Goal: Task Accomplishment & Management: Manage account settings

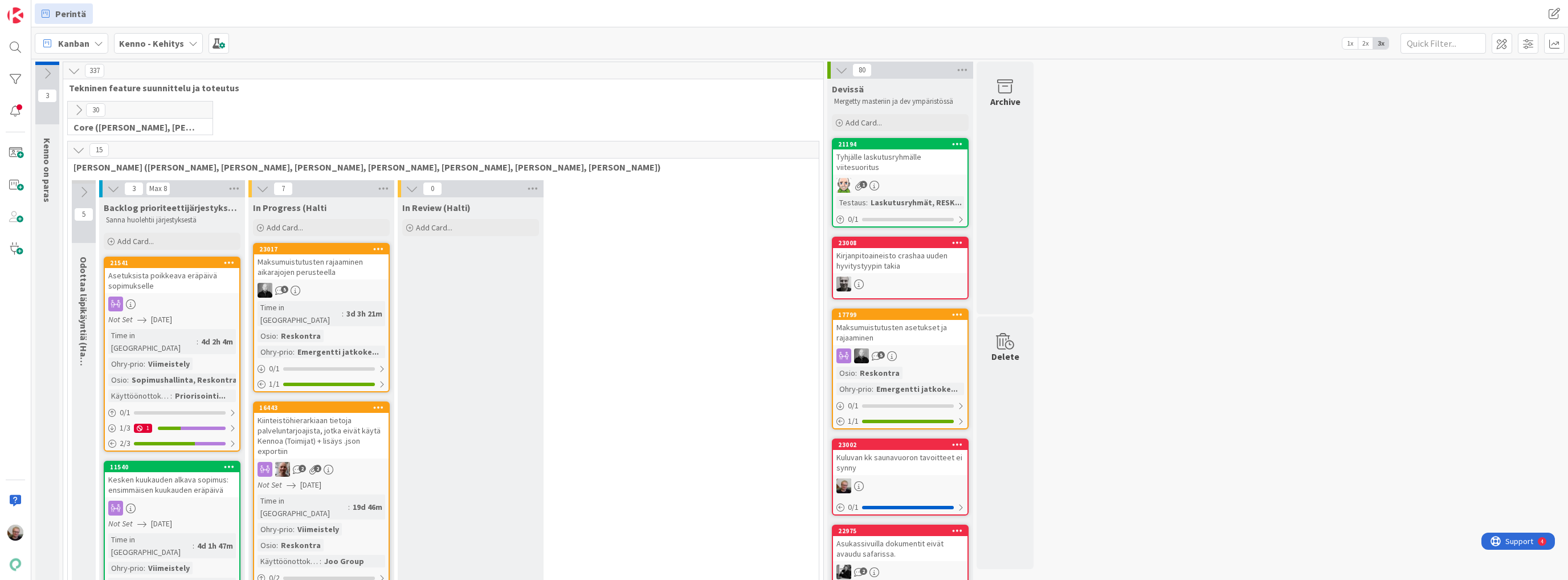
click at [89, 190] on button at bounding box center [84, 192] width 24 height 17
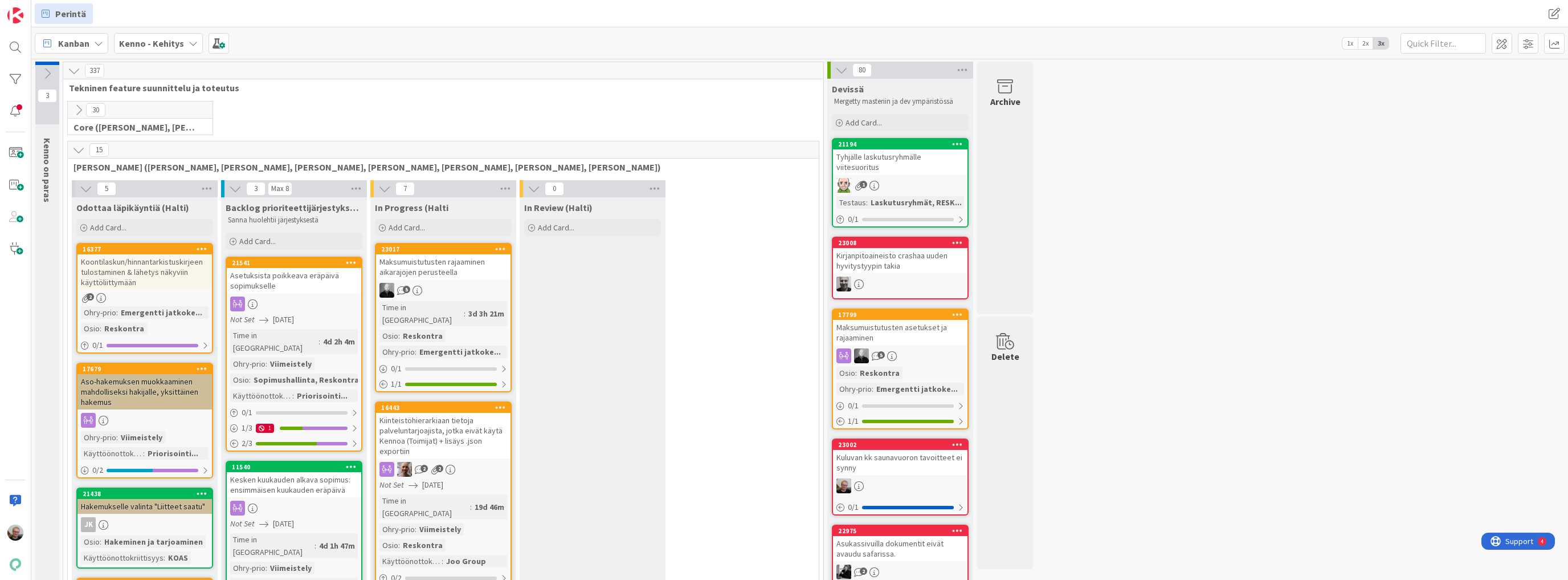
click at [79, 111] on icon at bounding box center [78, 110] width 13 height 13
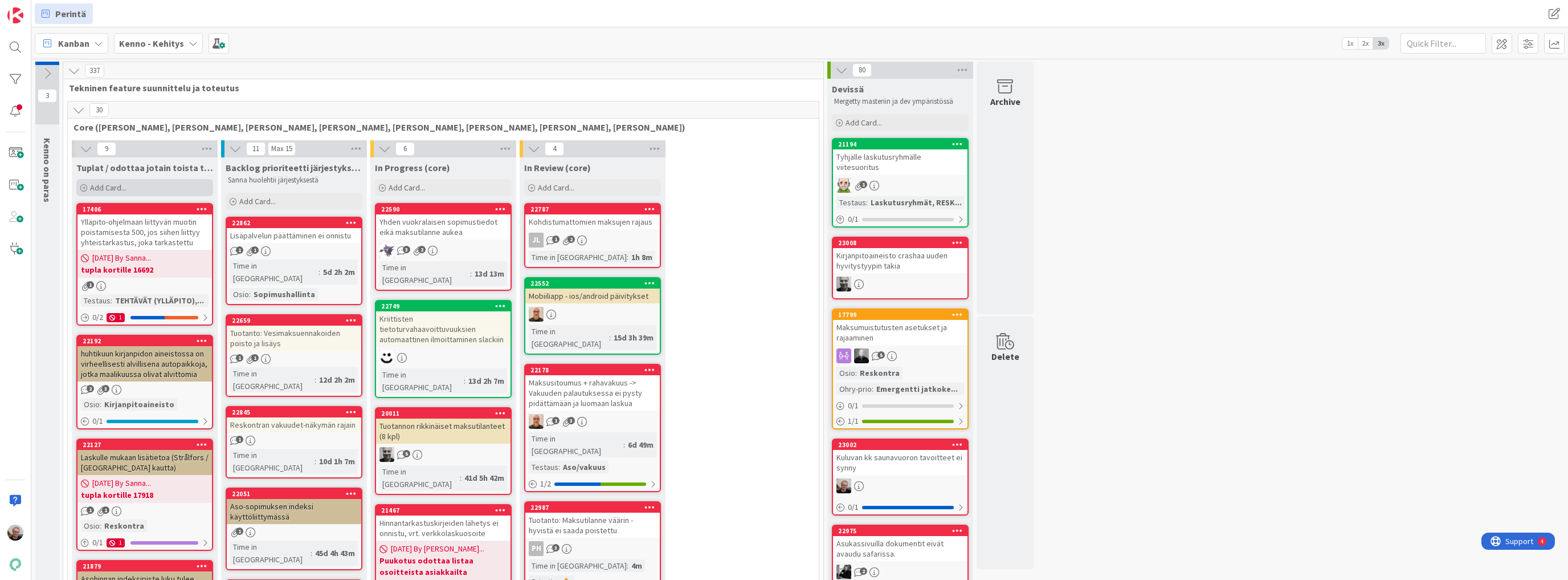
click at [107, 190] on span "Add Card..." at bounding box center [108, 188] width 37 height 10
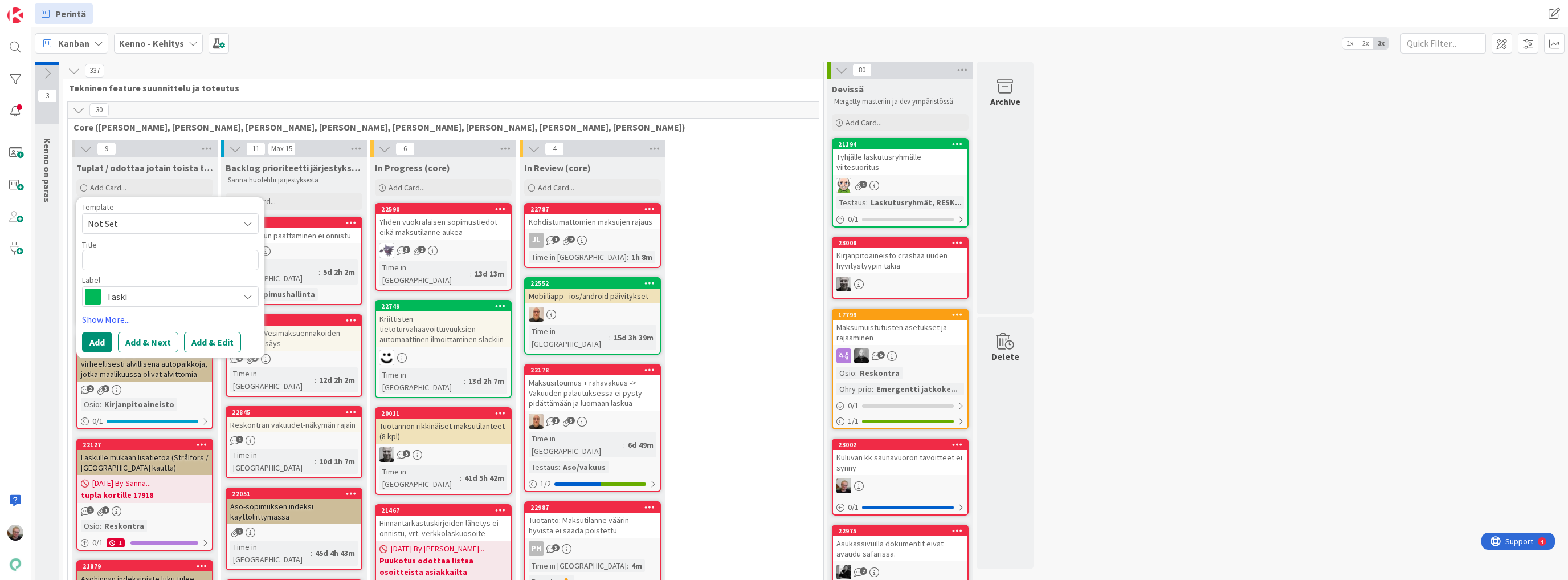
click at [243, 293] on icon at bounding box center [248, 296] width 9 height 9
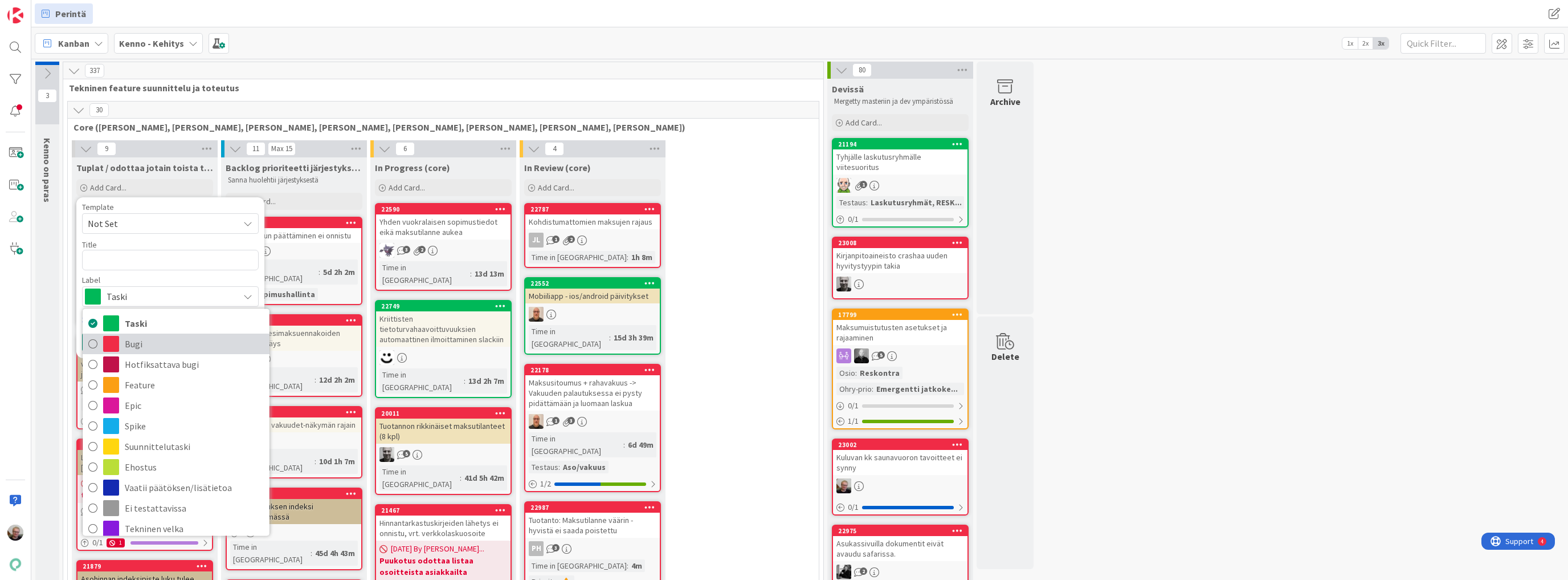
click at [176, 337] on span "Bugi" at bounding box center [195, 344] width 139 height 17
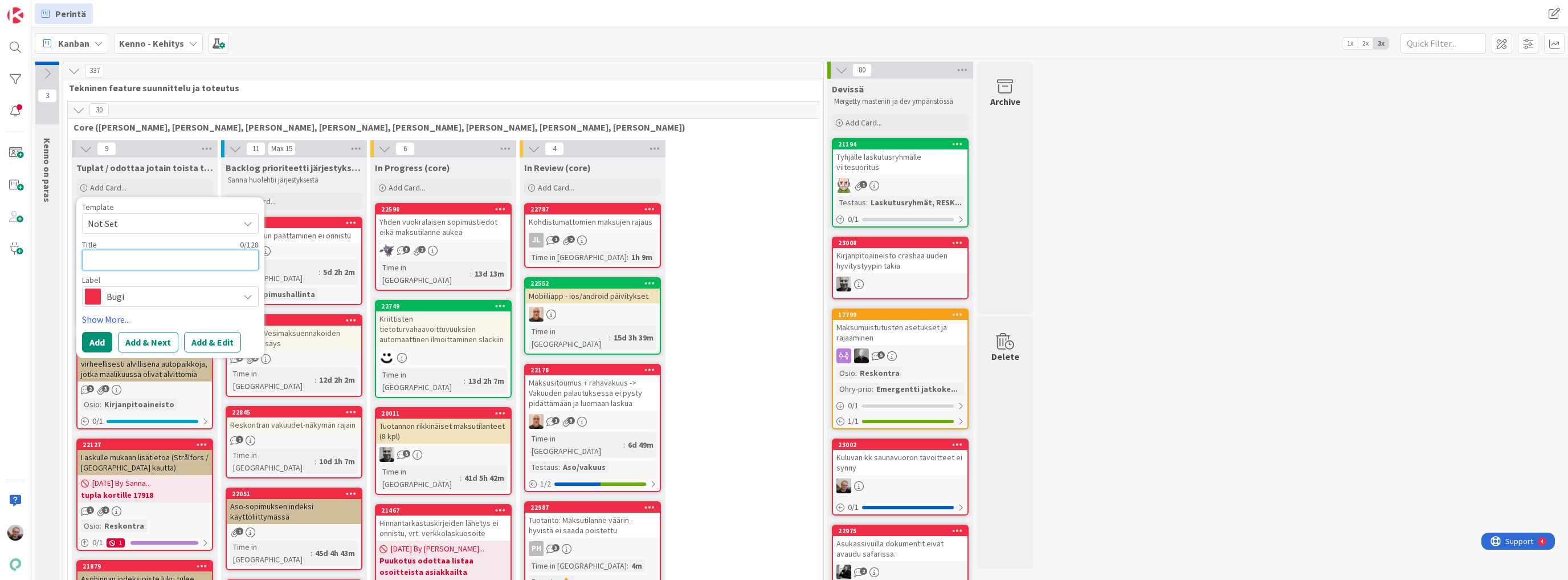
click at [177, 263] on textarea at bounding box center [171, 260] width 177 height 21
type textarea "x"
type textarea "K"
type textarea "x"
type textarea "Ke"
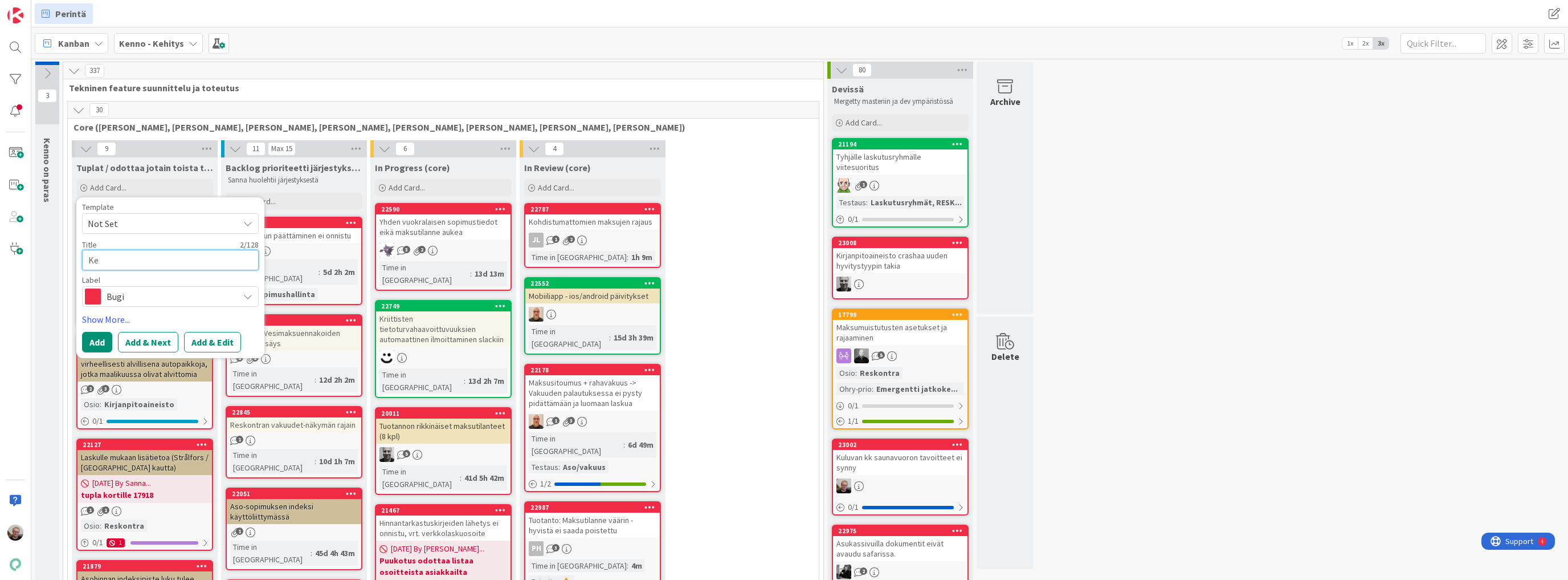
type textarea "x"
type textarea "Ken"
type textarea "x"
type textarea "Kenn"
type textarea "x"
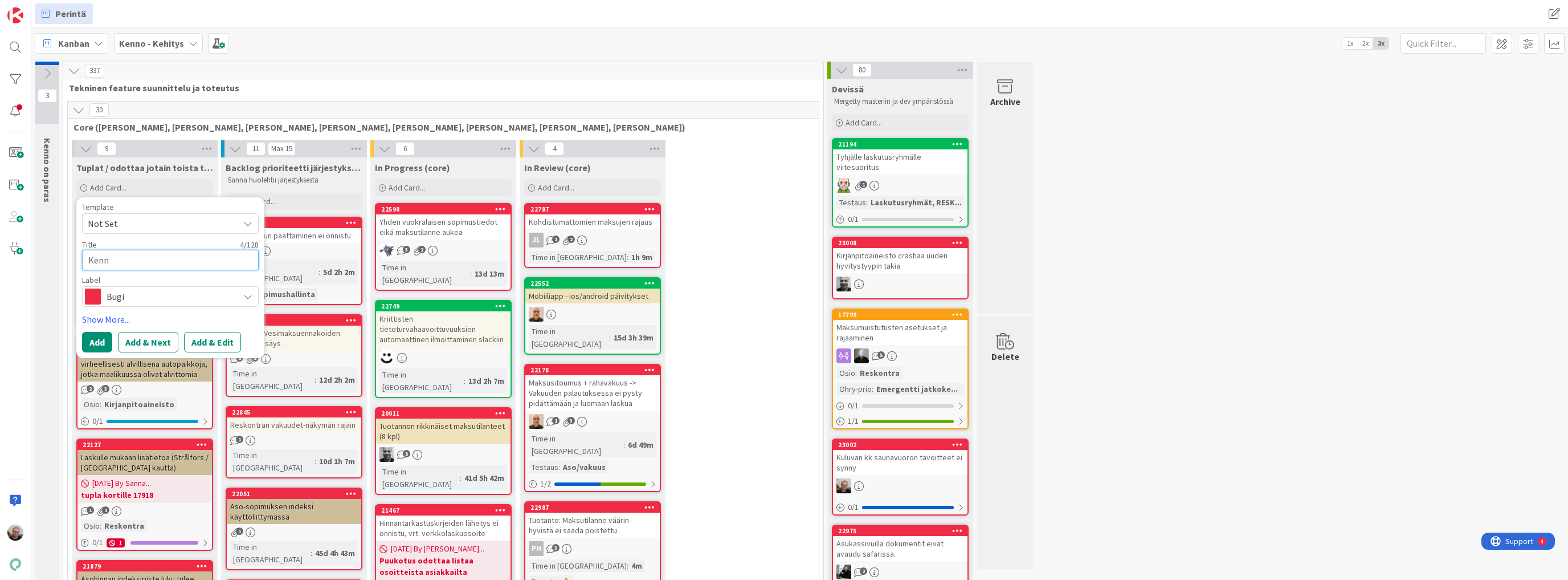
type textarea "Kenno"
type textarea "x"
type textarea "Kenno"
type textarea "x"
type textarea "Kenno U"
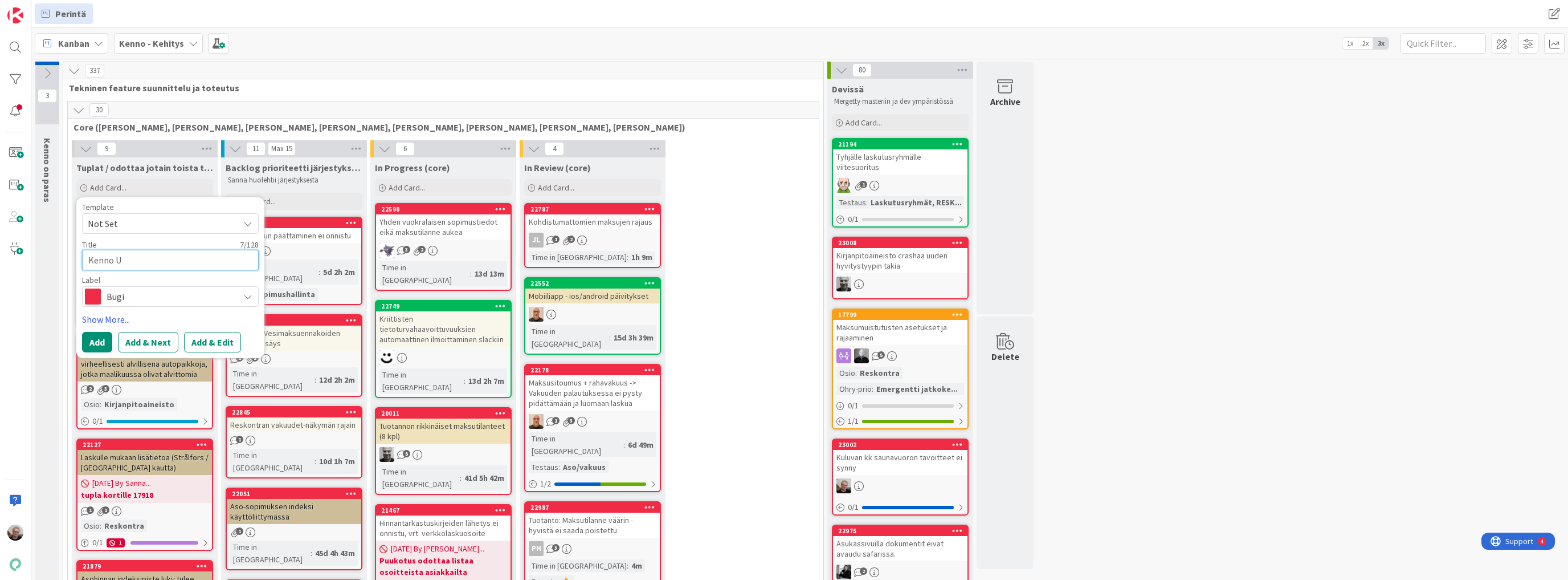
type textarea "x"
type textarea "Kenno UI"
type textarea "x"
type textarea "Kenno UI:"
type textarea "x"
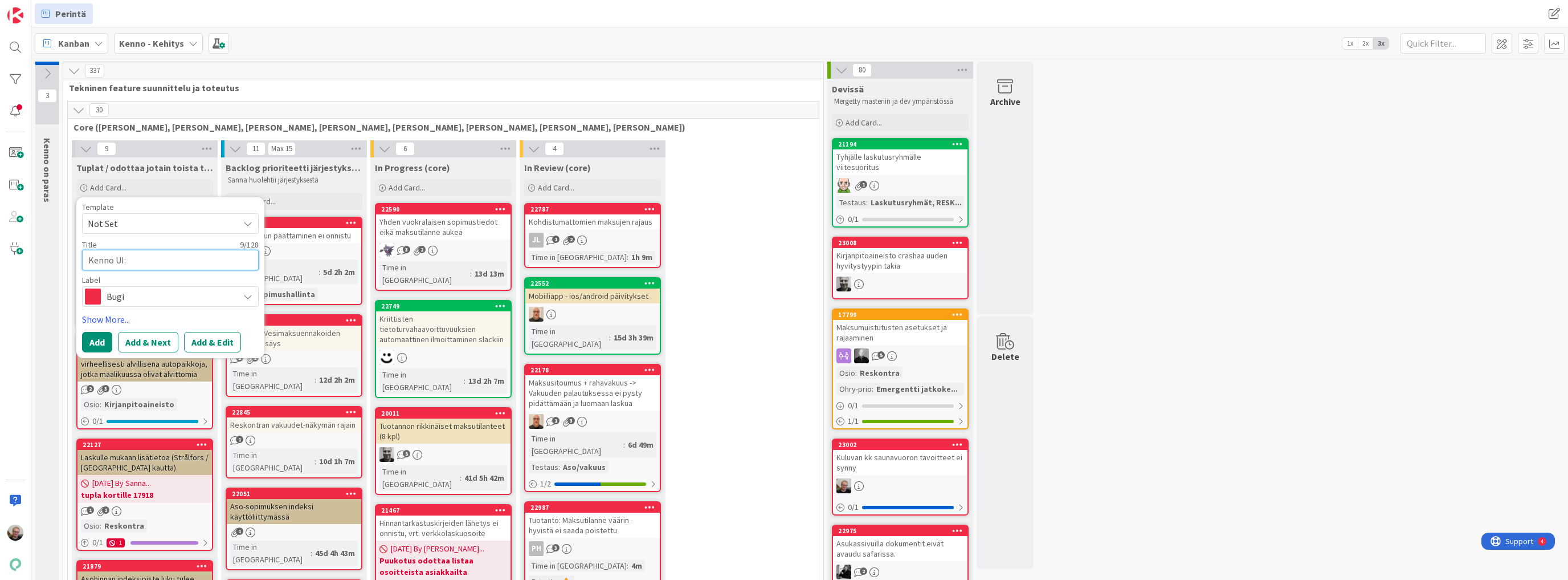
type textarea "Kenno UI:"
type textarea "x"
type textarea "Kenno UI: s"
type textarea "x"
type textarea "Kenno UI: sa"
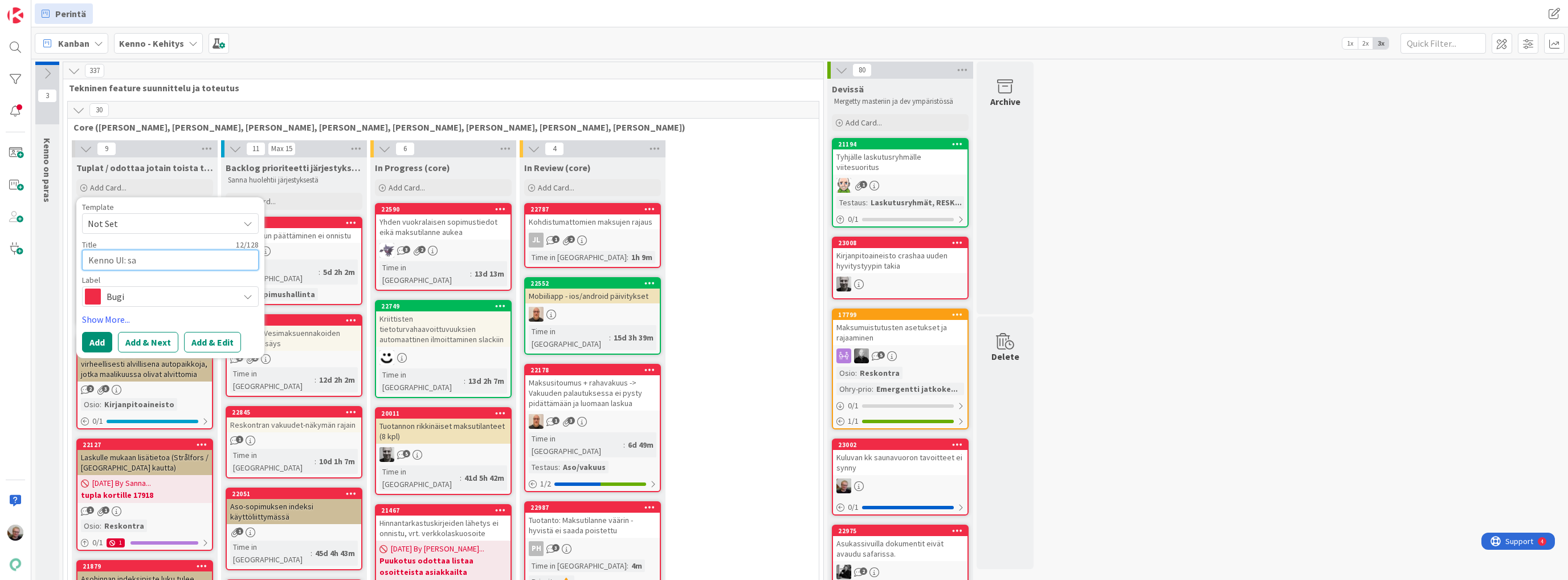
type textarea "x"
type textarea "Kenno UI: sal"
type textarea "x"
type textarea "Kenno UI: sall"
type textarea "x"
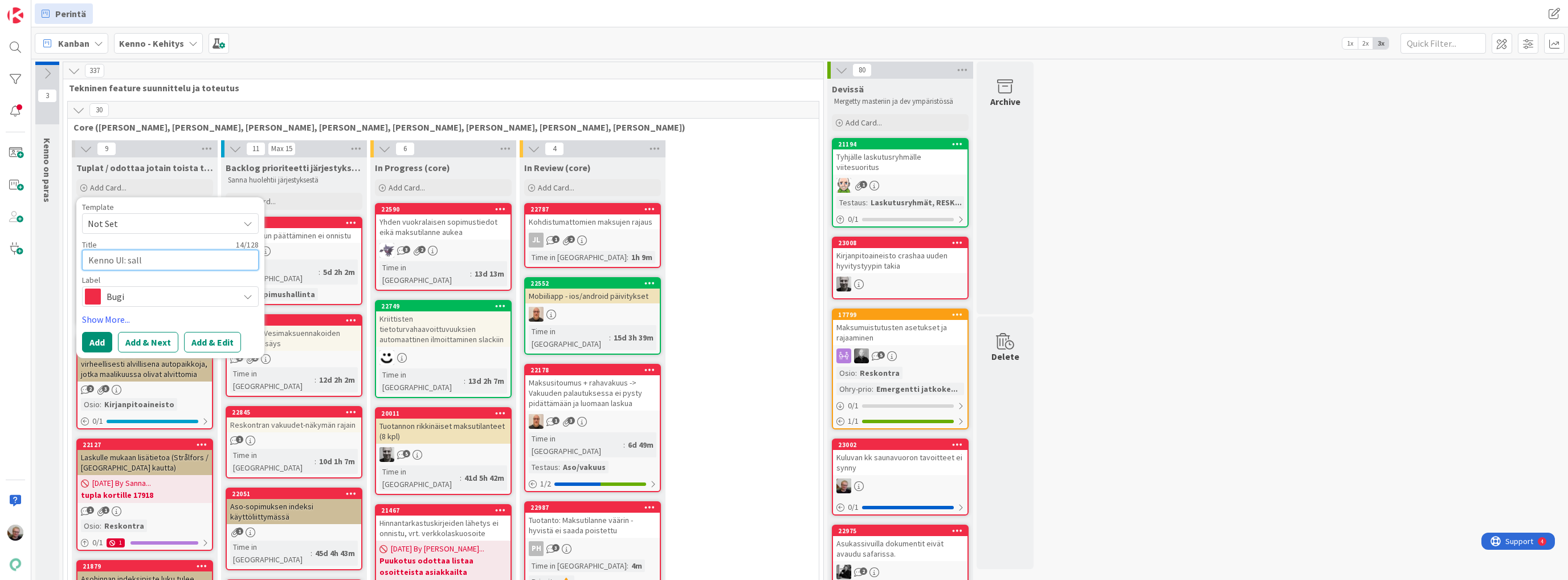
type textarea "Kenno UI: salli"
type textarea "x"
type textarea "Kenno UI: salli"
type textarea "x"
type textarea "Kenno UI: salli l"
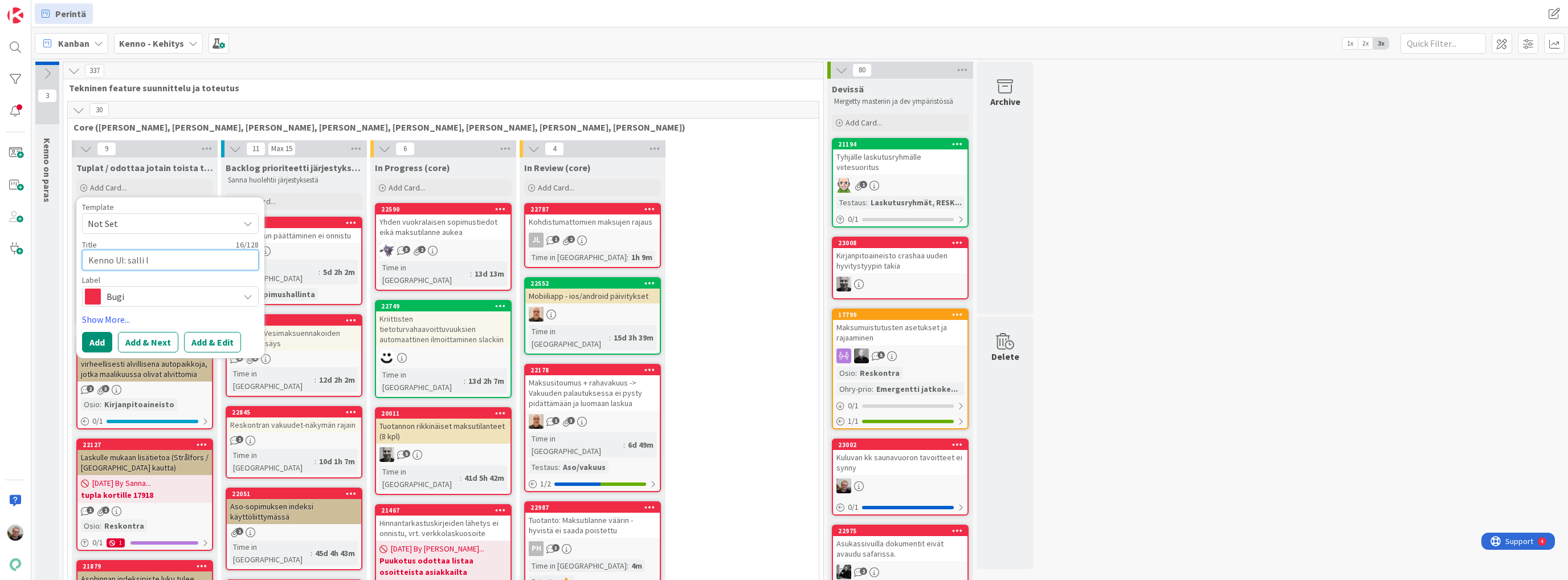
type textarea "x"
type textarea "Kenno UI: salli li"
type textarea "x"
type textarea "Kenno UI: salli l"
type textarea "x"
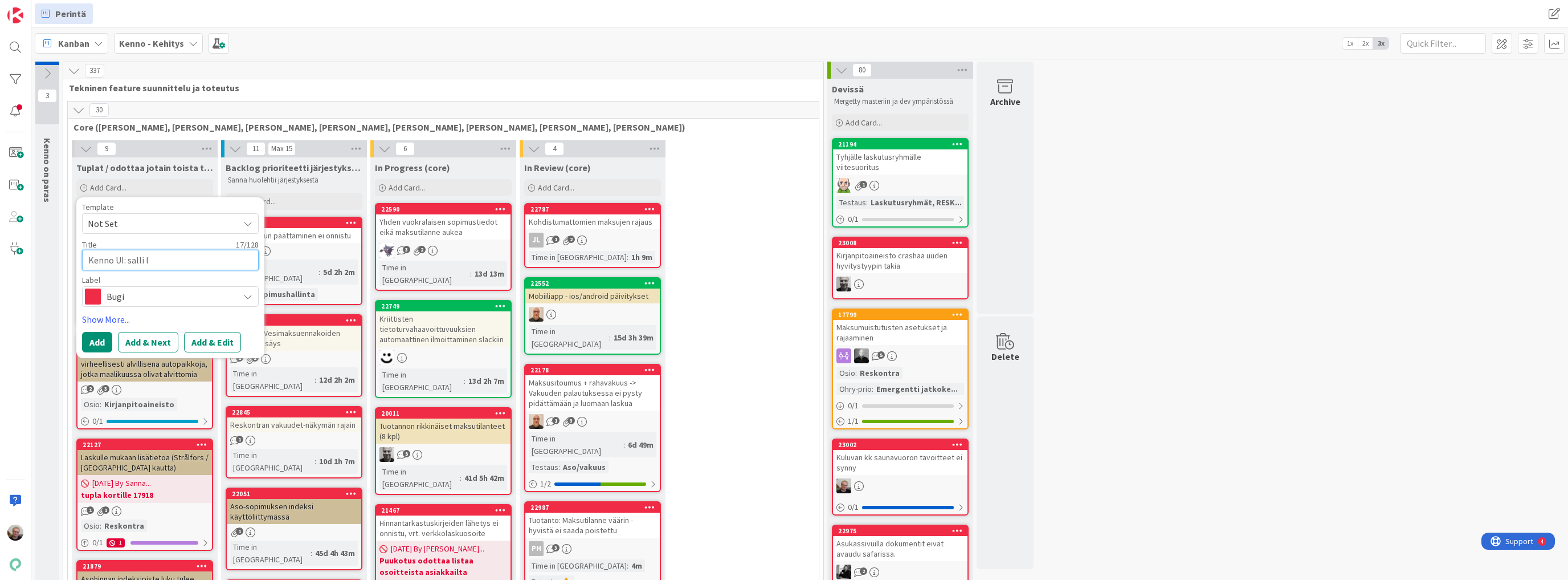
type textarea "Kenno UI: salli"
type textarea "x"
type textarea "Kenno UI: salli"
type textarea "x"
type textarea "Kenno UI: sall"
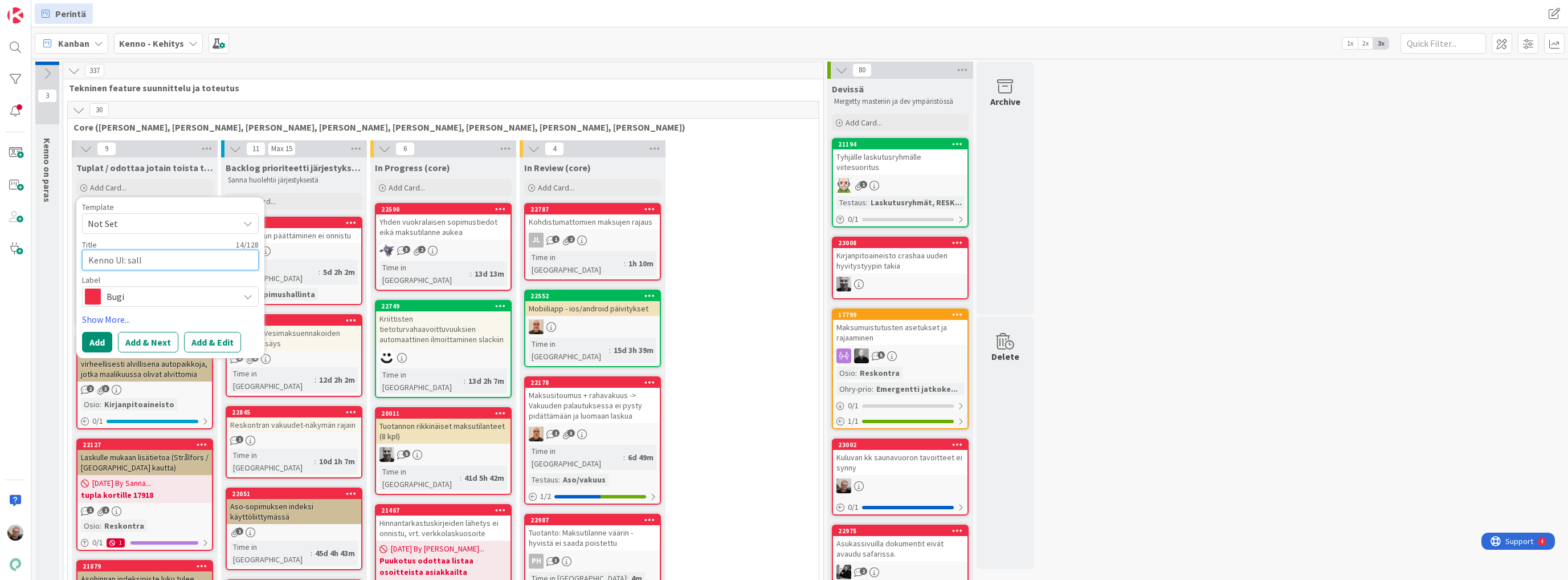
type textarea "x"
type textarea "Kenno UI: sal"
type textarea "x"
type textarea "Kenno UI: sa"
type textarea "x"
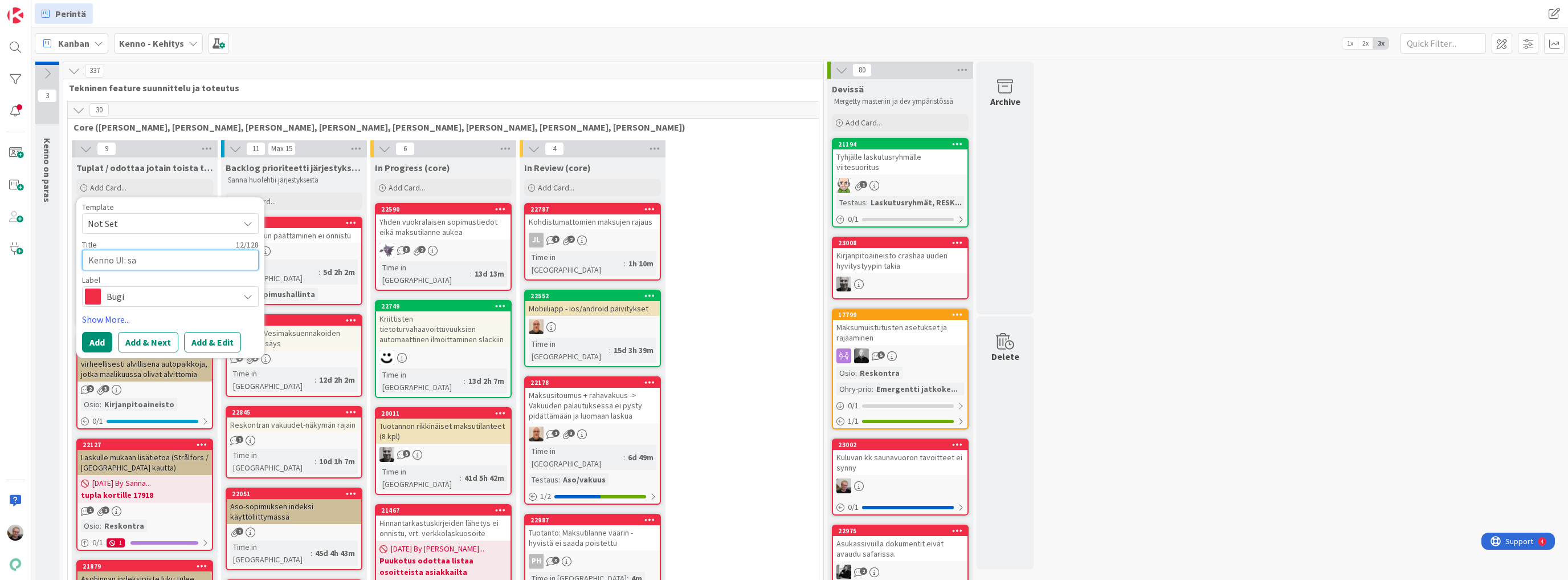
type textarea "Kenno UI: s"
type textarea "x"
type textarea "Kenno UI:"
type textarea "x"
type textarea "Kenno UI: a"
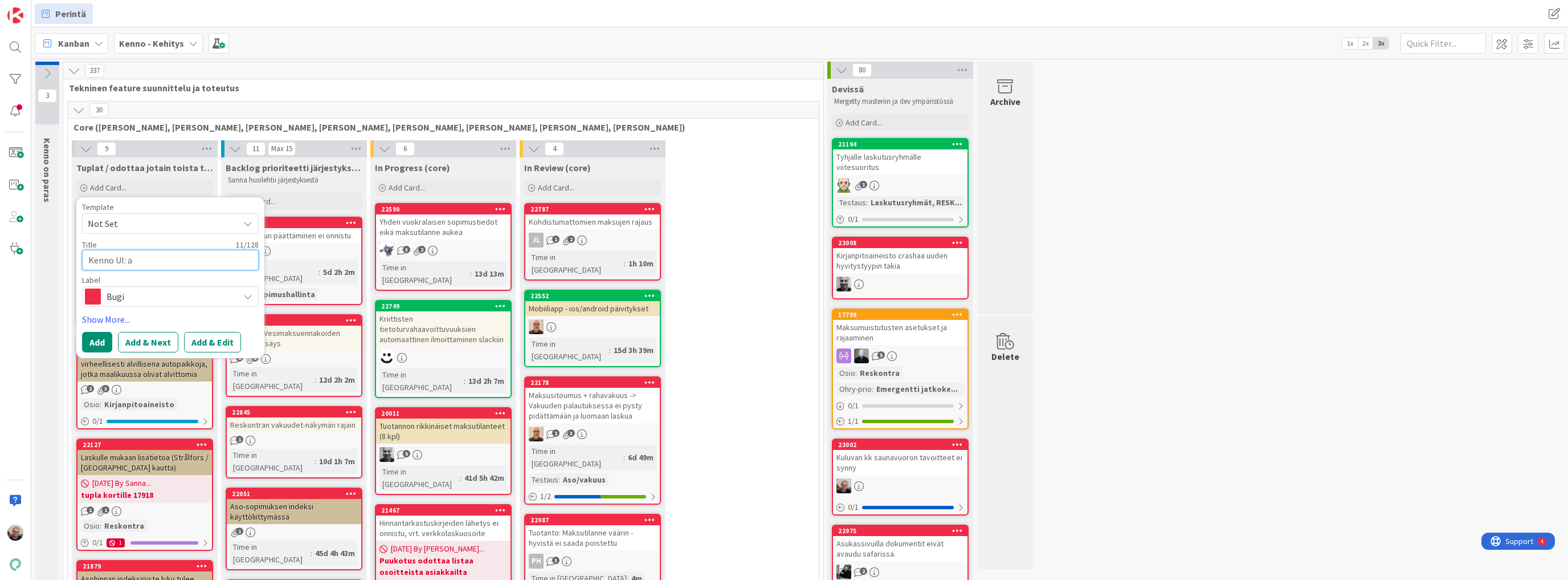
type textarea "x"
type textarea "Kenno UI: an"
type textarea "x"
type textarea "Kenno UI: ann"
type textarea "x"
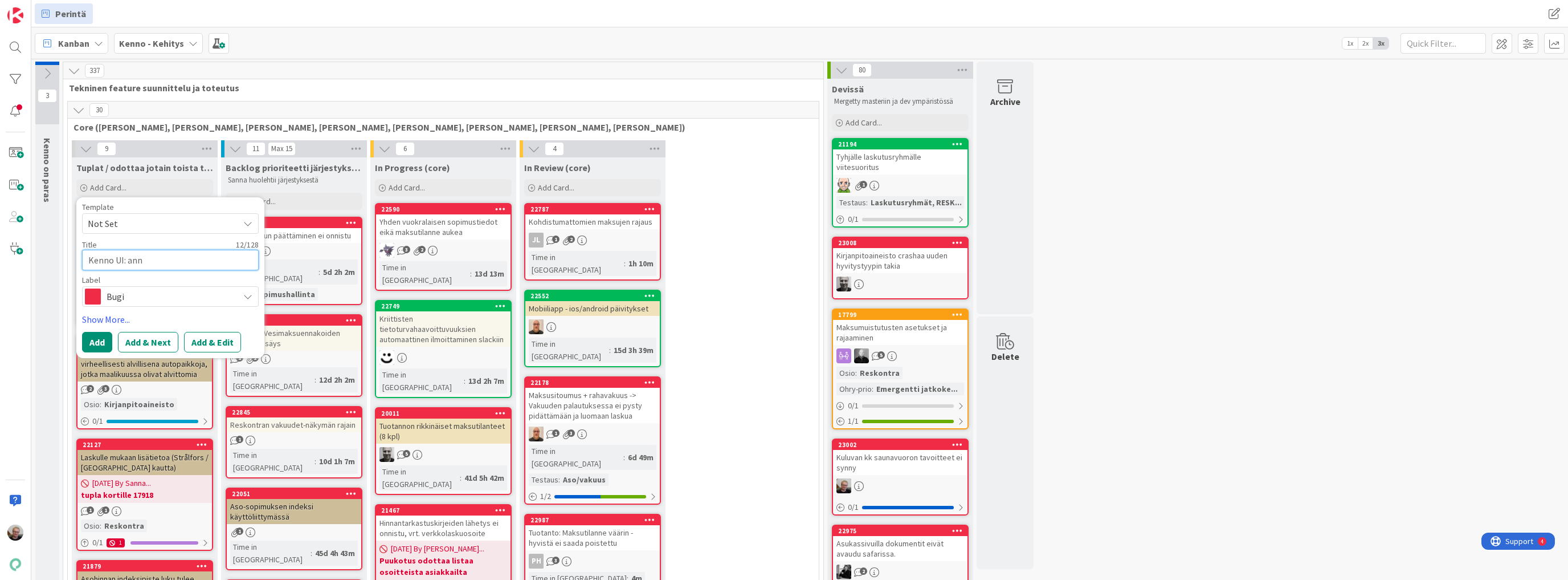
type textarea "Kenno UI: anna"
type textarea "x"
type textarea "Kenno UI: anna"
type textarea "x"
type textarea "Kenno UI: anna"
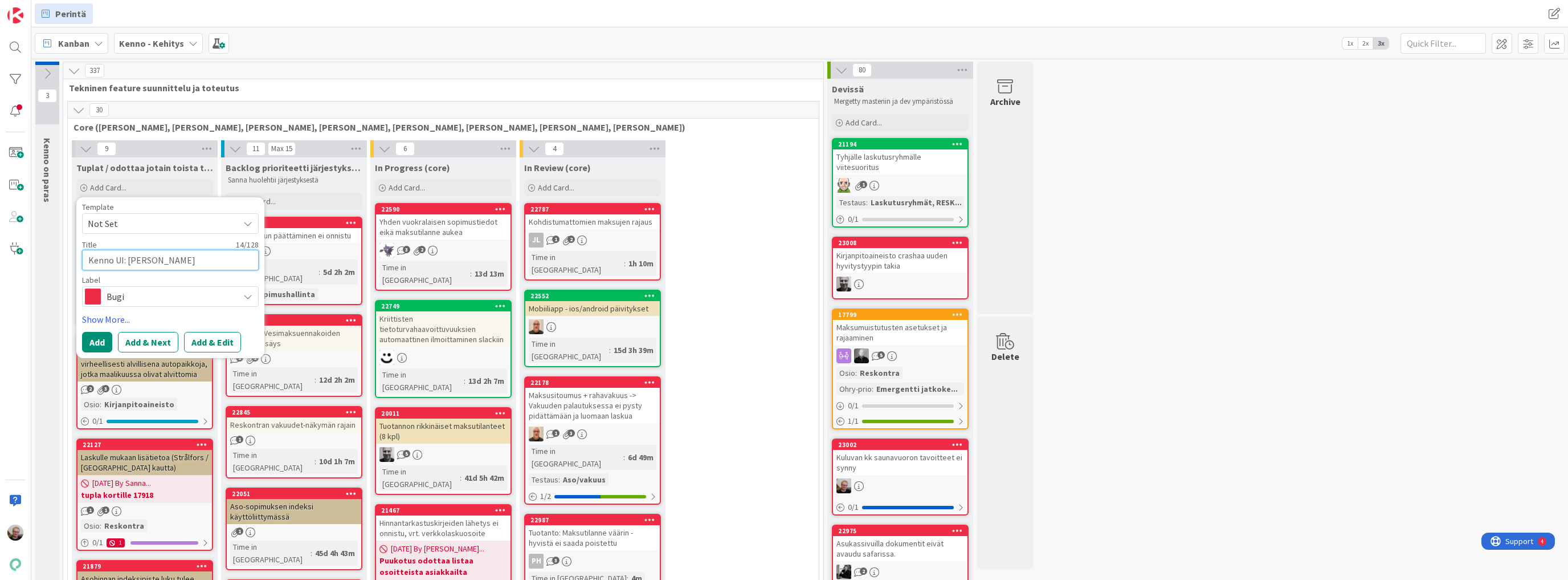
type textarea "x"
type textarea "Kenno UI: ann"
type textarea "x"
type textarea "Kenno UI: an"
type textarea "x"
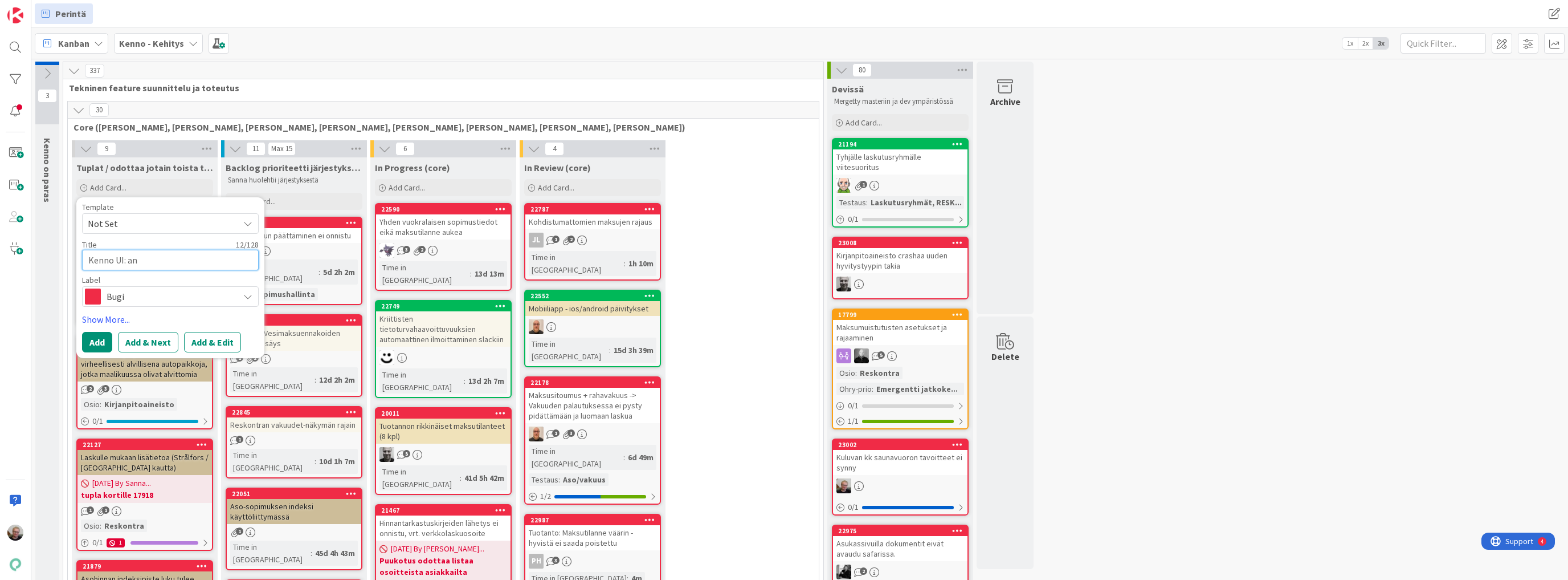
type textarea "Kenno UI: a"
type textarea "x"
type textarea "Kenno UI:"
type textarea "x"
type textarea "Kenno UI: k"
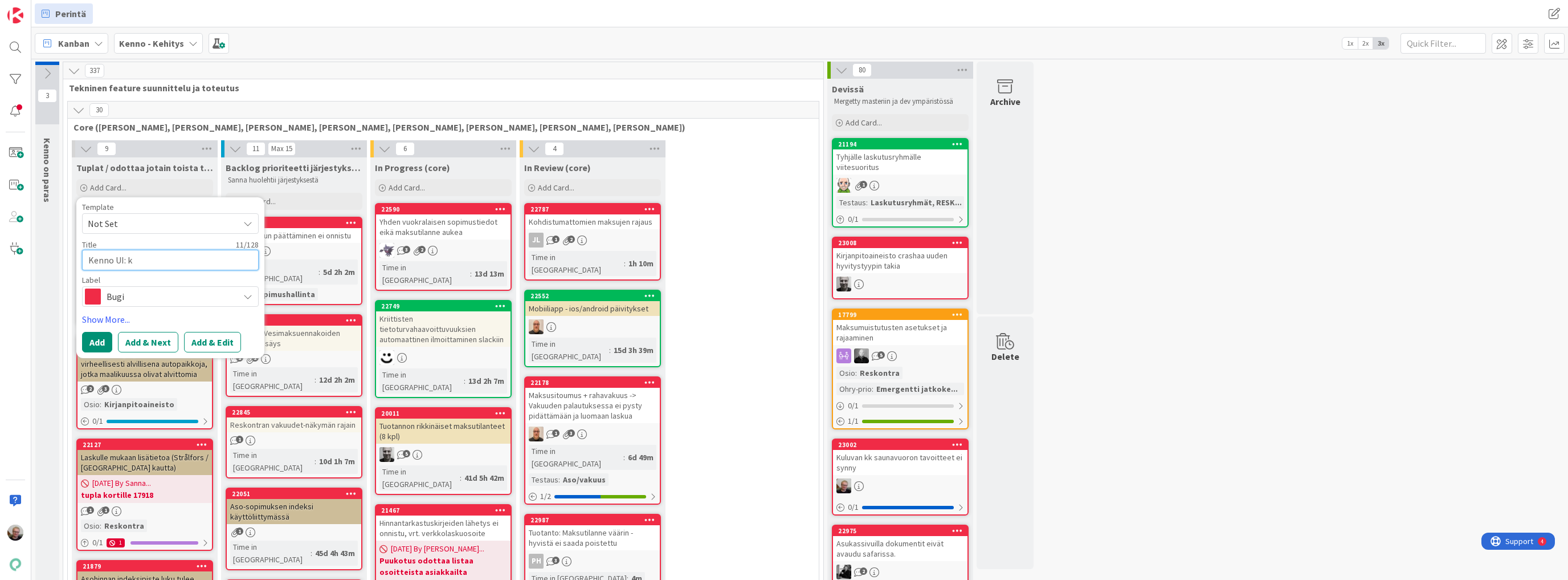
type textarea "x"
type textarea "Kenno UI:"
type textarea "x"
type textarea "Kenno UI: a"
type textarea "x"
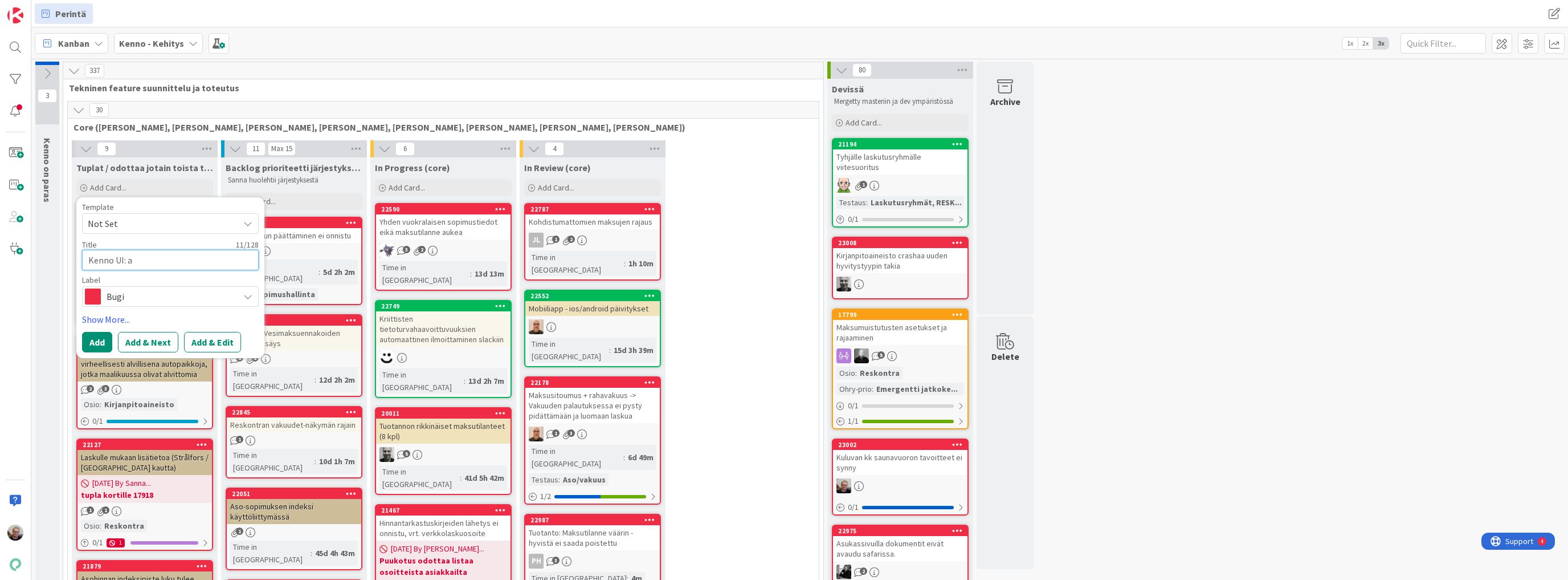
type textarea "Kenno UI: an"
type textarea "x"
type textarea "Kenno UI: ann"
type textarea "x"
type textarea "Kenno UI: anna"
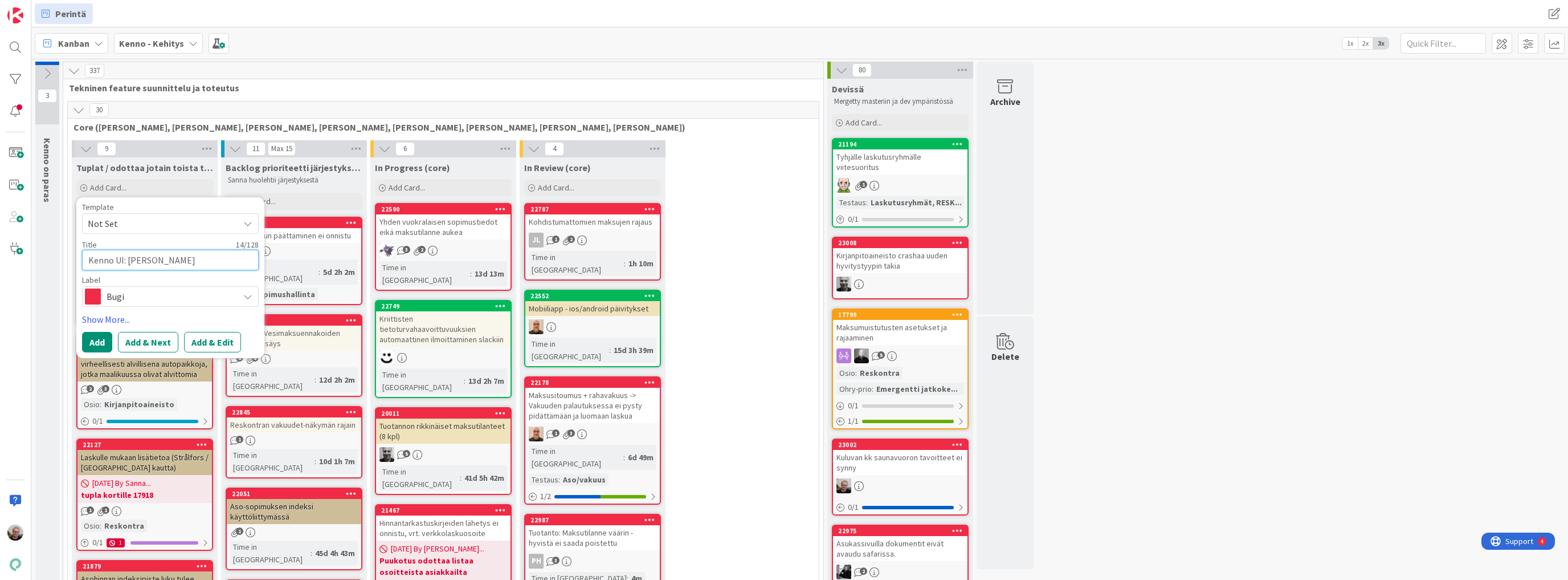
type textarea "x"
type textarea "Kenno UI: anna"
type textarea "x"
type textarea "Kenno UI: anna k"
type textarea "x"
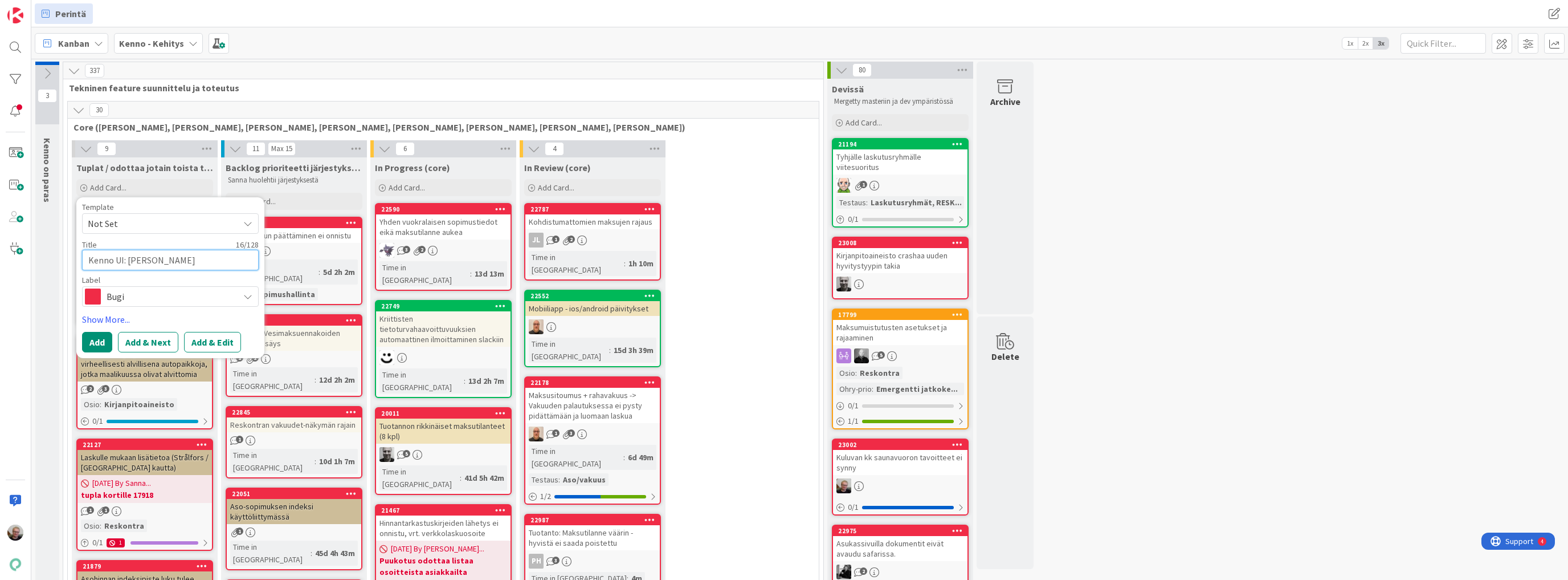
type textarea "Kenno UI: anna kä"
type textarea "x"
type textarea "Kenno UI: anna käy"
type textarea "x"
type textarea "Kenno UI: anna käyt"
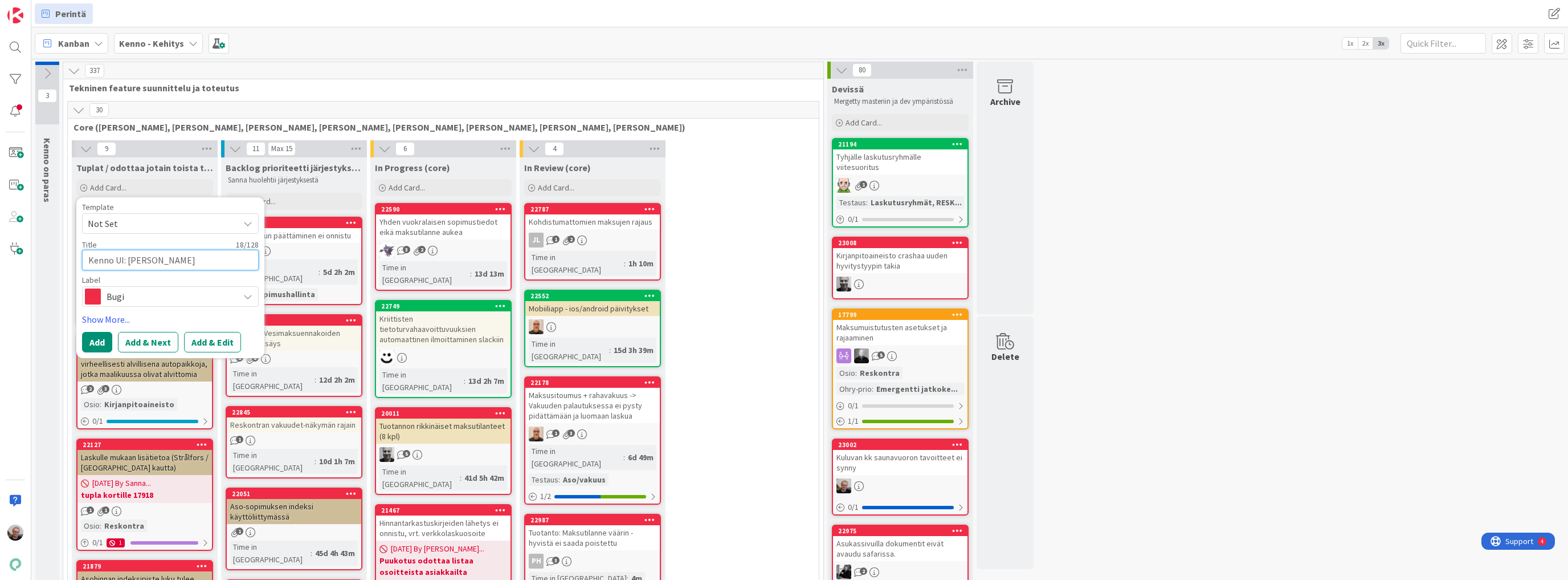
type textarea "x"
type textarea "Kenno UI: anna käytt"
type textarea "x"
type textarea "Kenno UI: anna käyttä"
type textarea "x"
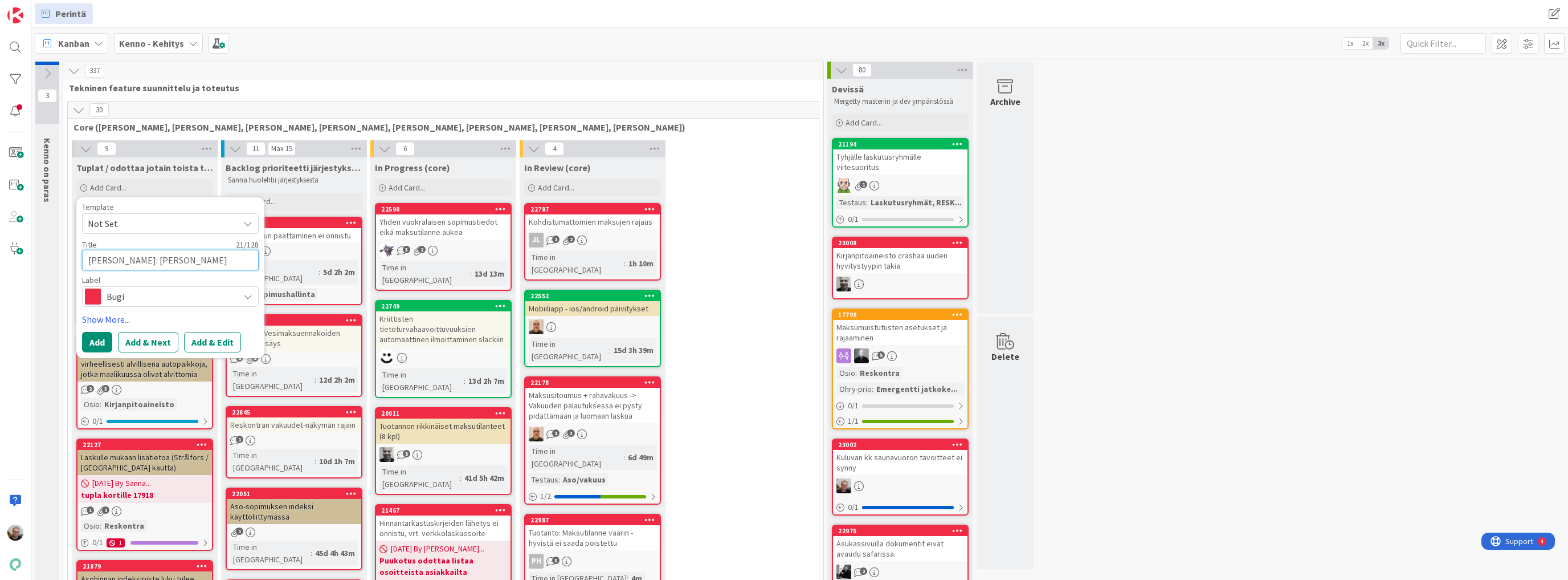
type textarea "Kenno UI: anna käyttäj"
type textarea "x"
type textarea "Kenno UI: anna käyttäjä"
type textarea "x"
type textarea "Kenno UI: anna käyttäjän"
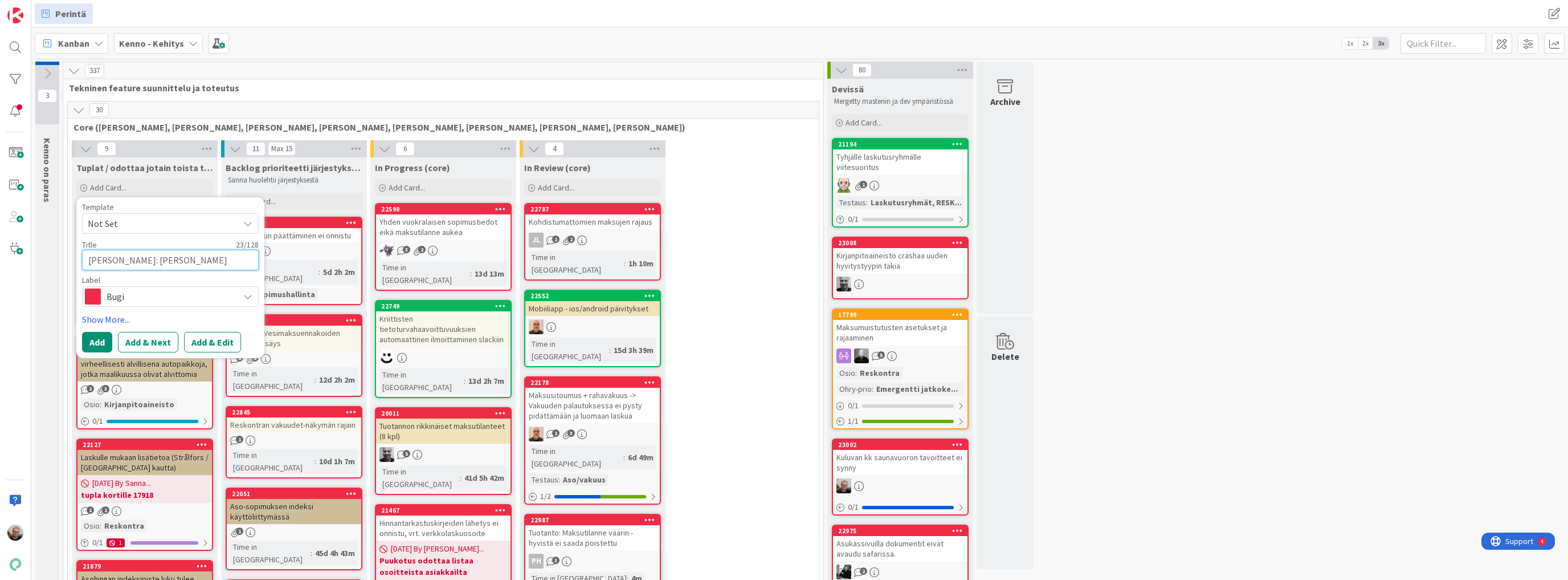
type textarea "x"
type textarea "Kenno UI: anna käyttäjän"
type textarea "x"
type textarea "Kenno UI: anna käyttäjän s"
type textarea "x"
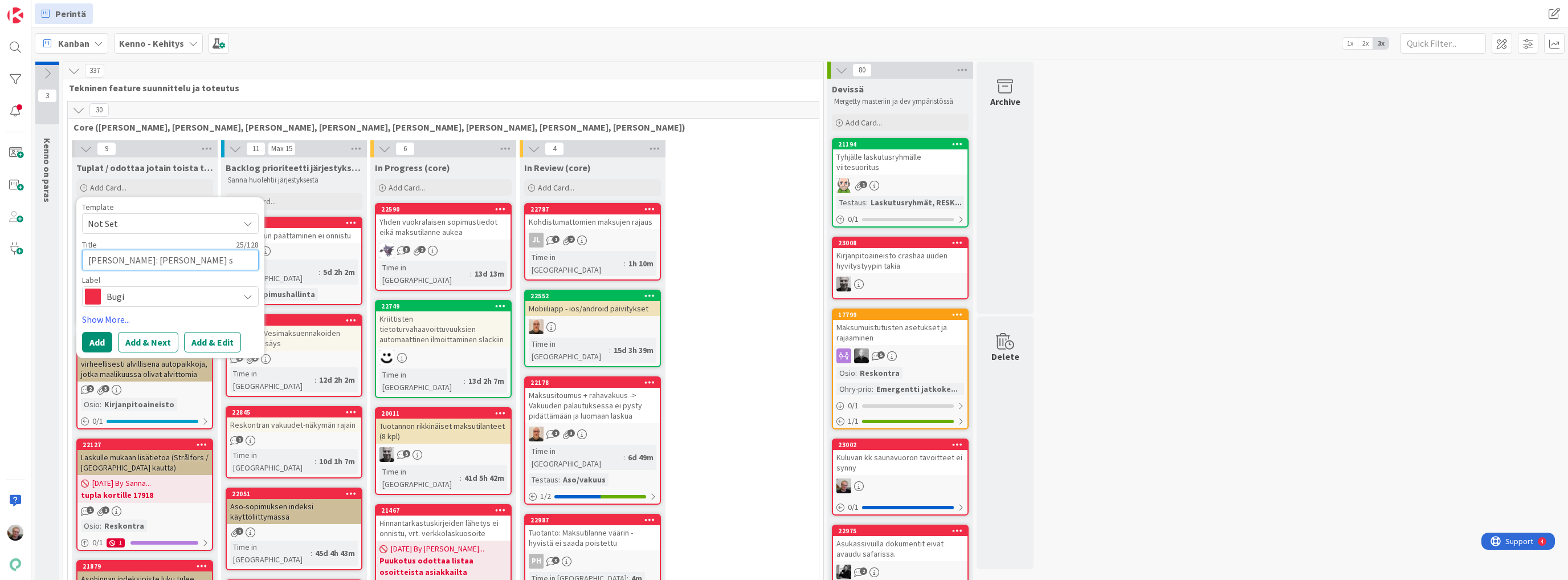
type textarea "Kenno UI: anna käyttäjän sy"
type textarea "x"
type textarea "Kenno UI: anna käyttäjän syö"
type textarea "x"
type textarea "Kenno UI: anna käyttäjän syöt"
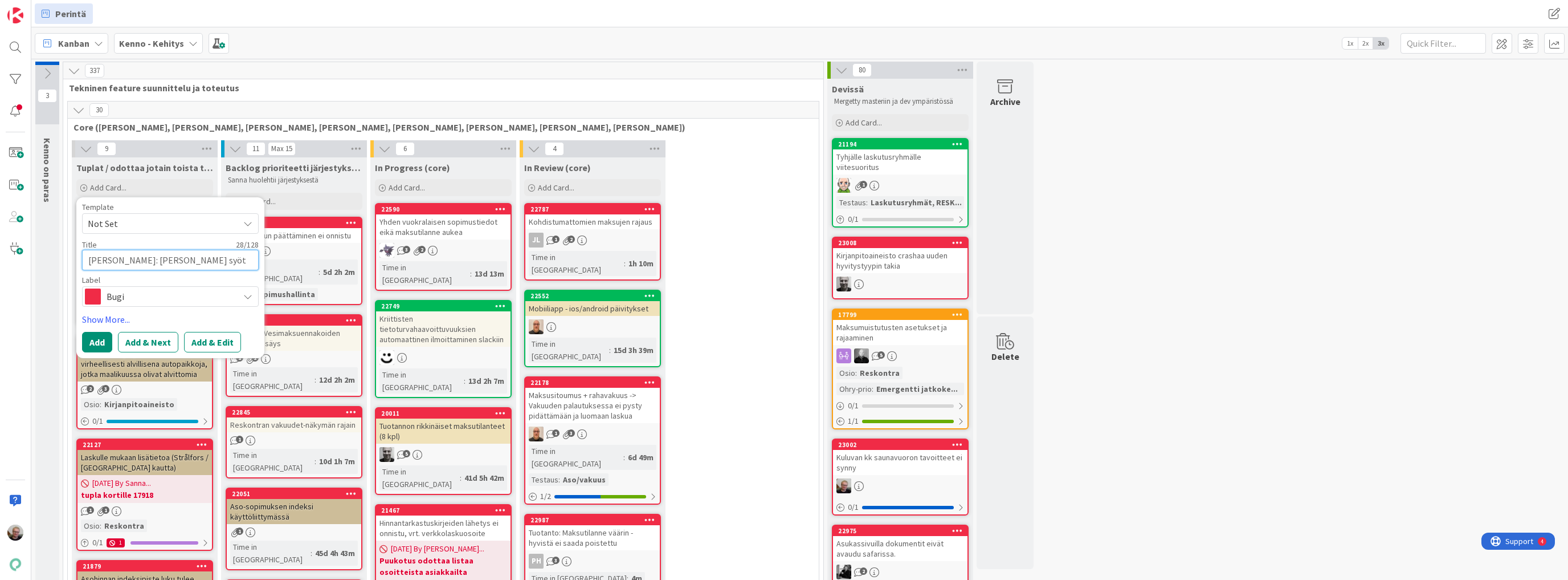
type textarea "x"
type textarea "Kenno UI: anna käyttäjän syött"
type textarea "x"
type textarea "Kenno UI: anna käyttäjän syöttä"
type textarea "x"
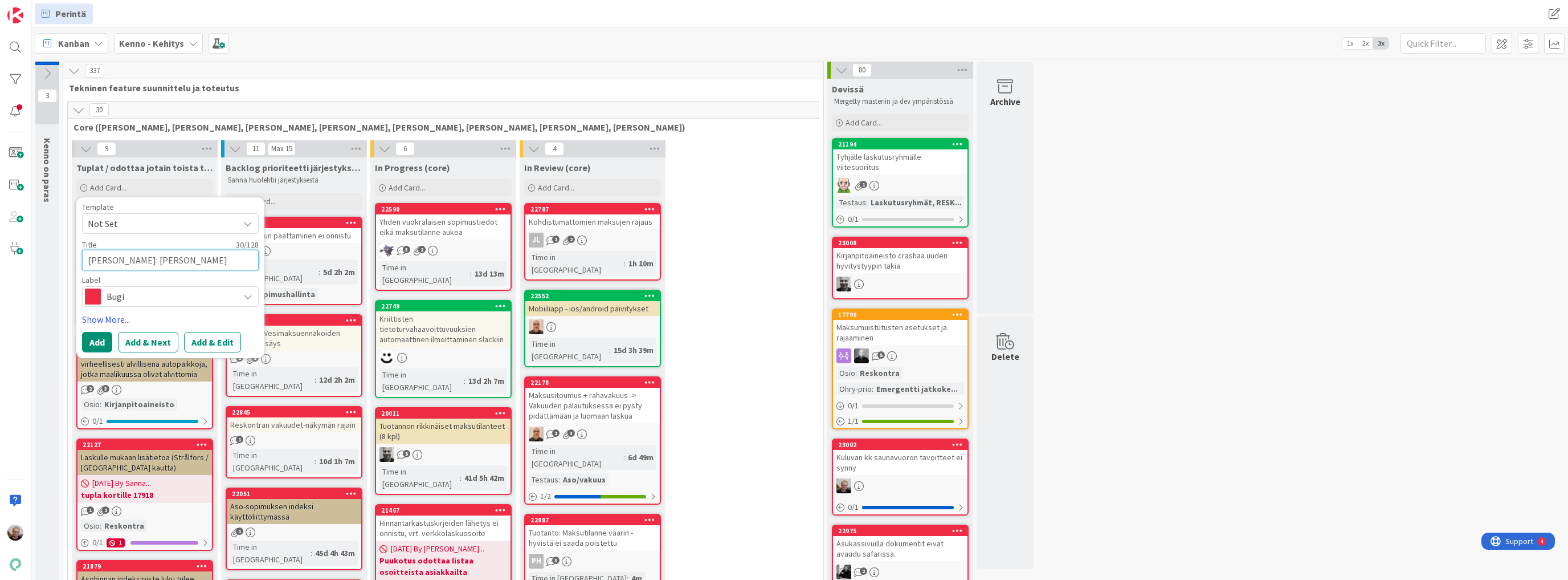
type textarea "Kenno UI: anna käyttäjän syöttää"
type textarea "x"
type textarea "Kenno UI: anna käyttäjän syöttää"
type textarea "x"
type textarea "Kenno UI: anna käyttäjän syöttää l"
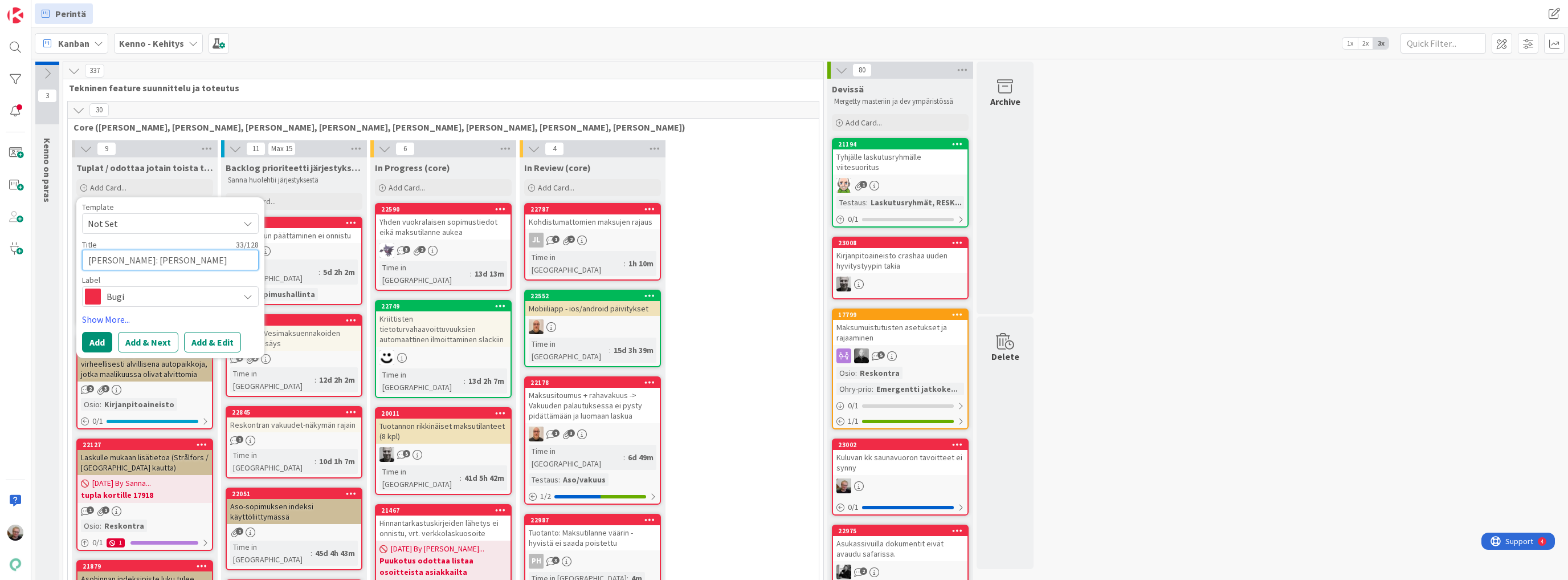
type textarea "x"
type textarea "Kenno UI: anna käyttäjän syöttää li"
type textarea "x"
type textarea "Kenno UI: anna käyttäjän syöttää lis"
type textarea "x"
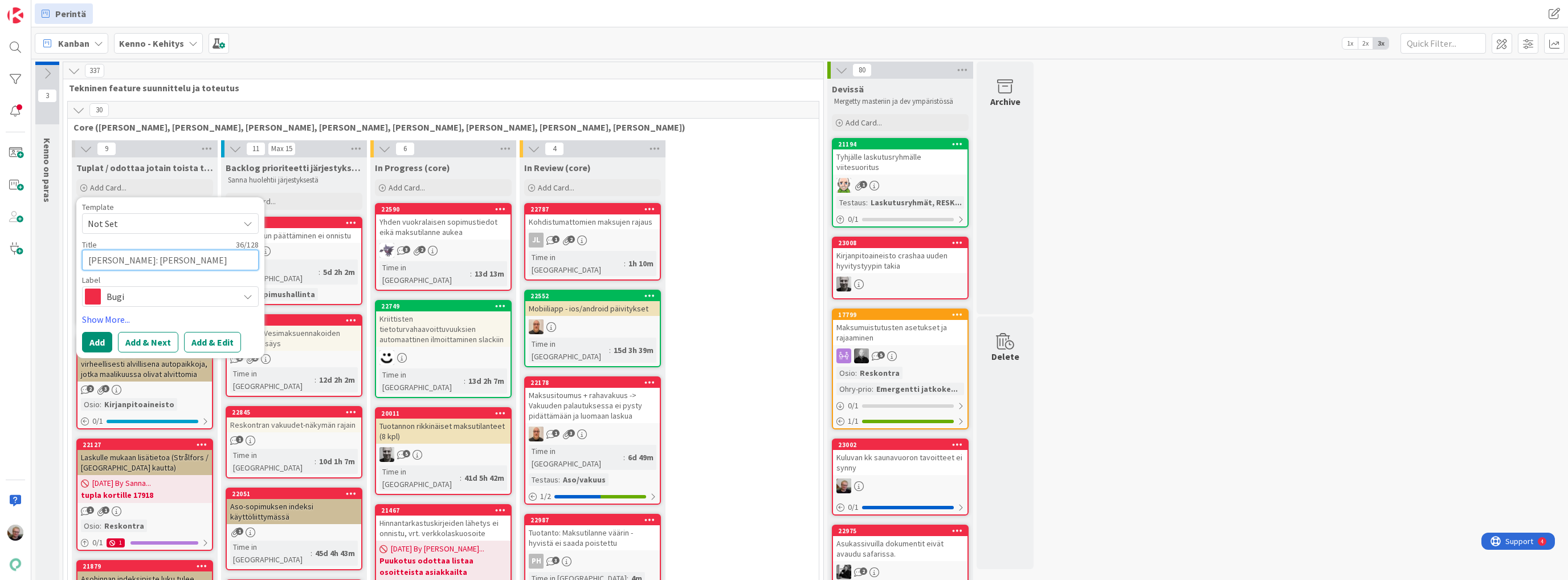
type textarea "Kenno UI: anna käyttäjän syöttää lisä"
type textarea "x"
type textarea "Kenno UI: anna käyttäjän syöttää lisäp"
type textarea "x"
type textarea "Kenno UI: anna käyttäjän syöttää lisäpa"
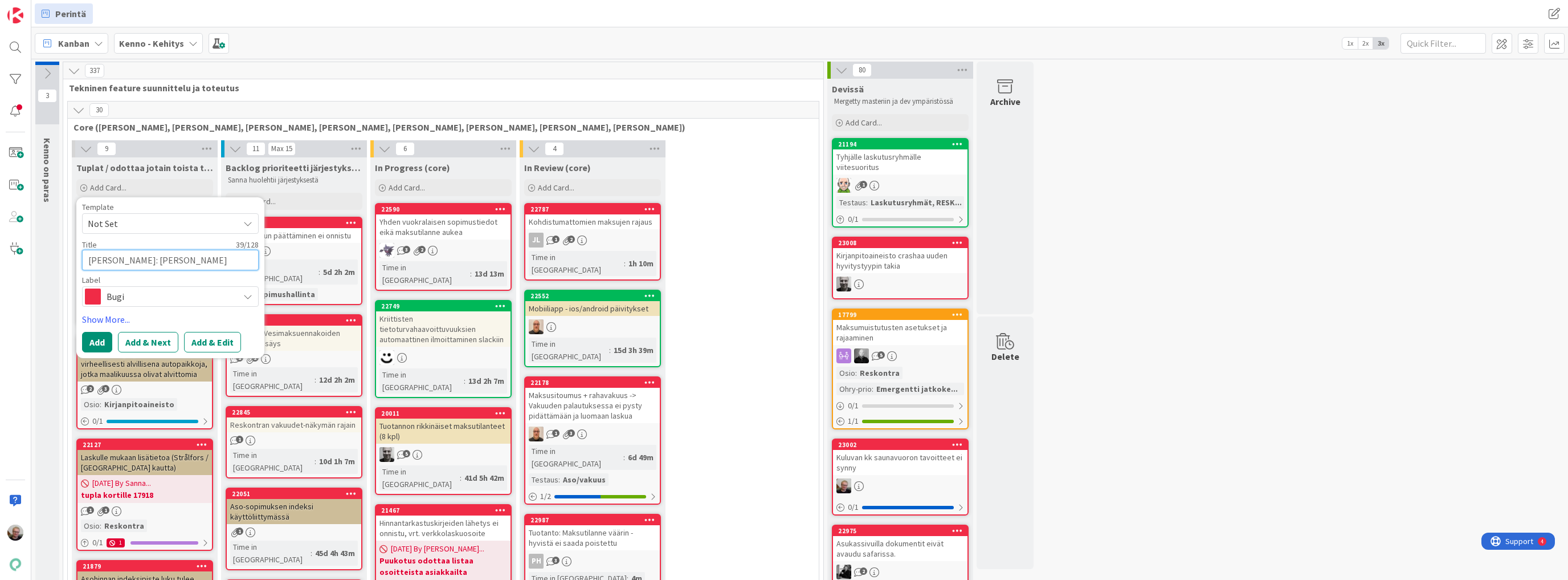
type textarea "x"
type textarea "Kenno UI: anna käyttäjän syöttää lisäpal"
type textarea "x"
type textarea "Kenno UI: anna käyttäjän syöttää lisäpalv"
type textarea "x"
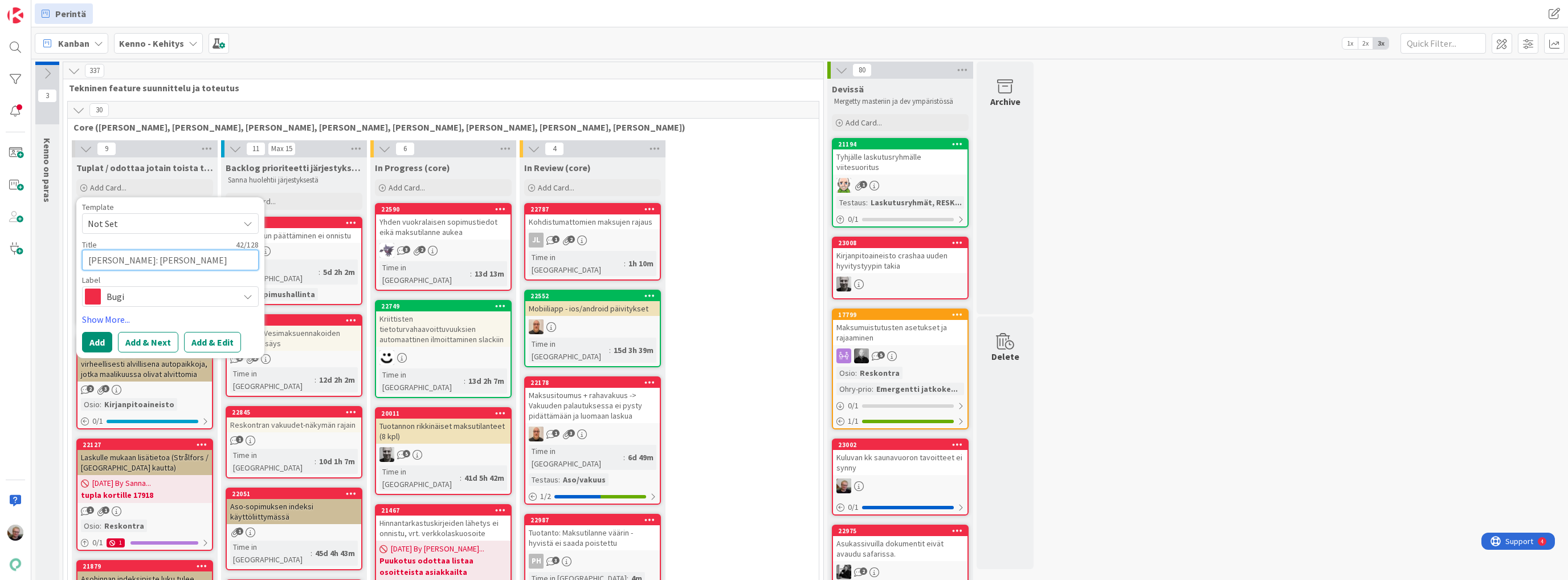
type textarea "Kenno UI: anna käyttäjän syöttää lisäpalvel"
type textarea "x"
type textarea "Kenno UI: anna käyttäjän syöttää lisäpalvelu"
type textarea "x"
type textarea "Kenno UI: anna käyttäjän syöttää lisäpalvelul"
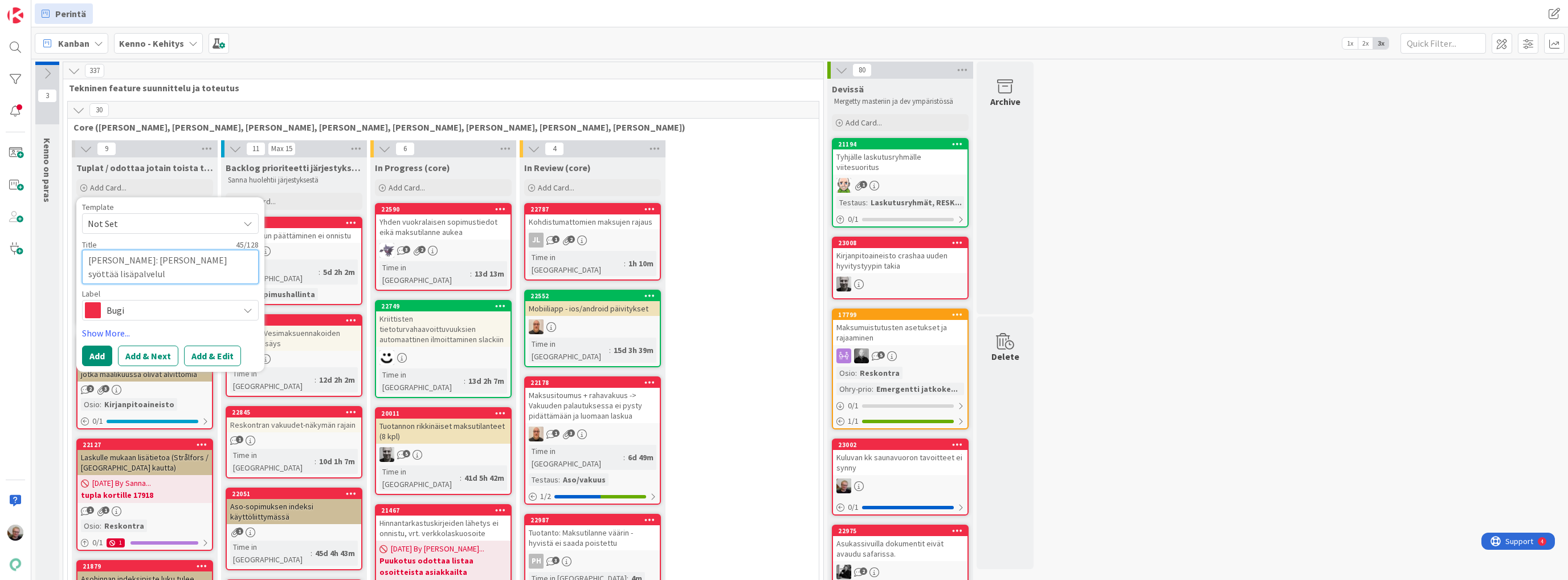
type textarea "x"
type textarea "Kenno UI: anna käyttäjän syöttää lisäpalvelull"
type textarea "x"
type textarea "Kenno UI: anna käyttäjän syöttää lisäpalvelul"
type textarea "x"
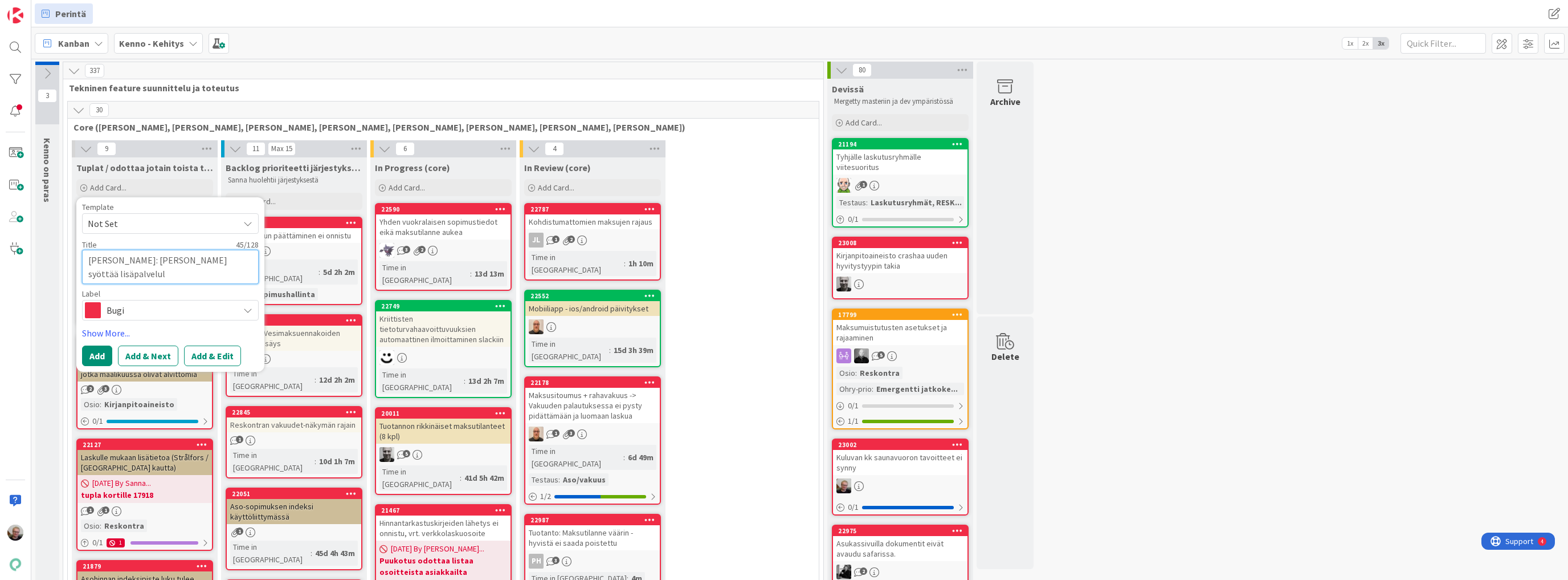
type textarea "Kenno UI: anna käyttäjän syöttää lisäpalvelu"
type textarea "x"
type textarea "Kenno UI: anna käyttäjän syöttää lisäpalvelui"
type textarea "x"
type textarea "Kenno UI: anna käyttäjän syöttää lisäpalveluil"
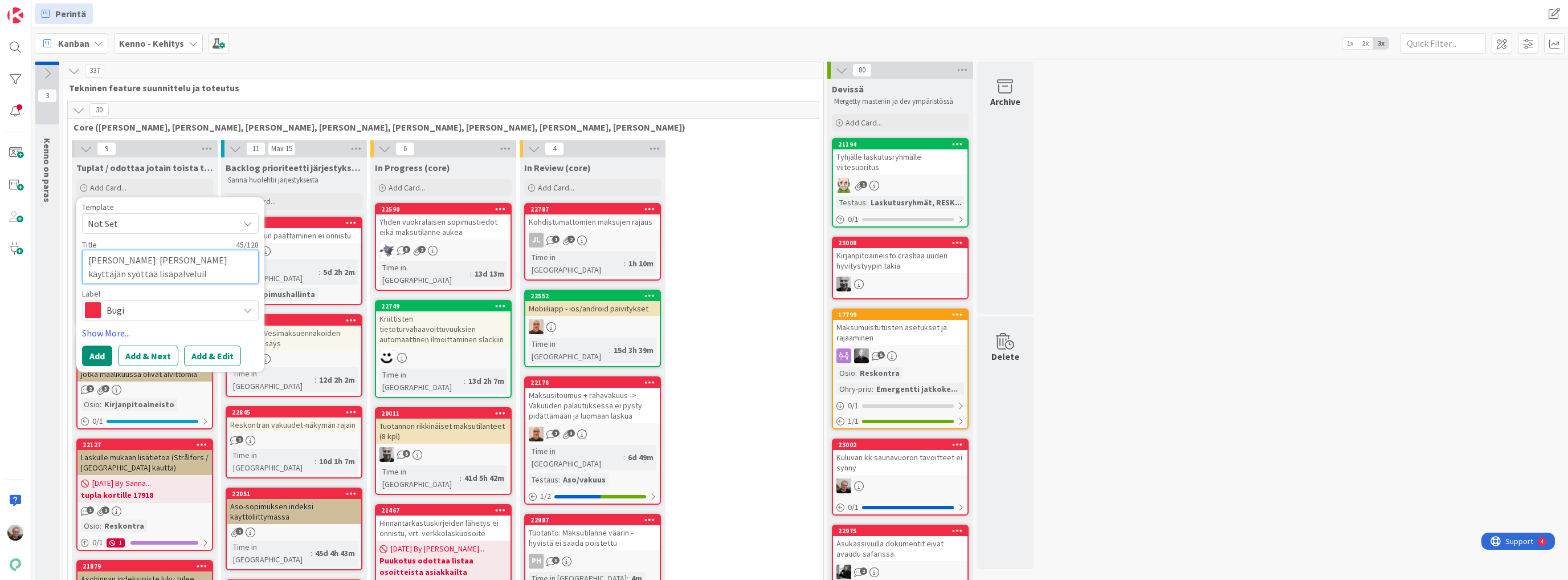
type textarea "x"
type textarea "Kenno UI: anna käyttäjän syöttää lisäpalveluill"
type textarea "x"
type textarea "Kenno UI: anna käyttäjän syöttää lisäpalveluille"
type textarea "x"
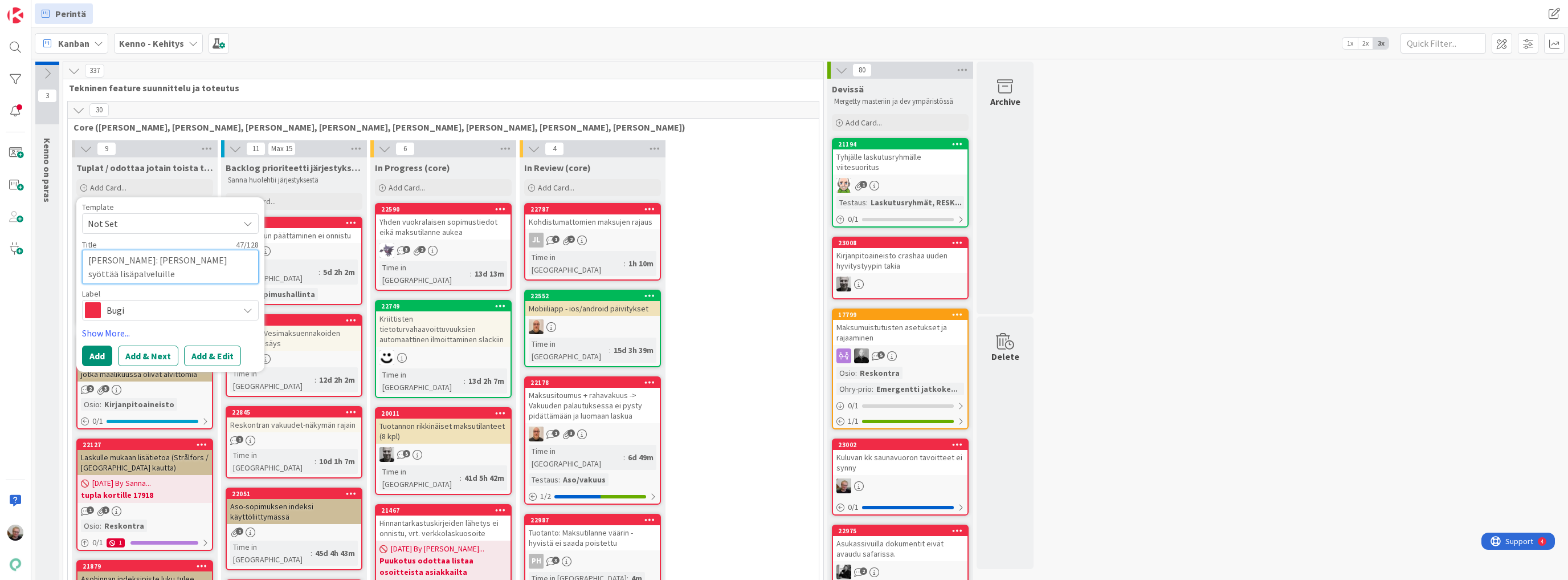
type textarea "Kenno UI: anna käyttäjän syöttää lisäpalveluille"
type textarea "x"
type textarea "Kenno UI: anna käyttäjän syöttää lisäpalveluille p"
type textarea "x"
type textarea "Kenno UI: anna käyttäjän syöttää lisäpalveluille pä"
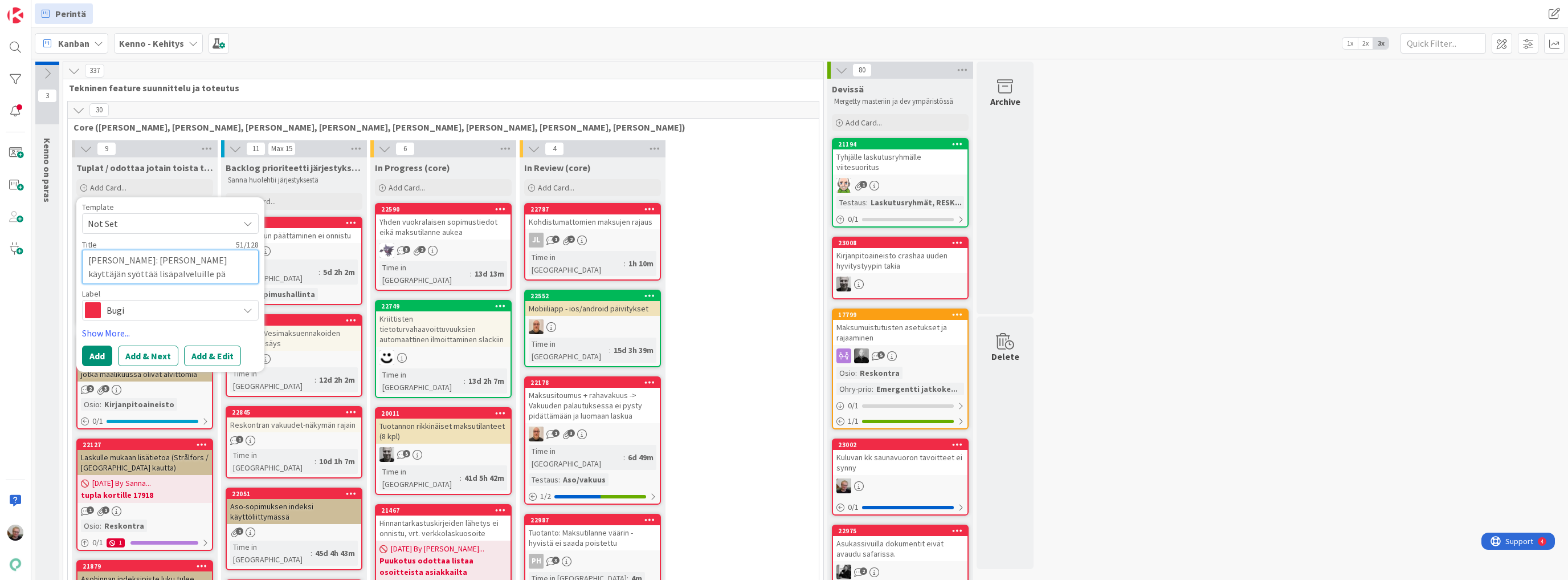
type textarea "x"
type textarea "Kenno UI: anna käyttäjän syöttää lisäpalveluille päi"
type textarea "x"
type textarea "Kenno UI: anna käyttäjän syöttää lisäpalveluille päivä"
type textarea "x"
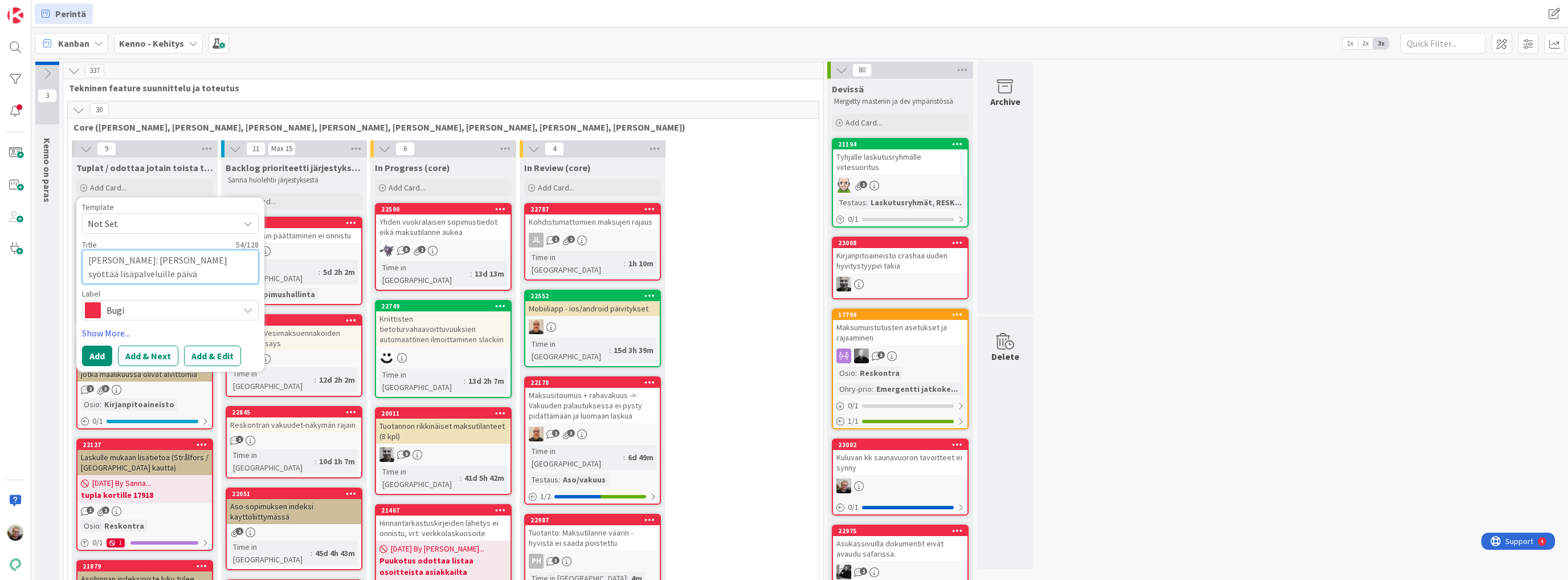
type textarea "Kenno UI: anna käyttäjän syöttää lisäpalveluille päiväm"
type textarea "x"
type textarea "Kenno UI: anna käyttäjän syöttää lisäpalveluille päivämä"
type textarea "x"
type textarea "Kenno UI: anna käyttäjän syöttää lisäpalveluille päivämää"
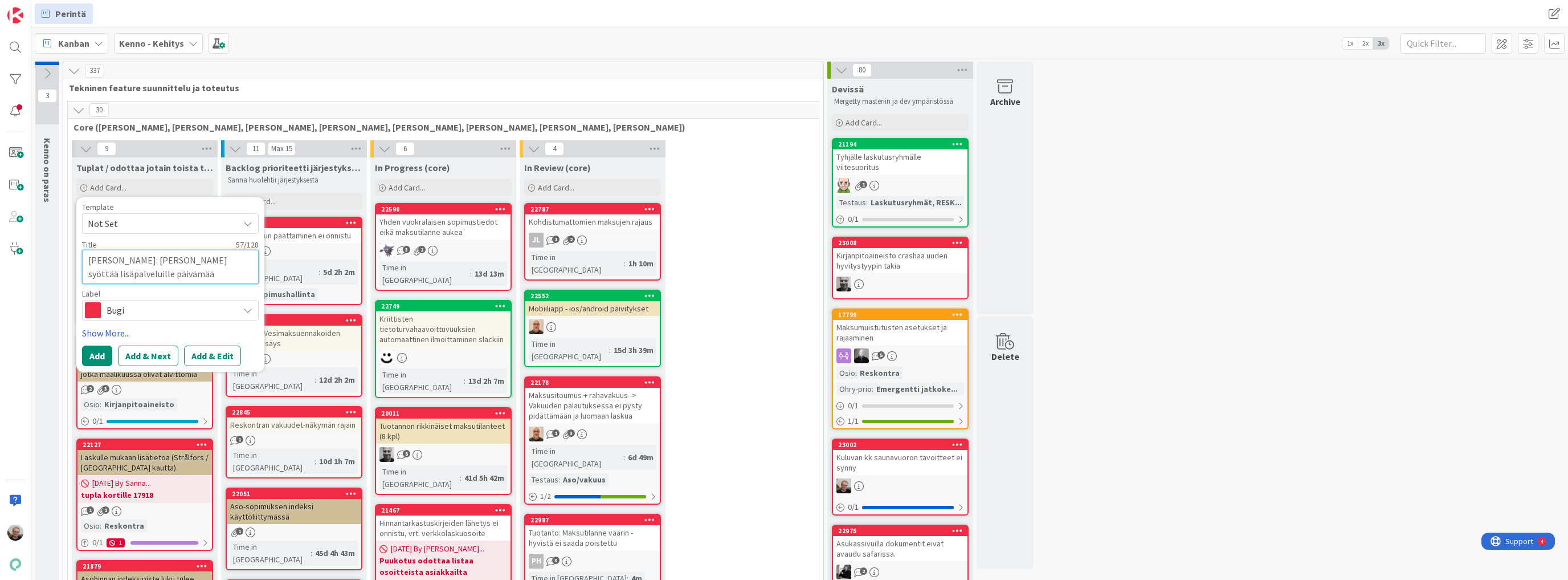
type textarea "x"
type textarea "Kenno UI: anna käyttäjän syöttää lisäpalveluille päivämäät"
type textarea "x"
type textarea "Kenno UI: anna käyttäjän syöttää lisäpalveluille päivämäätä"
type textarea "x"
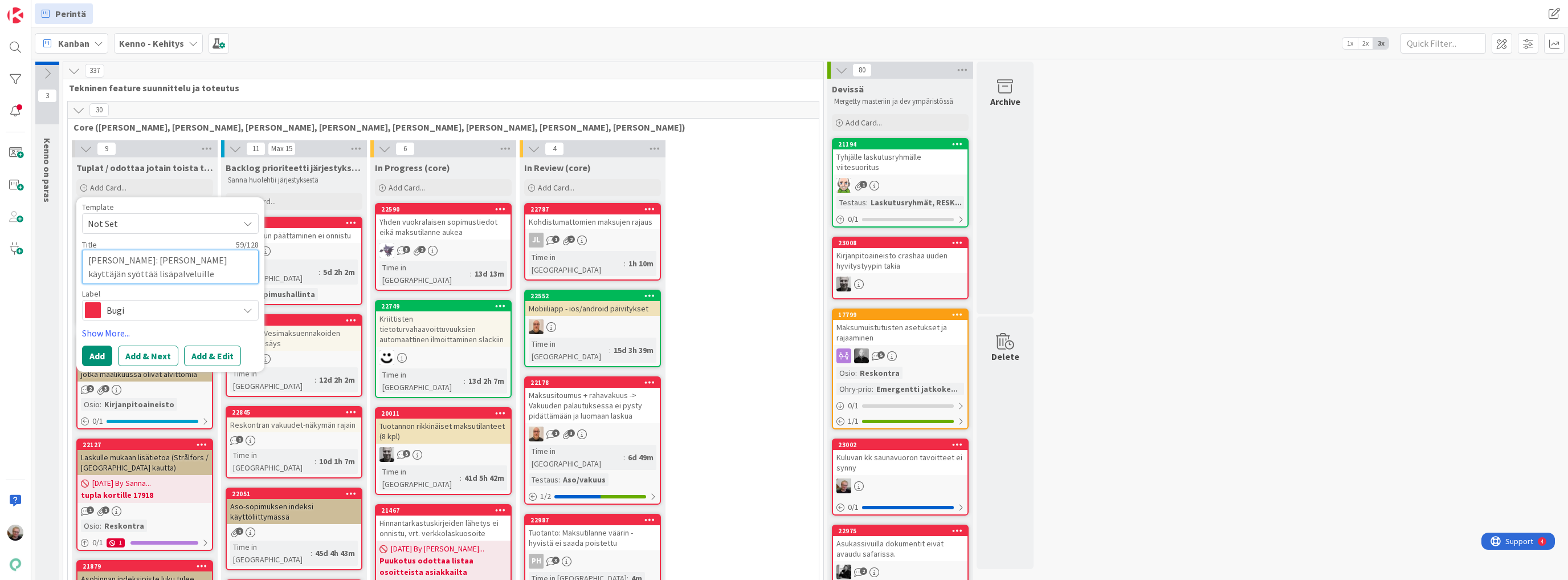
type textarea "Kenno UI: anna käyttäjän syöttää lisäpalveluille päivämäät"
type textarea "x"
type textarea "Kenno UI: anna käyttäjän syöttää lisäpalveluille päivämää"
type textarea "x"
type textarea "Kenno UI: anna käyttäjän syöttää lisäpalveluille päivämääri"
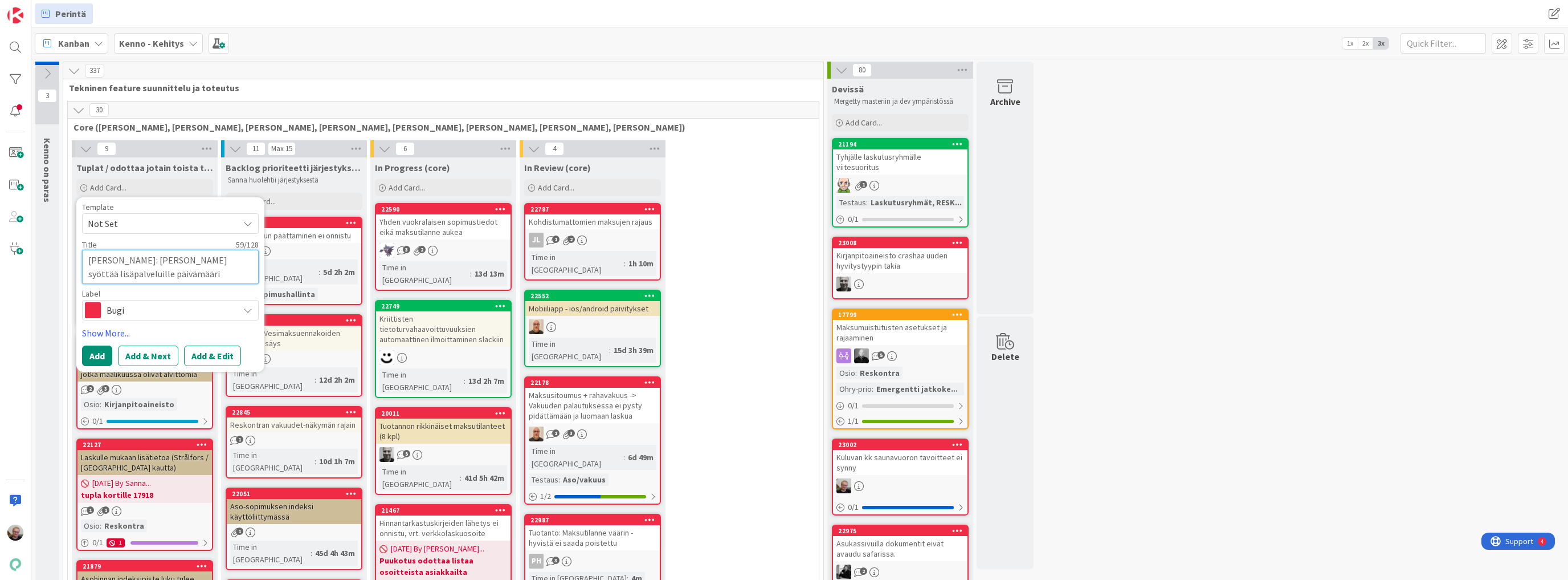
type textarea "x"
type textarea "Kenno UI: anna käyttäjän syöttää lisäpalveluille päivämääriä"
type textarea "x"
type textarea "Kenno UI: anna käyttäjän syöttää lisäpalveluille päivämääriä"
type textarea "x"
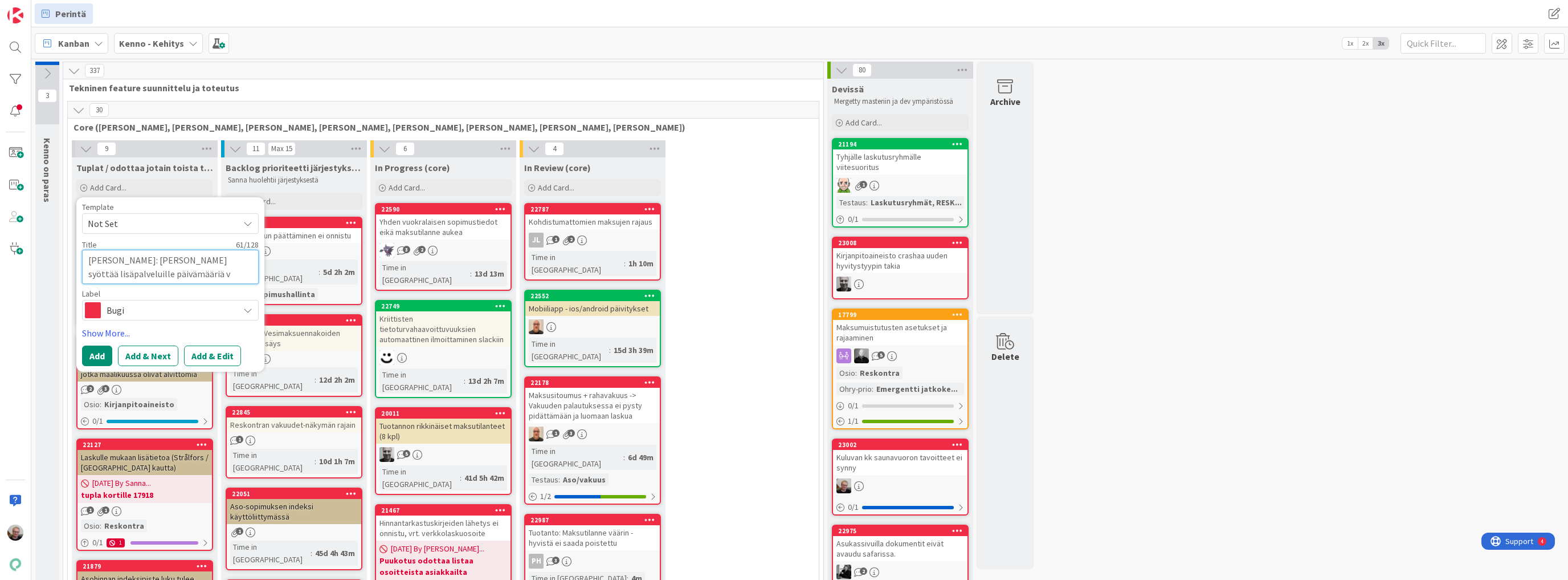
type textarea "Kenno UI: anna käyttäjän syöttää lisäpalveluille päivämääriä vi"
type textarea "x"
type textarea "Kenno UI: anna käyttäjän syöttää lisäpalveluille päivämääriä vin"
type textarea "x"
type textarea "Kenno UI: anna käyttäjän syöttää lisäpalveluille päivämääriä vin"
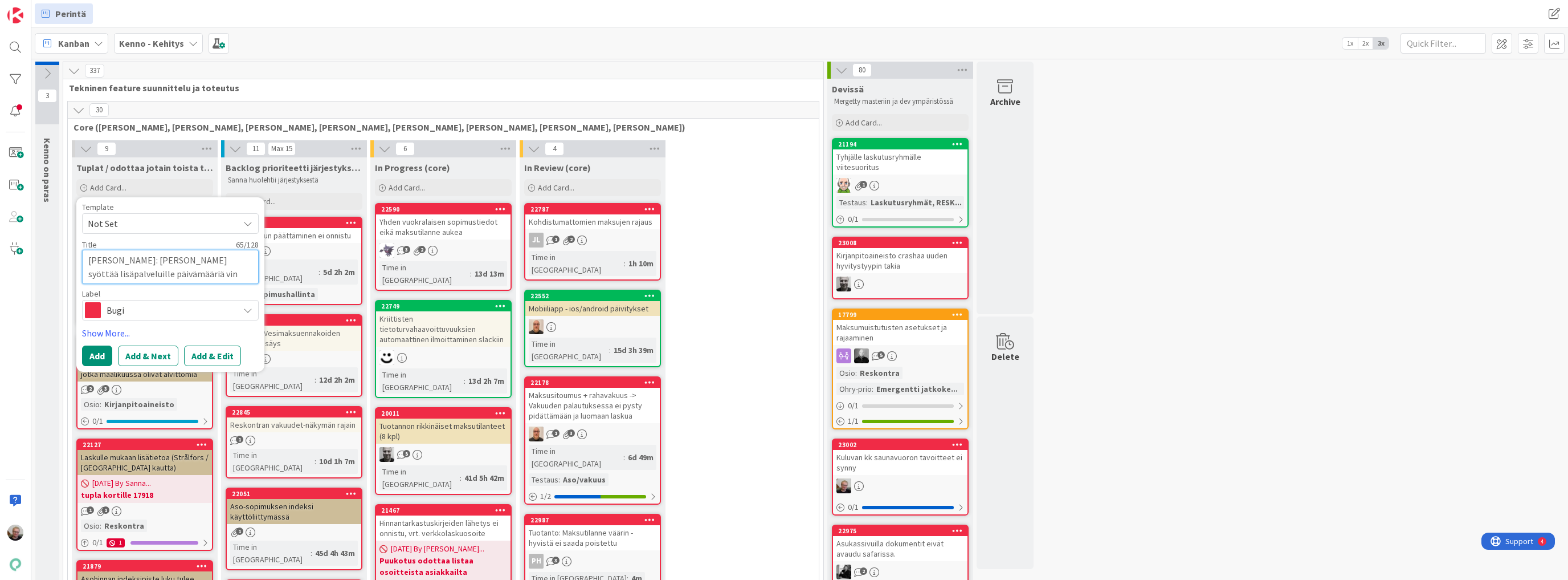
type textarea "x"
type textarea "Kenno UI: anna käyttäjän syöttää lisäpalveluille päivämääriä vin"
type textarea "x"
type textarea "Kenno UI: anna käyttäjän syöttää lisäpalveluille päivämääriä vi"
type textarea "x"
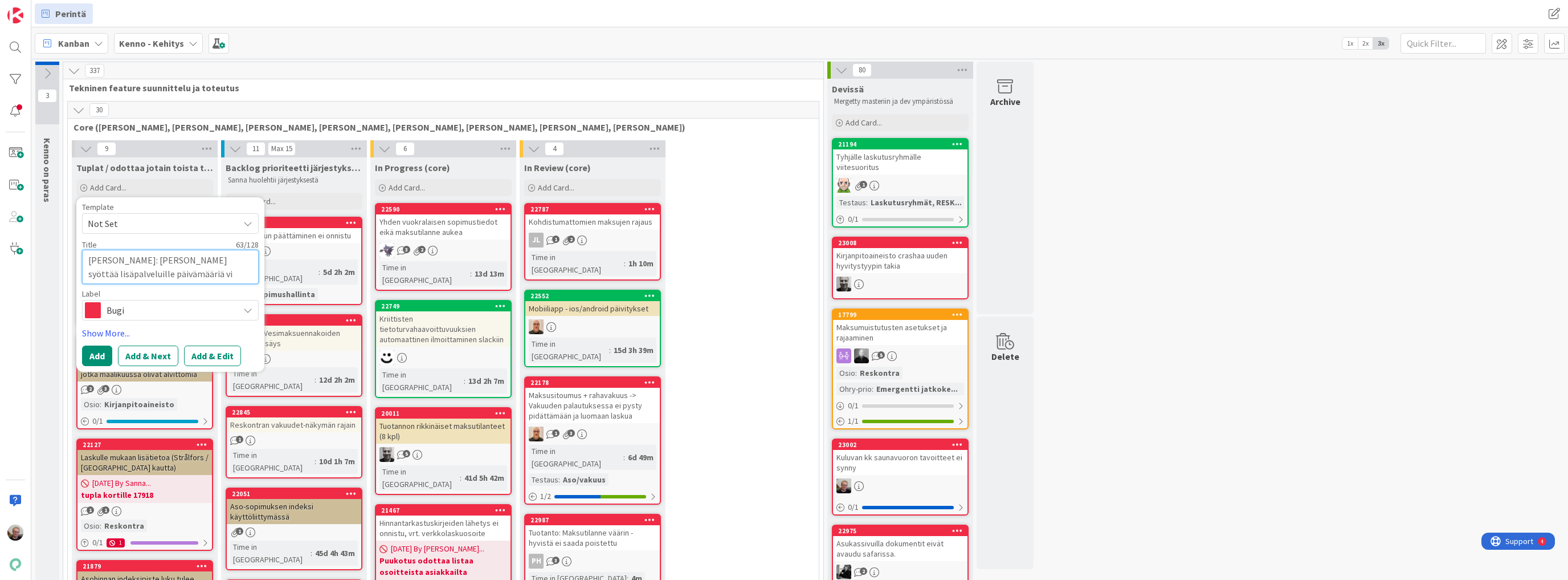
type textarea "Kenno UI: anna käyttäjän syöttää lisäpalveluille päivämääriä v"
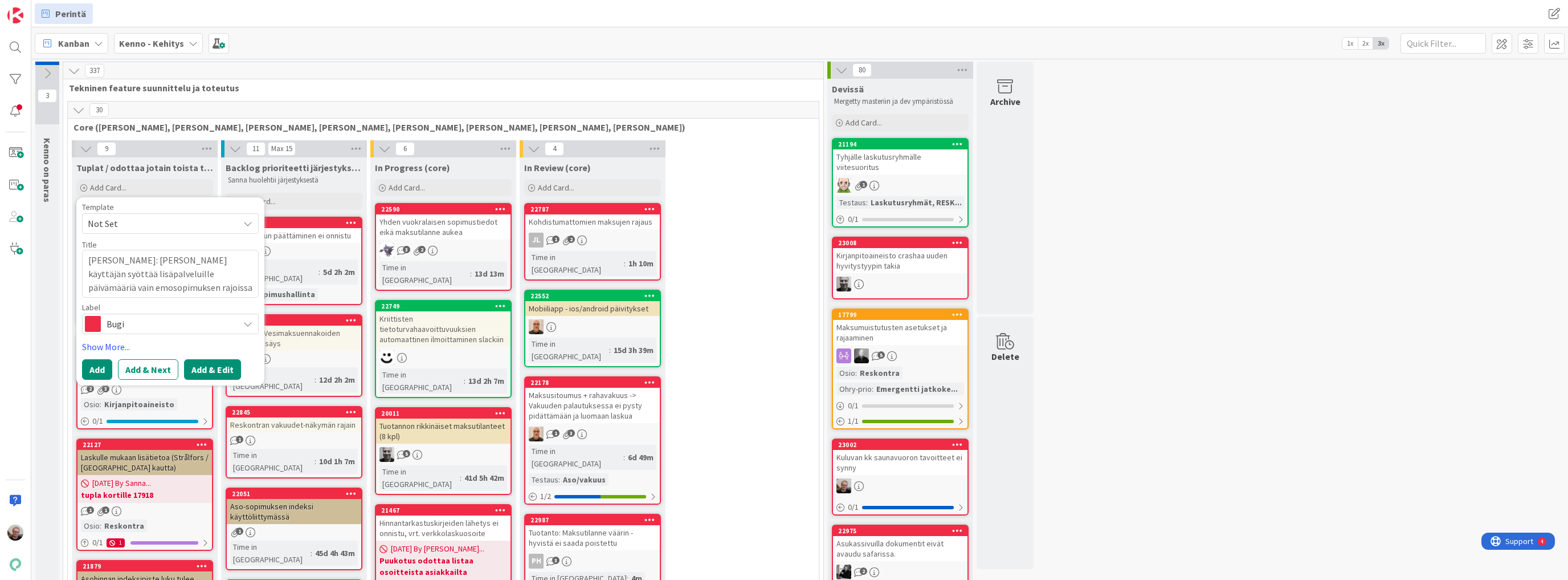
click at [199, 367] on button "Add & Edit" at bounding box center [213, 370] width 57 height 21
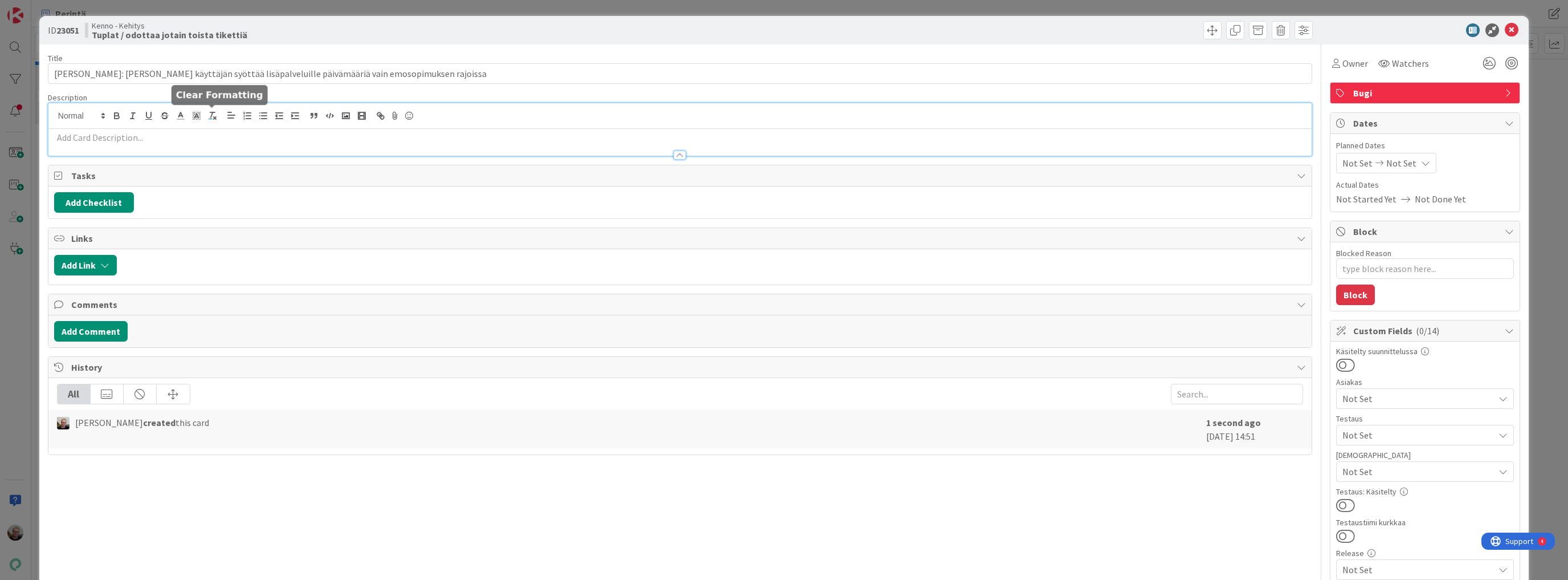
click at [212, 112] on div at bounding box center [679, 129] width 1263 height 52
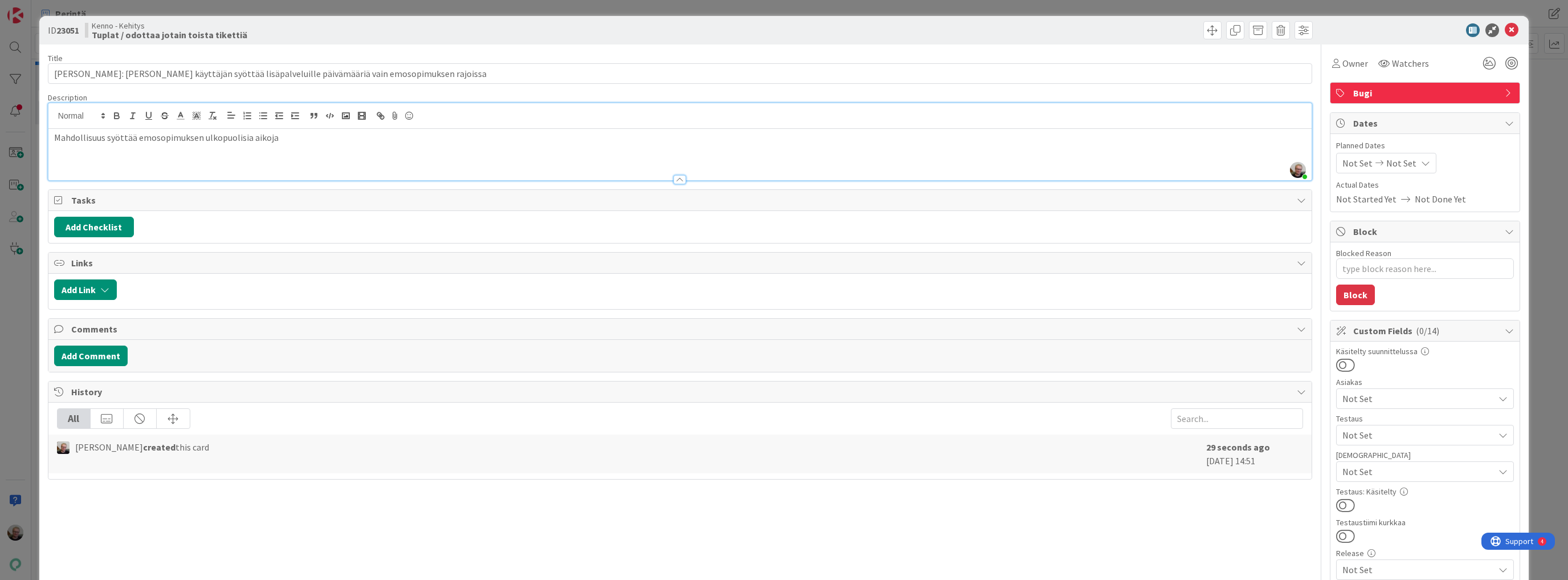
click at [301, 137] on p "Mahdollisuus syöttää emosopimuksen ulkopuolisia aikoja" at bounding box center [680, 137] width 1252 height 13
click at [93, 74] on input "Kenno UI: anna käyttäjän syöttää lisäpalveluille päivämääriä vain emosopimuksen…" at bounding box center [680, 74] width 1265 height 21
drag, startPoint x: 300, startPoint y: 74, endPoint x: 418, endPoint y: 80, distance: 118.2
click at [418, 80] on input "Kenno UI: älä anna käyttäjän syöttää lisäpalveluille päivämääriä vain emosopimu…" at bounding box center [680, 74] width 1265 height 21
click at [327, 151] on div "Mahdollisuus syöttää emosopimuksen ulkopuolisia aikoja" at bounding box center [679, 154] width 1263 height 51
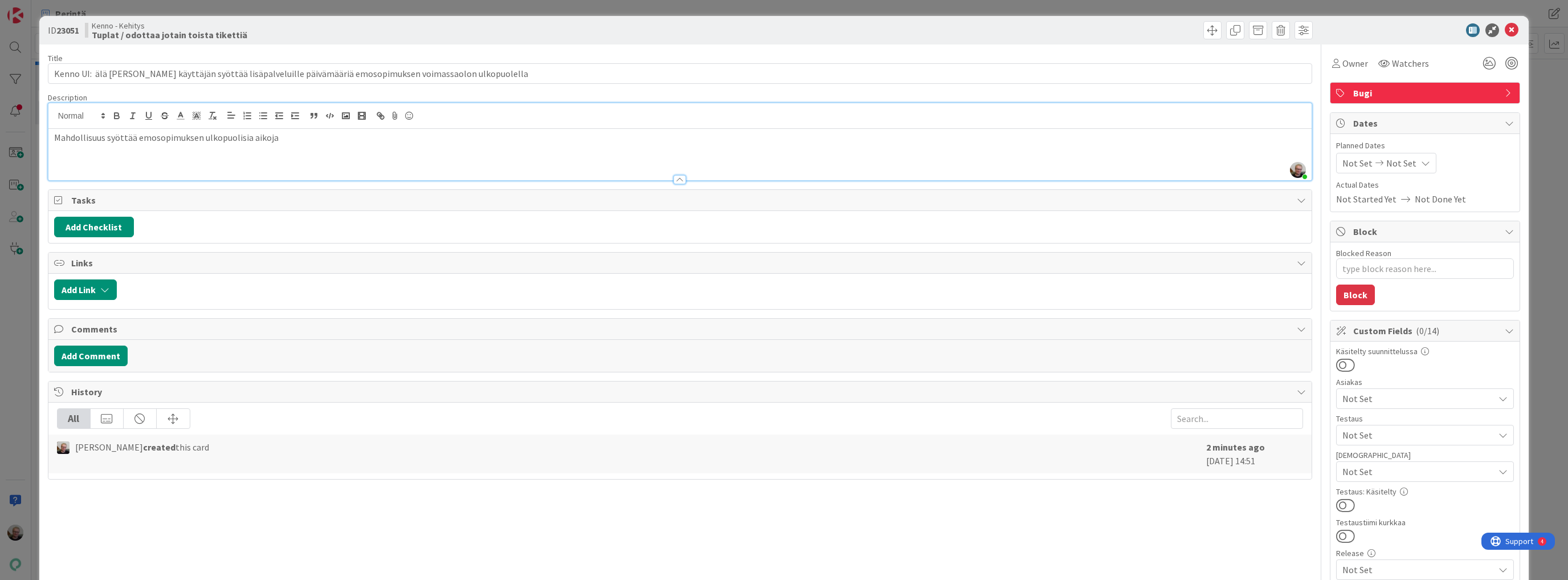
click at [135, 139] on p "Mahdollisuus syöttää emosopimuksen ulkopuolisia aikoja" at bounding box center [680, 137] width 1252 height 13
click at [348, 135] on p "Mahdollisuus syöttää käyttöliittymästä emosopimuksen ulkopuolisia aikoja" at bounding box center [680, 137] width 1252 height 13
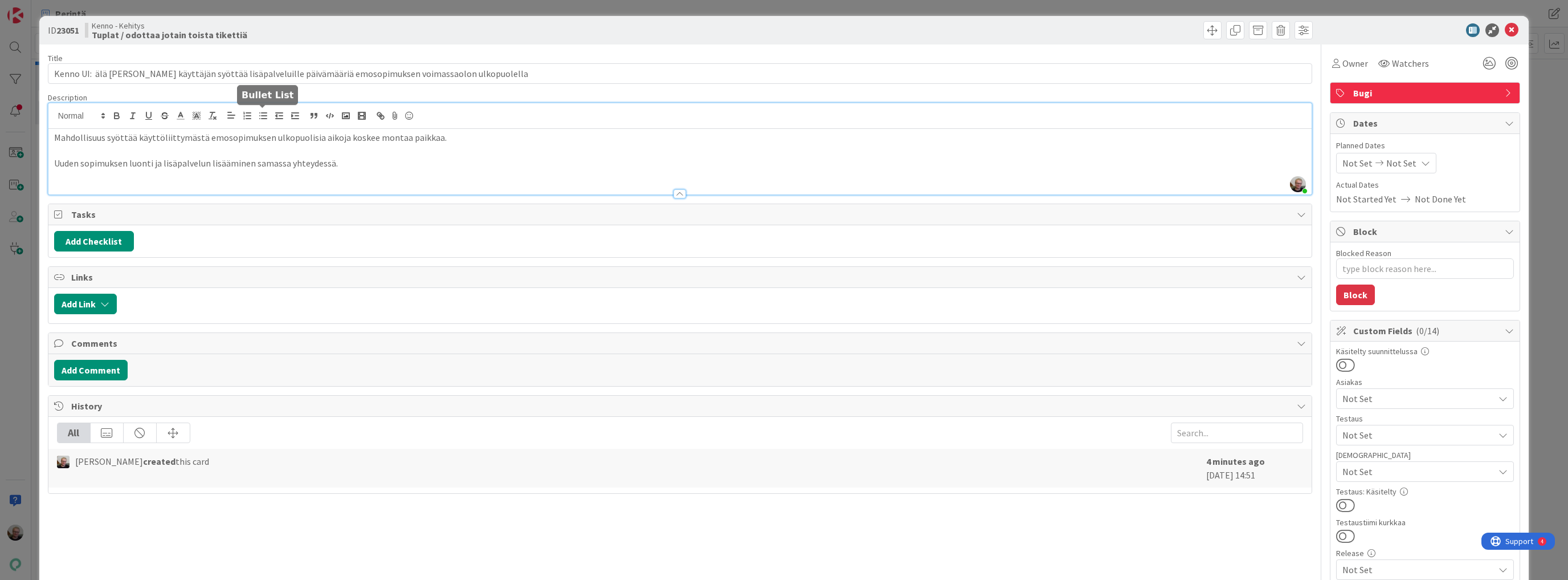
click at [266, 115] on button "button" at bounding box center [263, 116] width 16 height 14
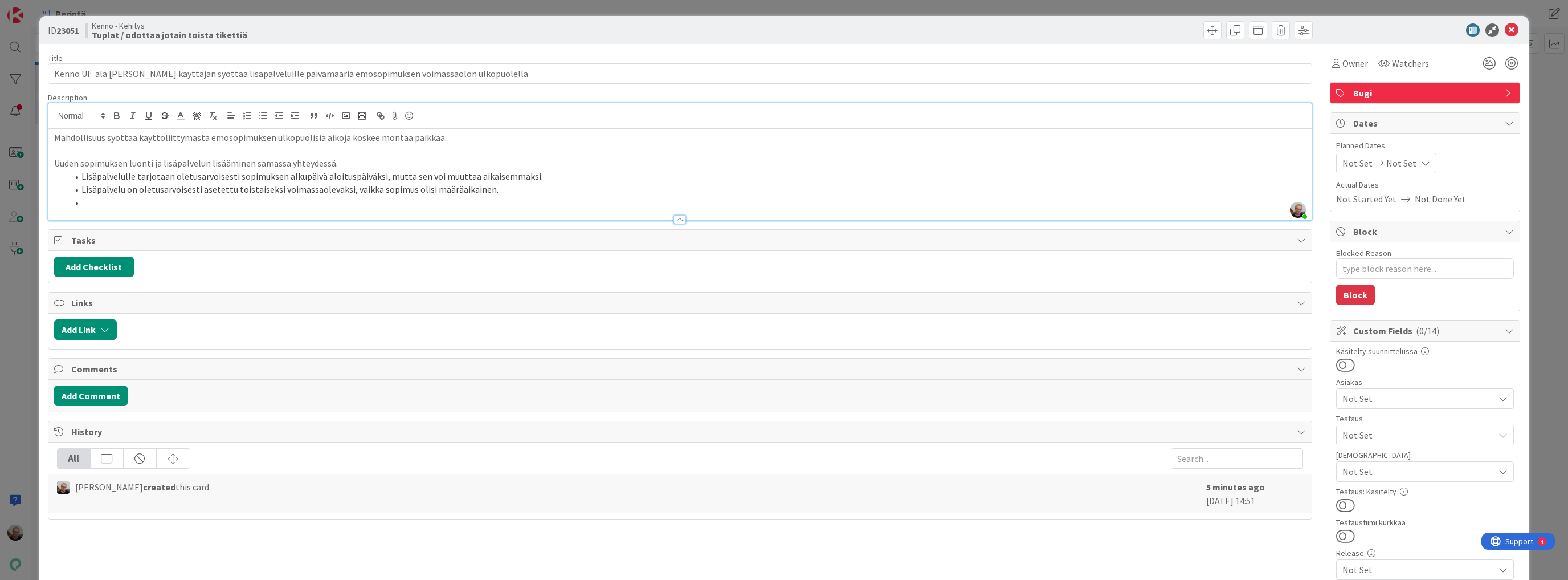
click at [576, 177] on li "Lisäpalvelulle tarjotaan oletusarvoisesti sopimuksen alkupäivä aloituspäiväksi,…" at bounding box center [687, 176] width 1238 height 13
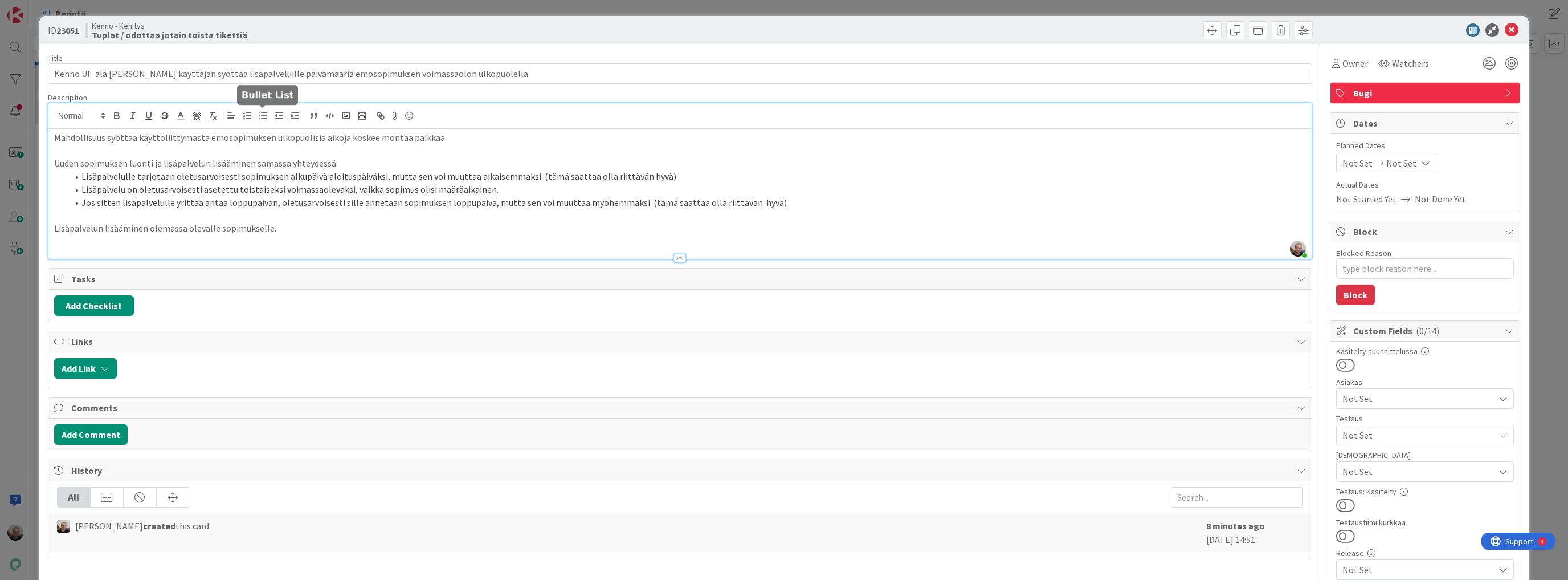
click at [263, 117] on icon "button" at bounding box center [263, 116] width 10 height 10
drag, startPoint x: 532, startPoint y: 175, endPoint x: 598, endPoint y: 173, distance: 66.0
click at [598, 173] on li "Lisäpalvelulle tarjotaan oletusarvoisesti sopimuksen alkupäivä aloituspäiväksi,…" at bounding box center [687, 176] width 1238 height 13
drag, startPoint x: 533, startPoint y: 177, endPoint x: 572, endPoint y: 175, distance: 39.1
click at [572, 175] on li "Lisäpalvelulle tarjotaan oletusarvoisesti sopimuksen alkupäivä aloituspäiväksi,…" at bounding box center [687, 176] width 1238 height 13
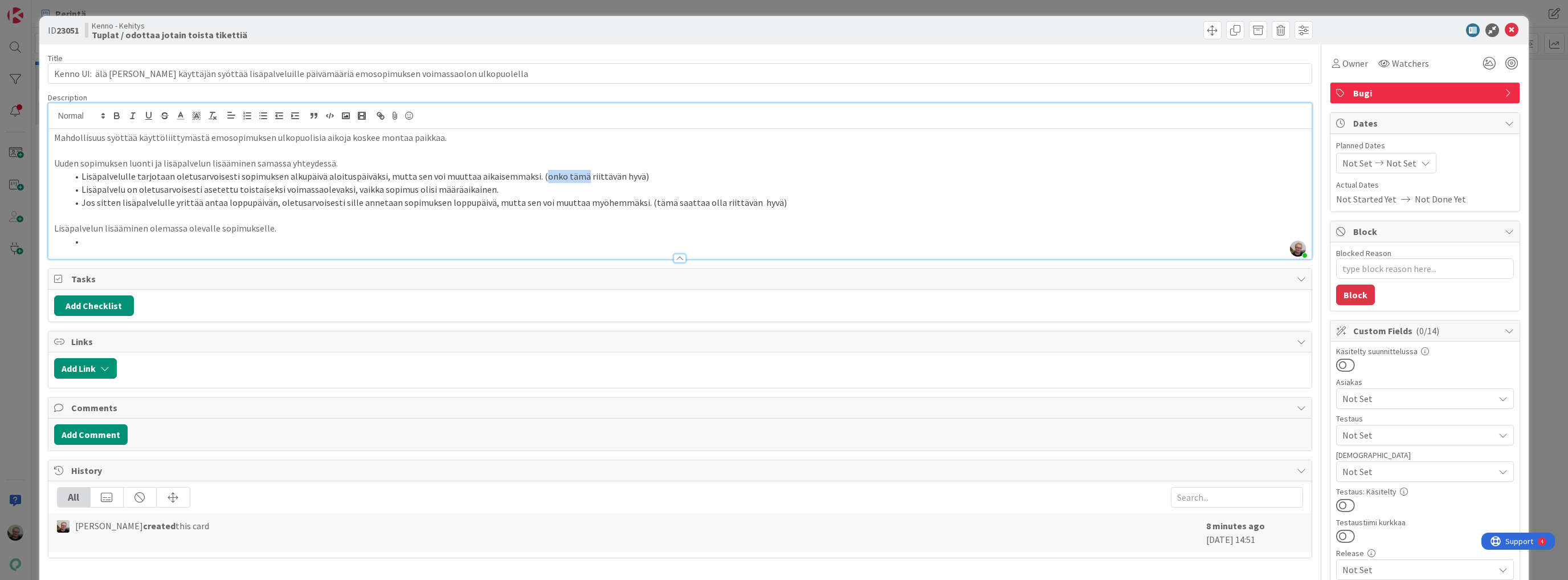
copy li "onko tämä"
drag, startPoint x: 636, startPoint y: 200, endPoint x: 700, endPoint y: 205, distance: 64.2
click at [700, 205] on li "Jos sitten lisäpalvelulle yrittää antaa loppupäivän, oletusarvoisesti sille ann…" at bounding box center [687, 202] width 1238 height 13
click at [179, 241] on li at bounding box center [687, 241] width 1238 height 13
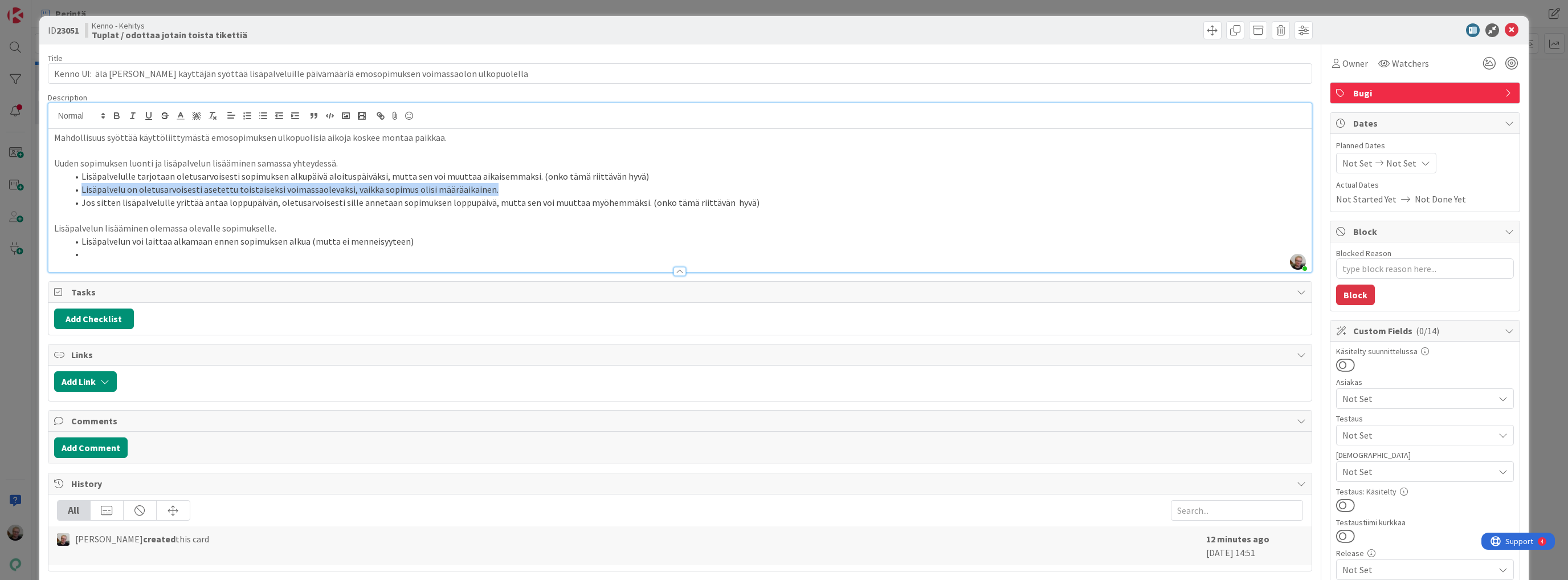
drag, startPoint x: 79, startPoint y: 186, endPoint x: 485, endPoint y: 190, distance: 406.0
click at [485, 190] on li "Lisäpalvelu on oletusarvoisesti asetettu toistaiseksi voimassaolevaksi, vaikka …" at bounding box center [687, 189] width 1238 height 13
copy li "Lisäpalvelu on oletusarvoisesti asetettu toistaiseksi voimassaolevaksi, vaikka …"
click at [136, 257] on li at bounding box center [687, 253] width 1238 height 13
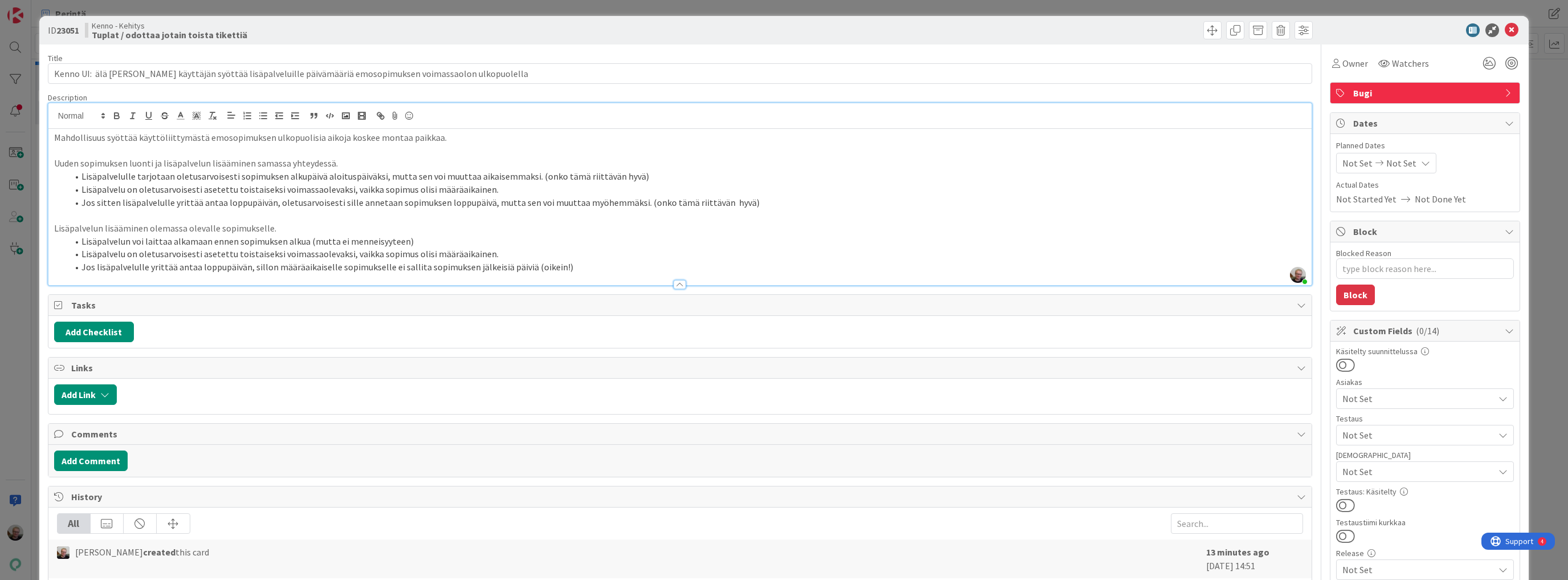
click at [276, 230] on p "Lisäpalvelun lisääminen olemassa olevalle sopimukselle." at bounding box center [680, 228] width 1252 height 13
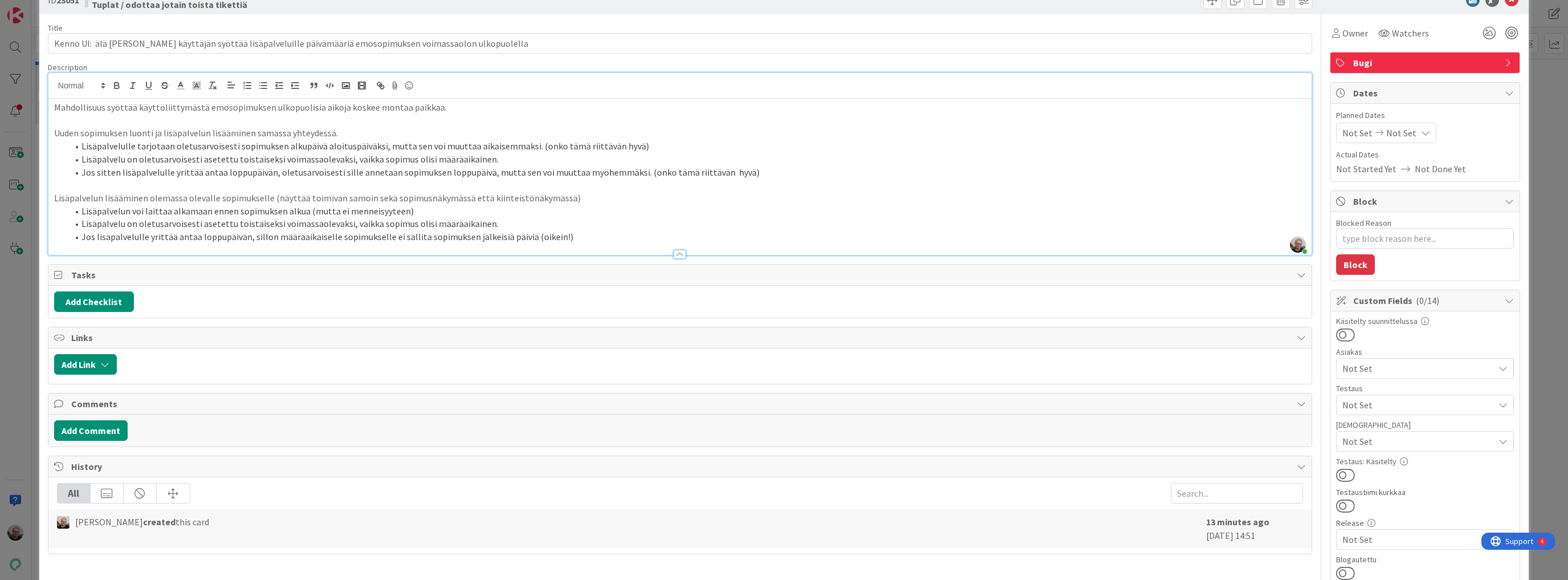
scroll to position [45, 0]
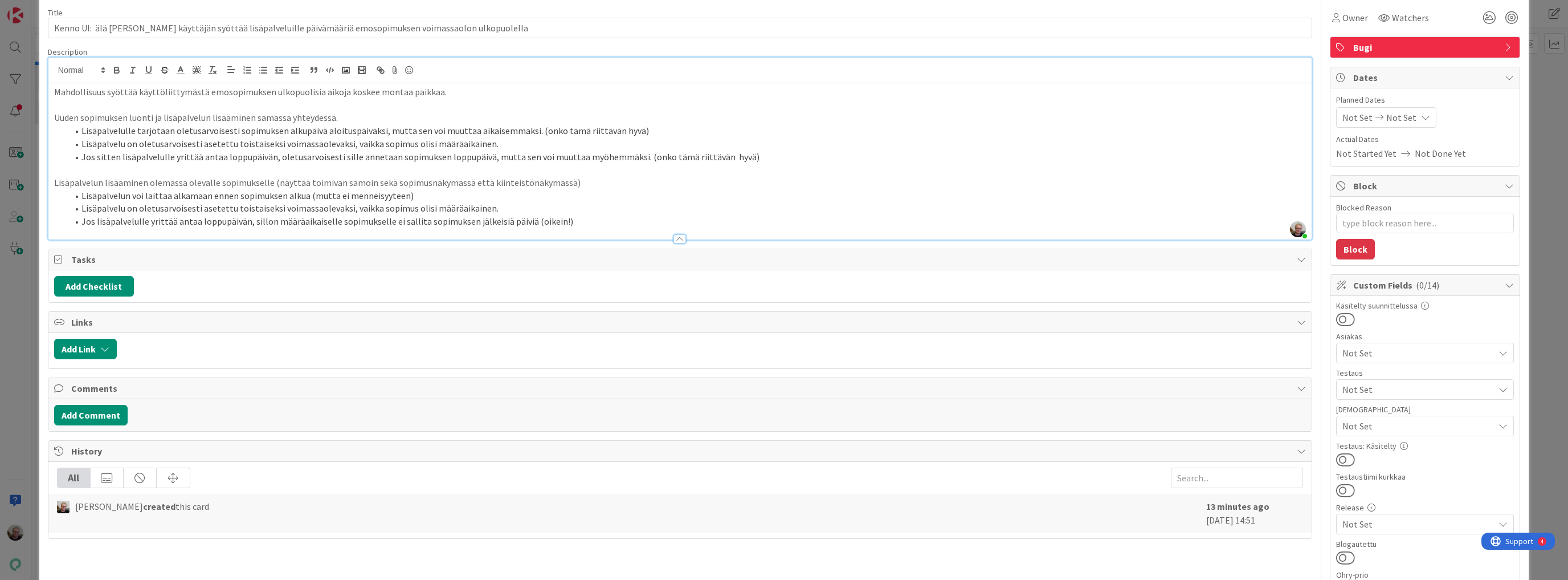
click at [563, 222] on li "Jos lisäpalvelulle yrittää antaa loppupäivän, sillon määräaikaiselle sopimuksel…" at bounding box center [687, 221] width 1238 height 13
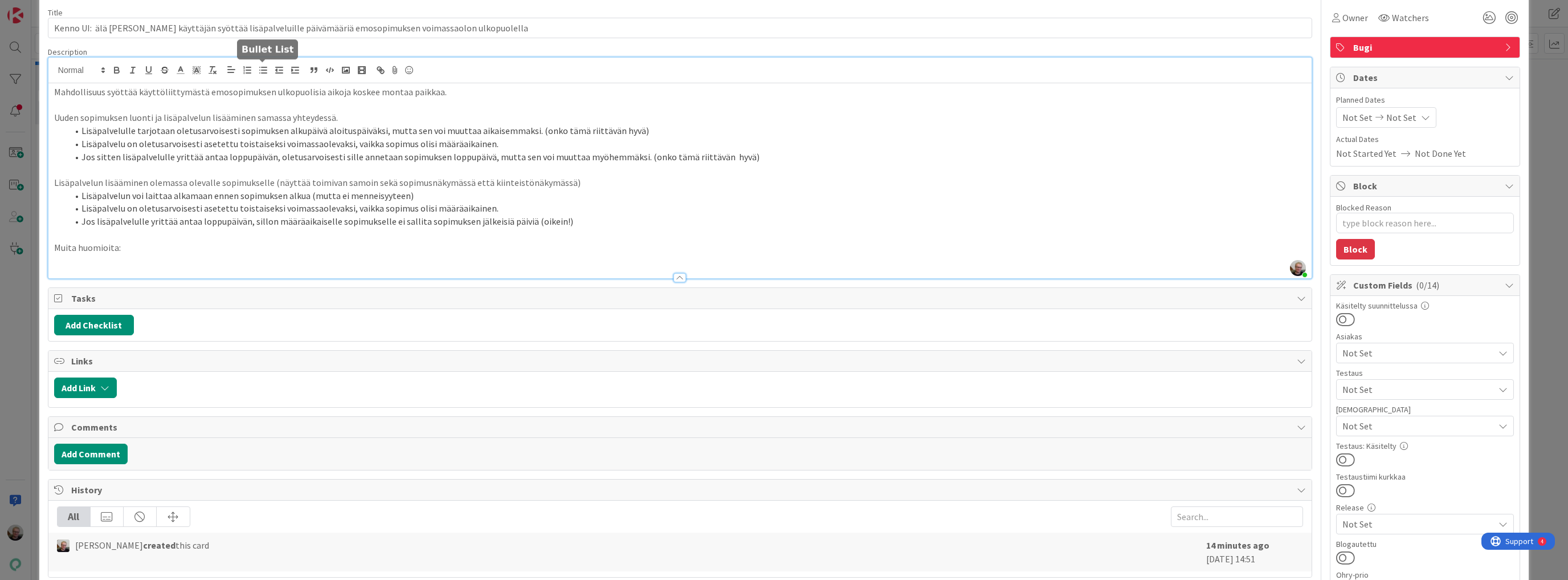
drag, startPoint x: 262, startPoint y: 63, endPoint x: 264, endPoint y: 74, distance: 11.2
click at [262, 65] on icon "button" at bounding box center [263, 70] width 10 height 10
click at [155, 260] on li "Jos luotaessa uutta vuokrasopimusta siihen luodaan lisäpalvelu" at bounding box center [687, 260] width 1238 height 13
click at [416, 257] on li "Jos luotaessa uutta määräaikaista vuokrasopimusta siihen luodaan lisäpalvelu" at bounding box center [687, 260] width 1238 height 13
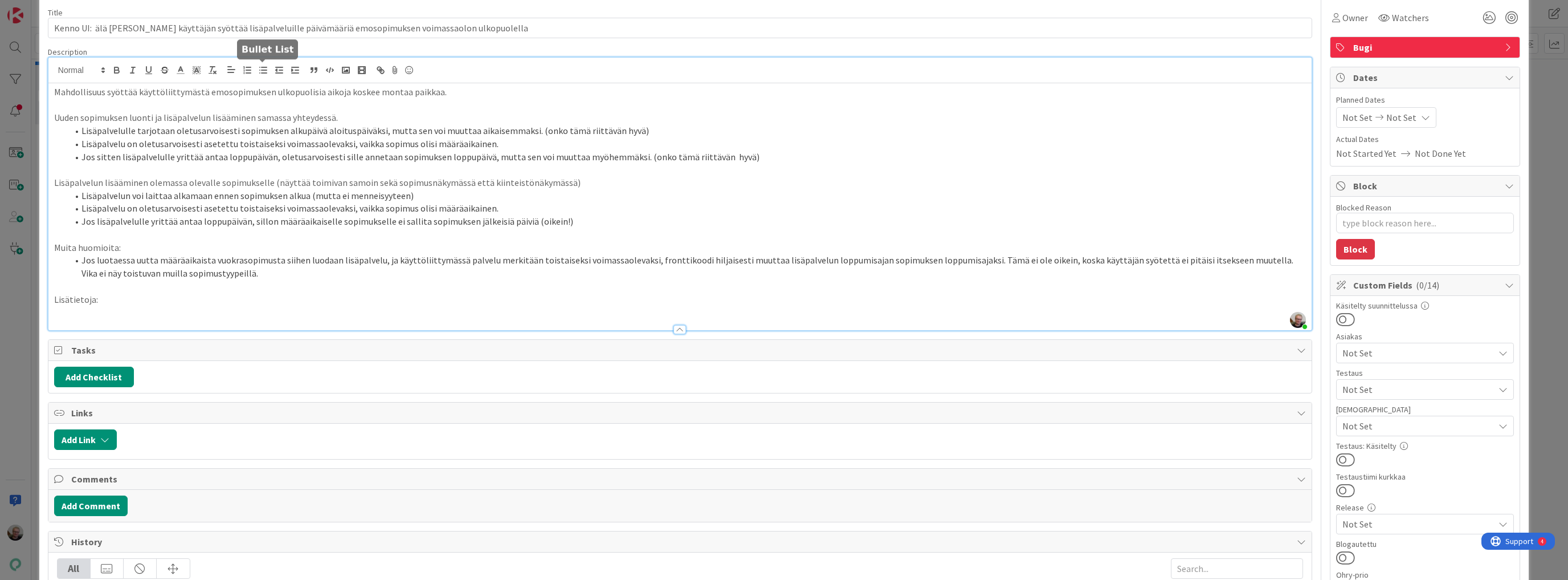
click at [261, 67] on line "button" at bounding box center [264, 67] width 5 height 0
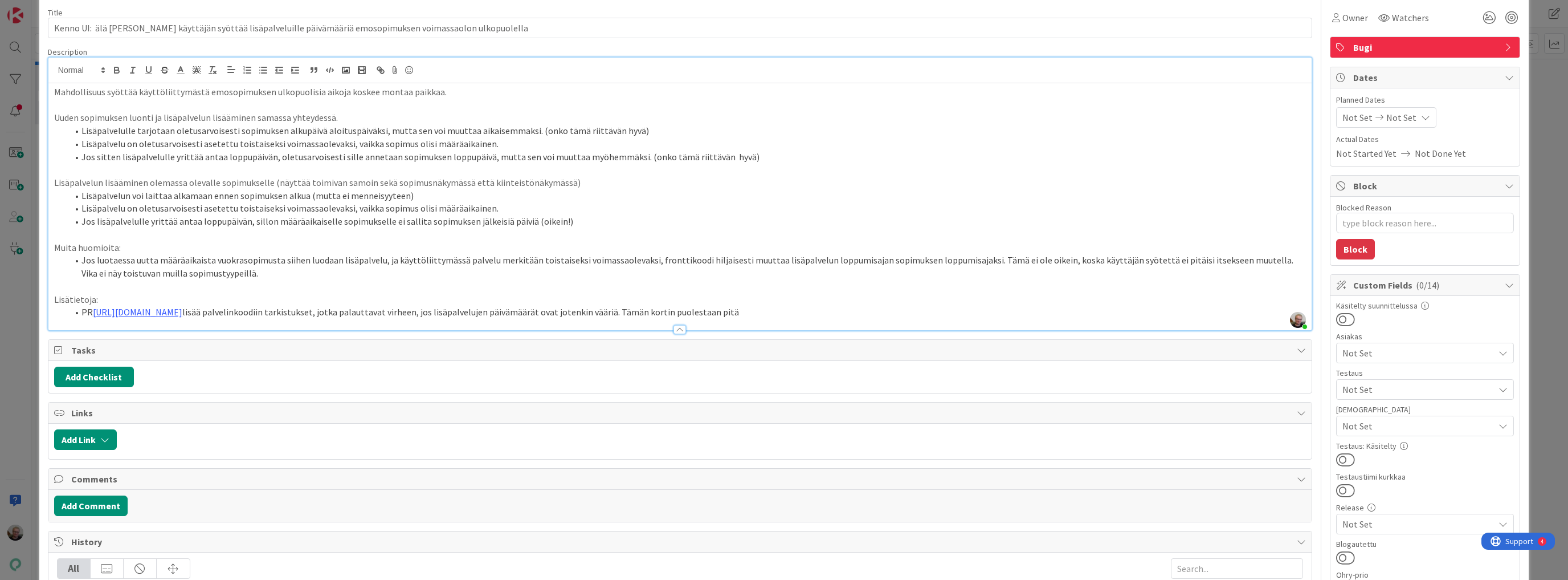
click at [463, 312] on li "PR https://github.com/pandiafi/kenno/pull/8327 lisää palvelinkoodiin tarkistuks…" at bounding box center [687, 311] width 1238 height 13
click at [852, 308] on li "PR https://github.com/pandiafi/kenno/pull/8327 lisää palvelinkoodiin tarkistuks…" at bounding box center [687, 311] width 1238 height 13
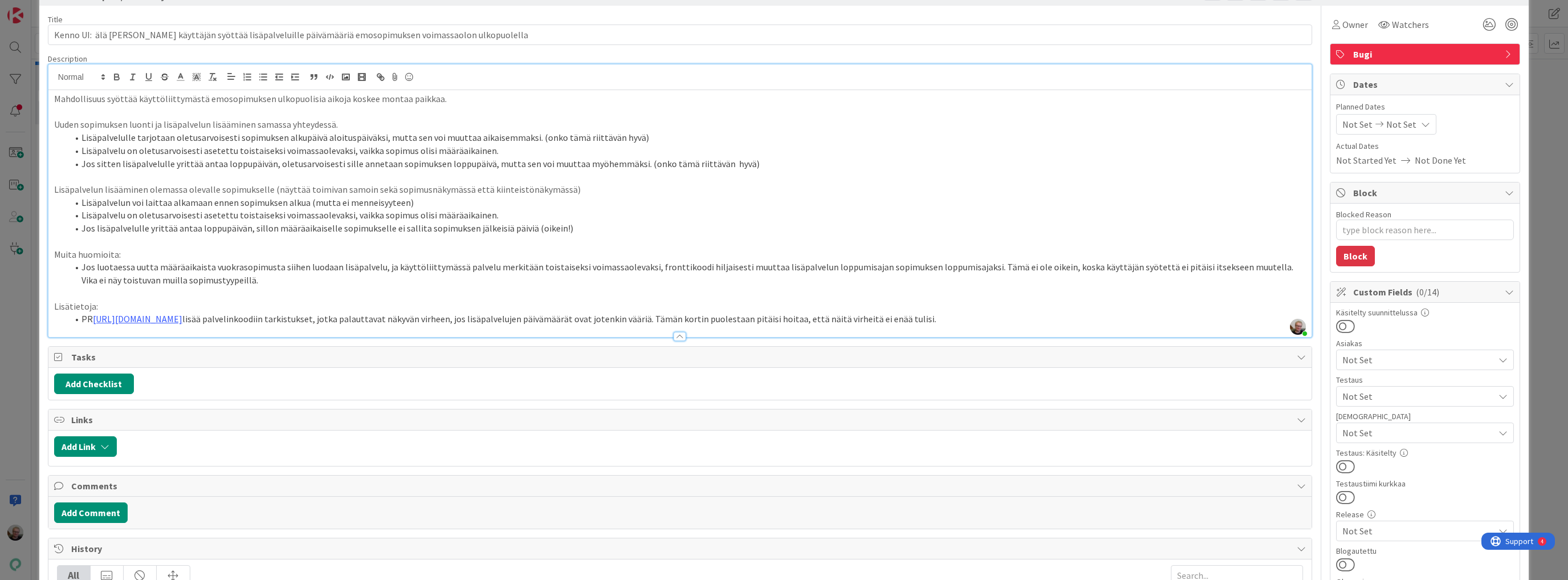
scroll to position [0, 0]
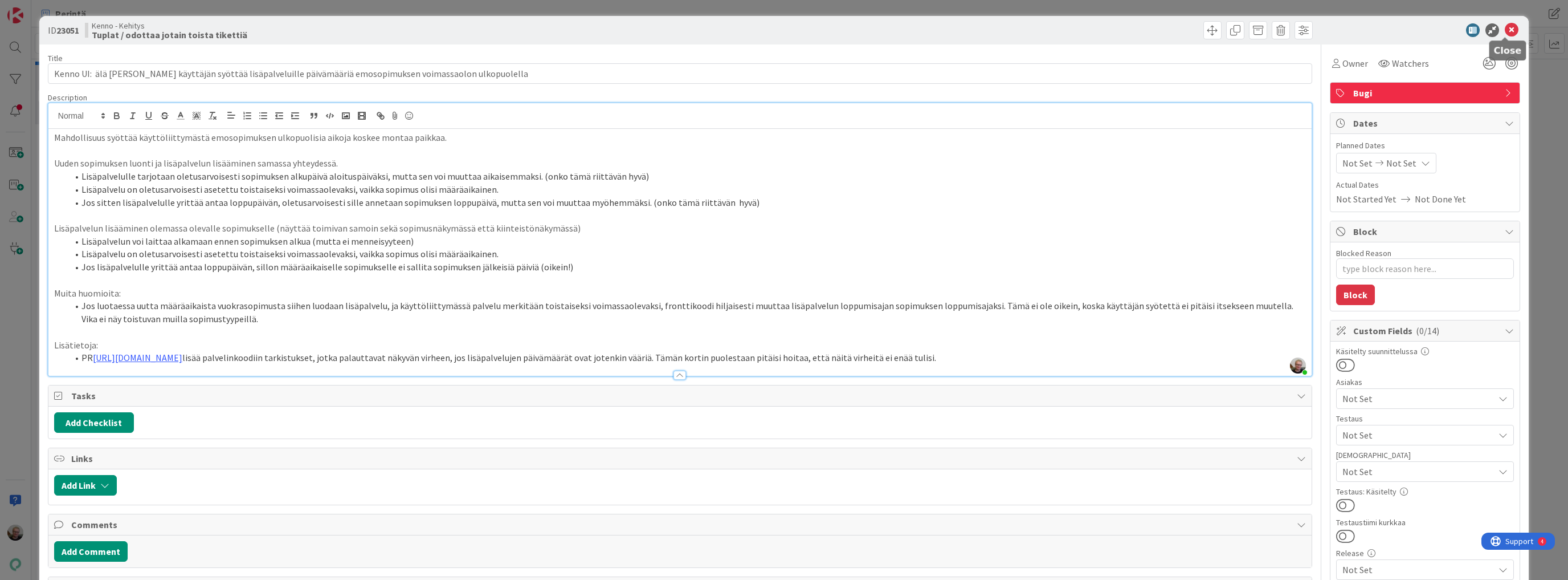
click at [1505, 35] on icon at bounding box center [1511, 30] width 14 height 14
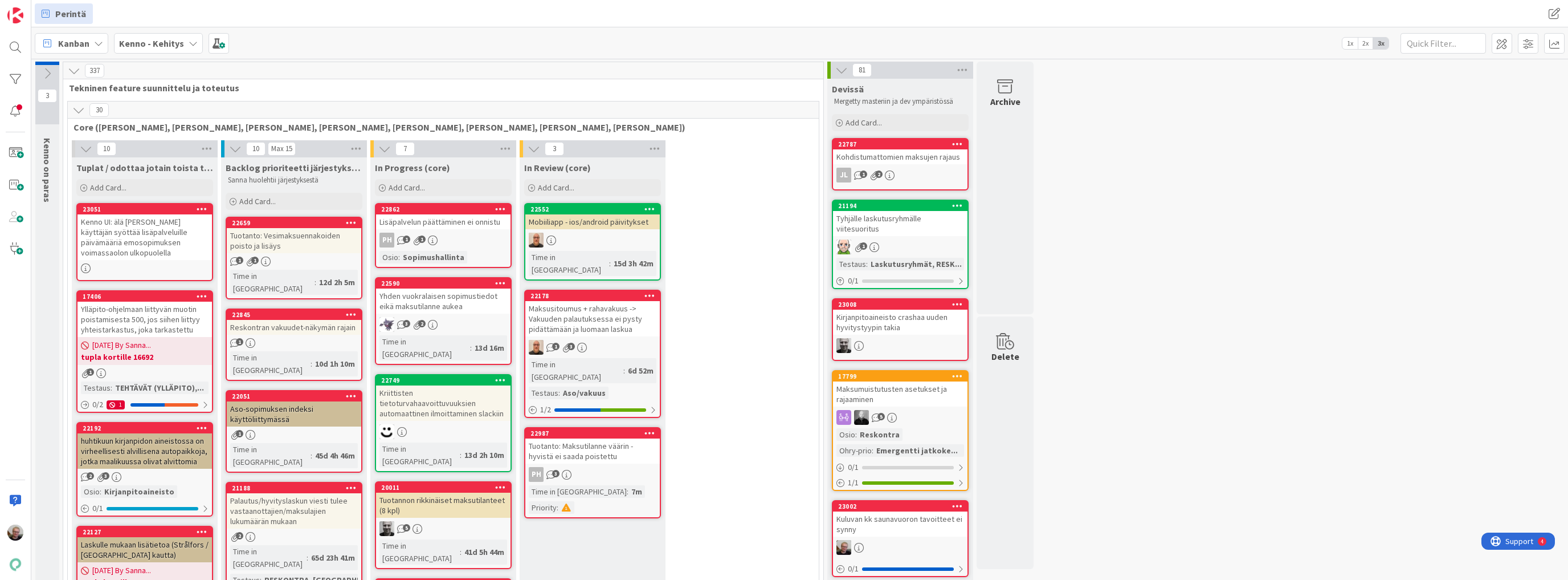
click at [120, 244] on div "Kenno UI: älä anna käyttäjän syöttää lisäpalveluille päivämääriä emosopimuksen …" at bounding box center [144, 237] width 135 height 45
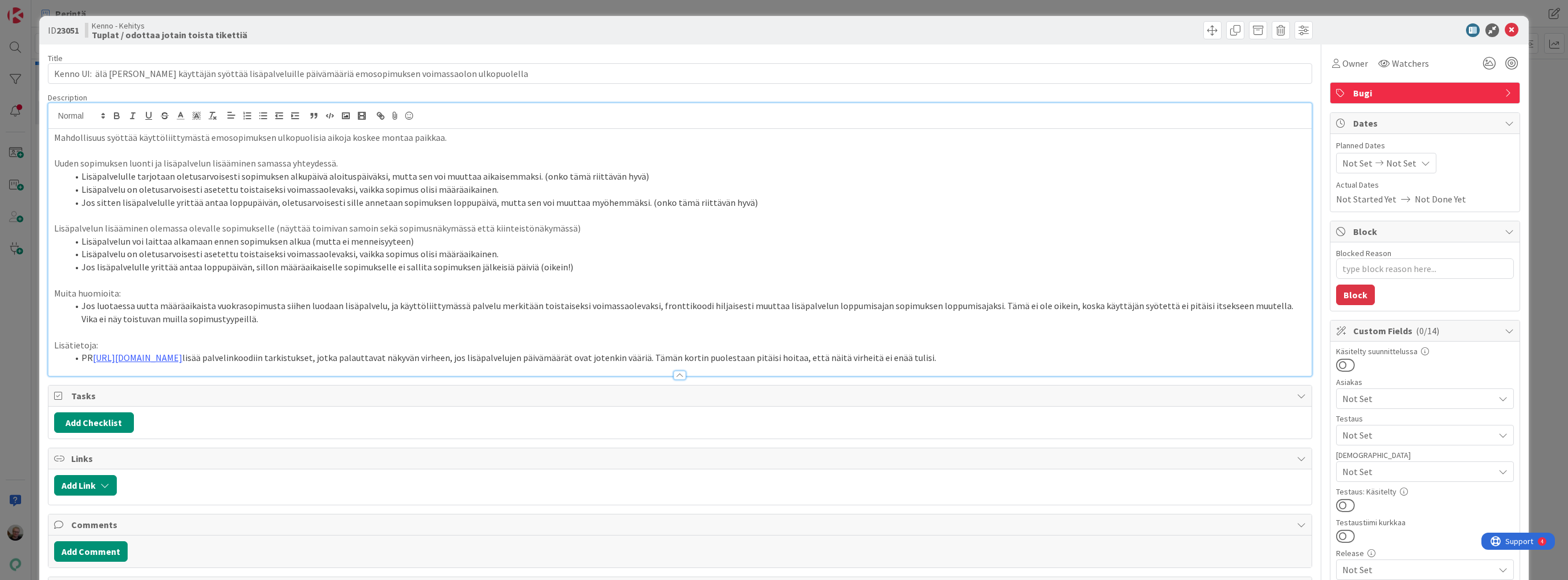
click at [444, 127] on div "Mahdollisuus syöttää käyttöliittymästä emosopimuksen ulkopuolisia aikoja koskee…" at bounding box center [679, 239] width 1263 height 273
click at [1505, 29] on icon at bounding box center [1511, 30] width 14 height 14
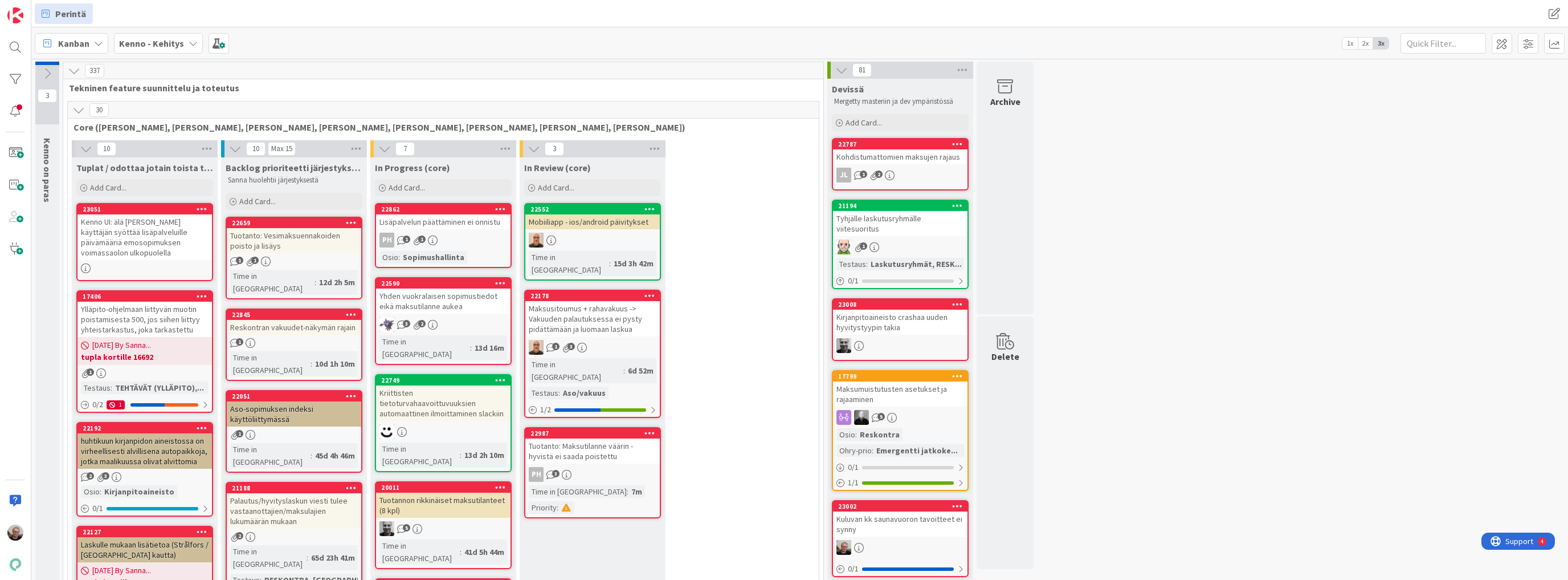
click at [203, 210] on icon at bounding box center [201, 208] width 11 height 8
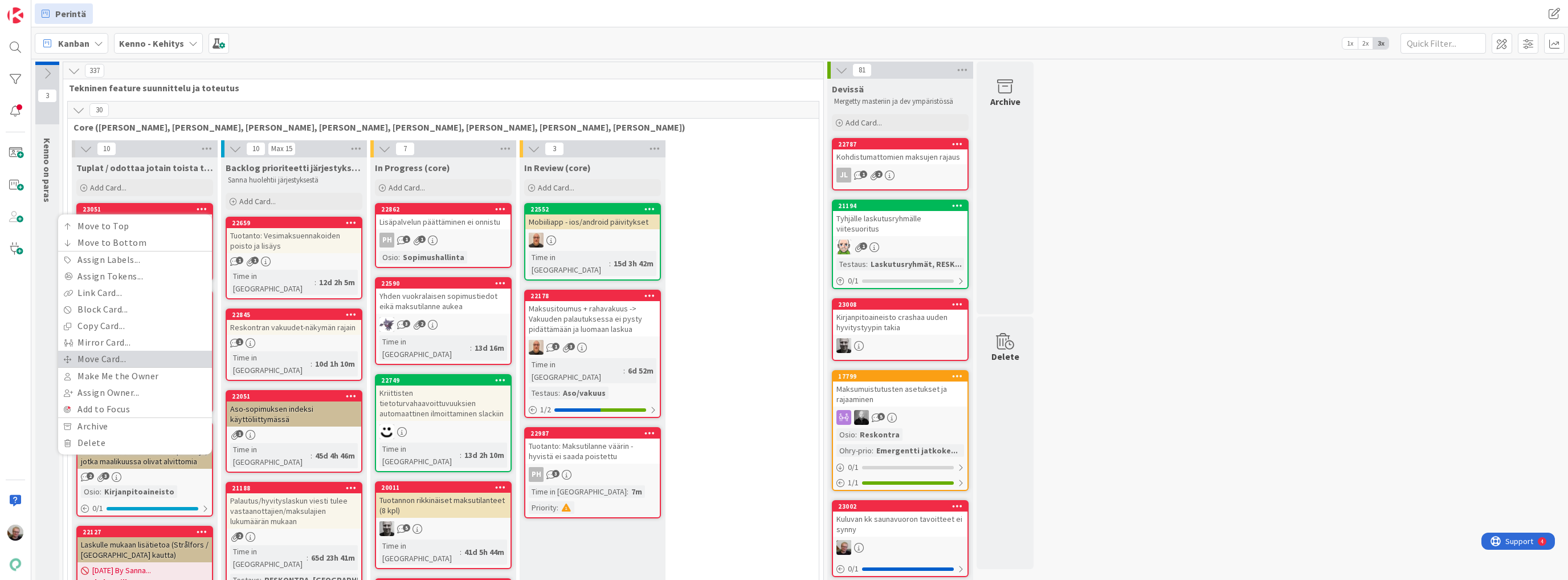
click at [132, 353] on link "Move Card..." at bounding box center [135, 359] width 153 height 16
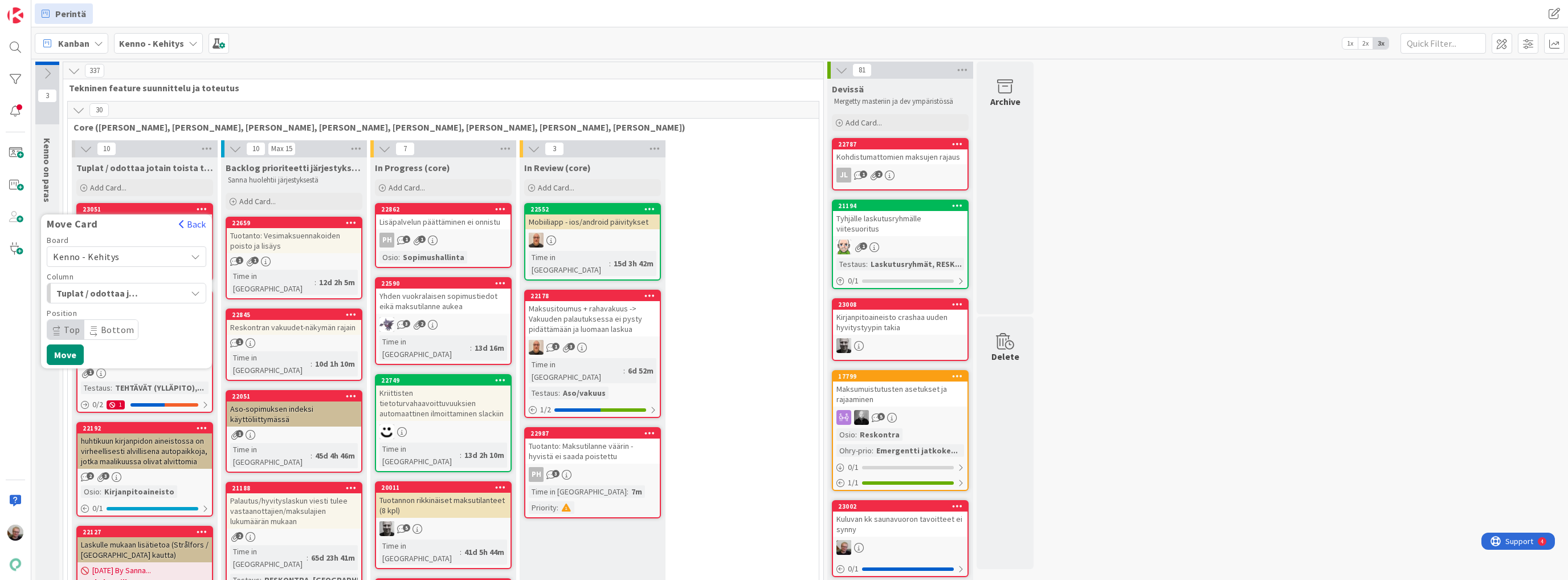
click at [155, 257] on span "Kenno - Kehitys" at bounding box center [117, 257] width 128 height 16
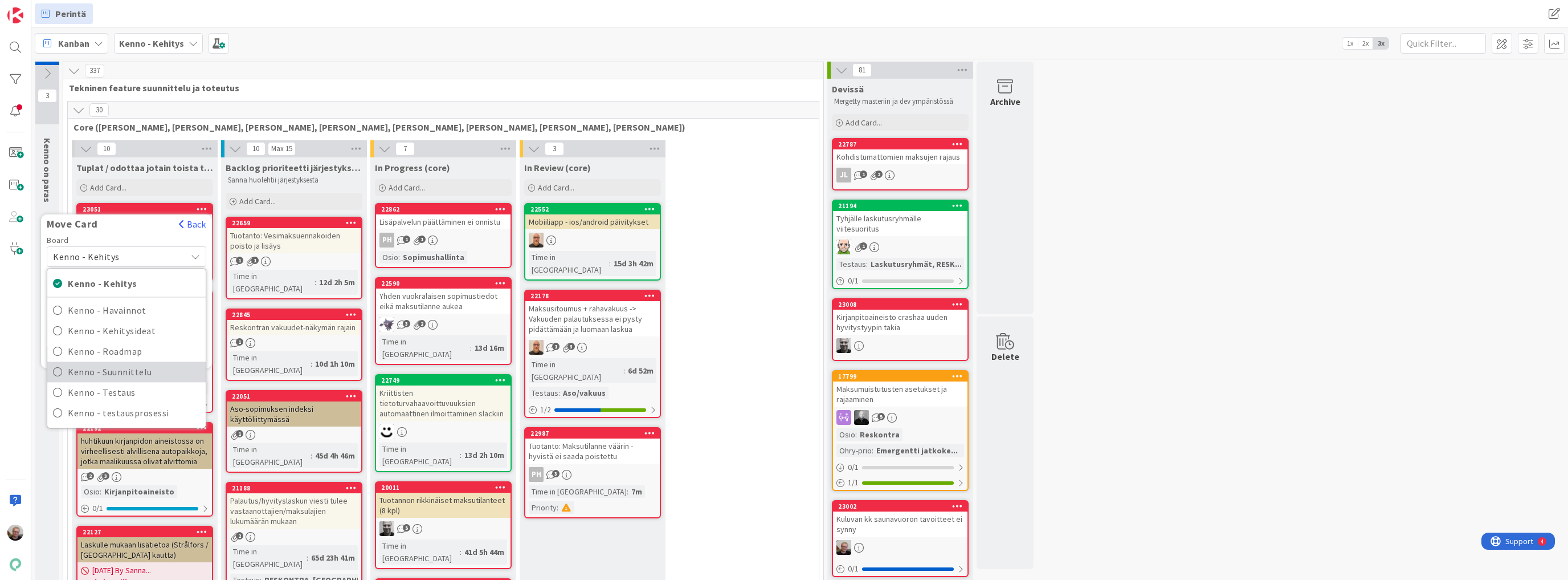
click at [136, 361] on link "Kenno - Suunnittelu" at bounding box center [126, 372] width 159 height 21
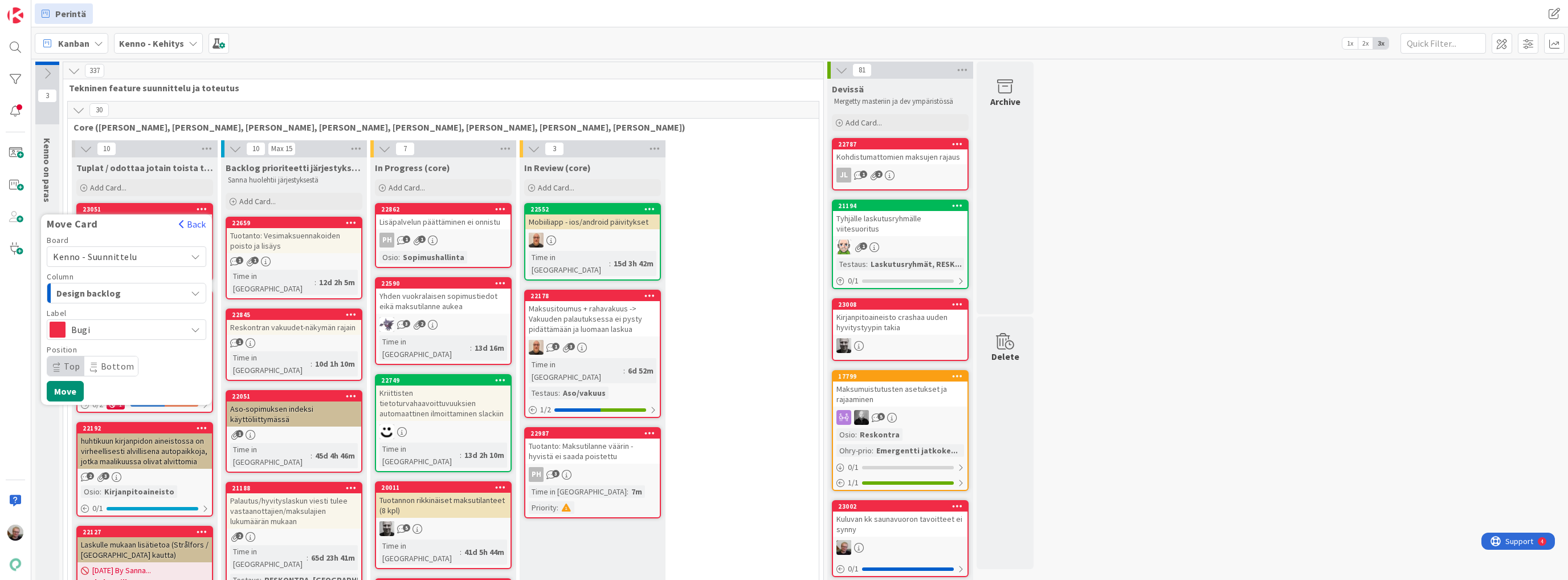
click at [155, 295] on div "Design backlog" at bounding box center [119, 293] width 133 height 18
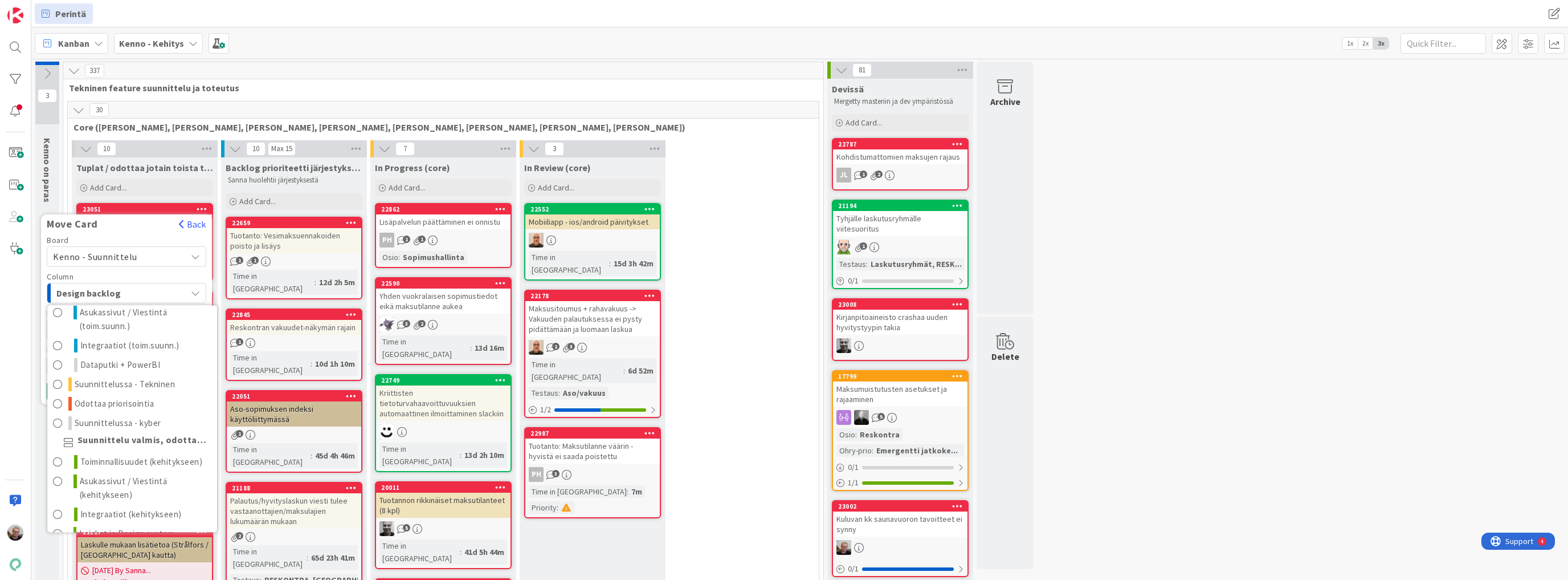
scroll to position [153, 0]
click at [1, 460] on div at bounding box center [15, 290] width 32 height 580
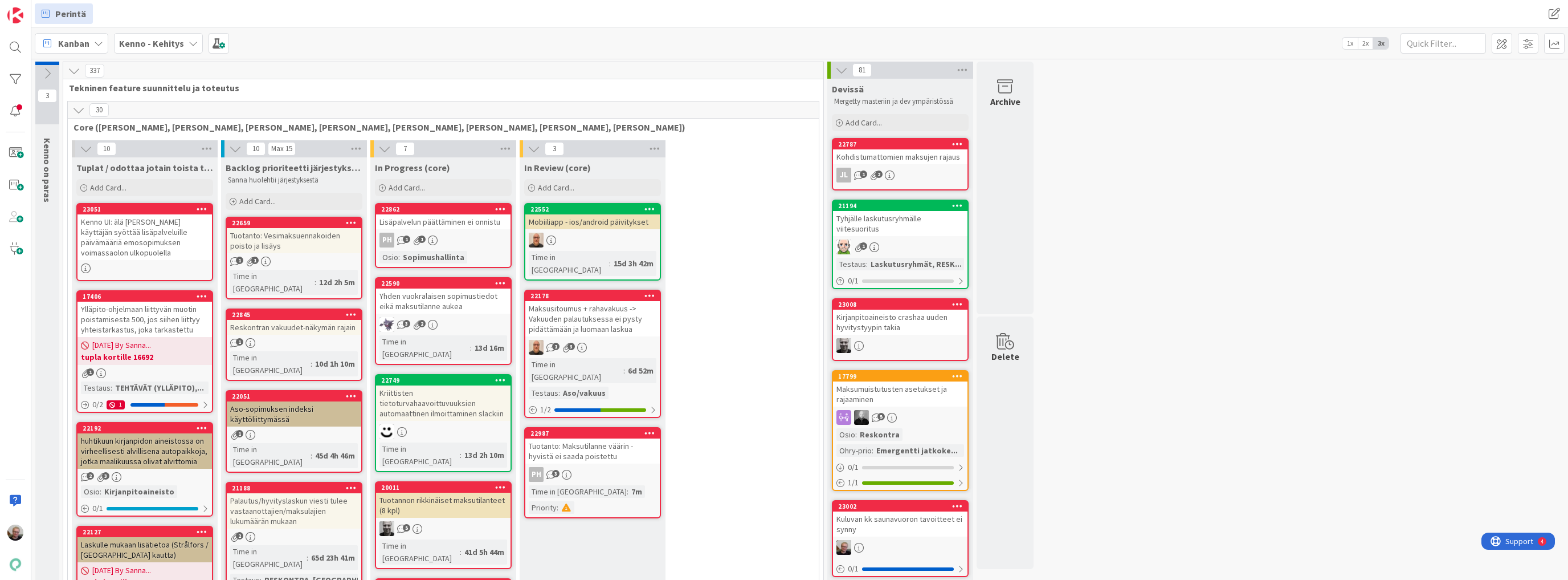
scroll to position [0, 0]
click at [179, 47] on b "Kenno - Kehitys" at bounding box center [152, 43] width 65 height 11
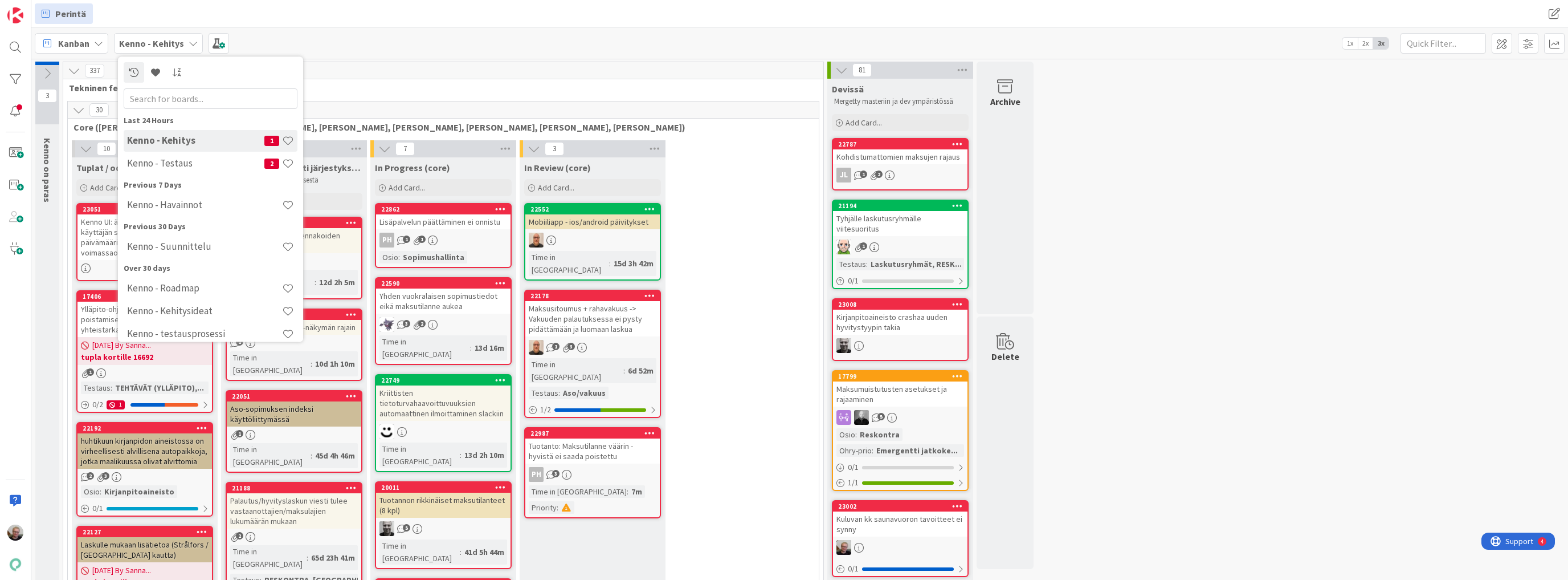
scroll to position [9, 0]
click at [181, 197] on h4 "Kenno - Havainnot" at bounding box center [204, 195] width 155 height 11
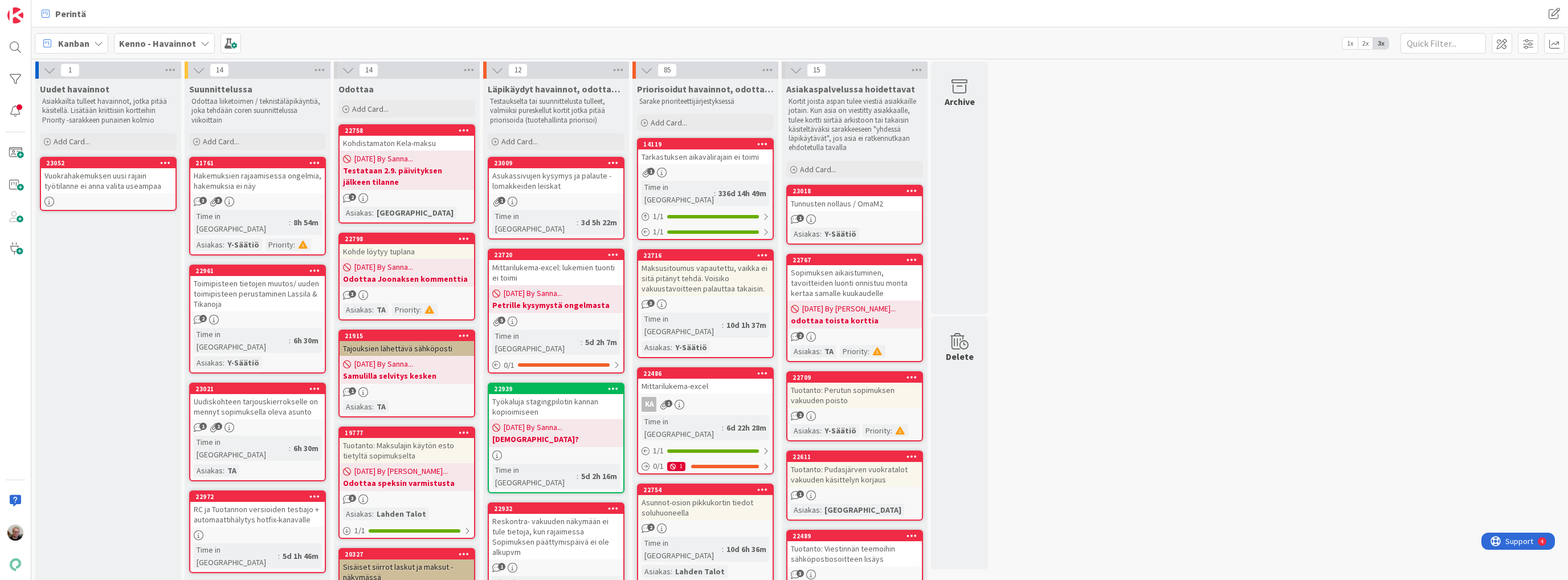
click at [148, 44] on b "Kenno - Havainnot" at bounding box center [158, 43] width 77 height 11
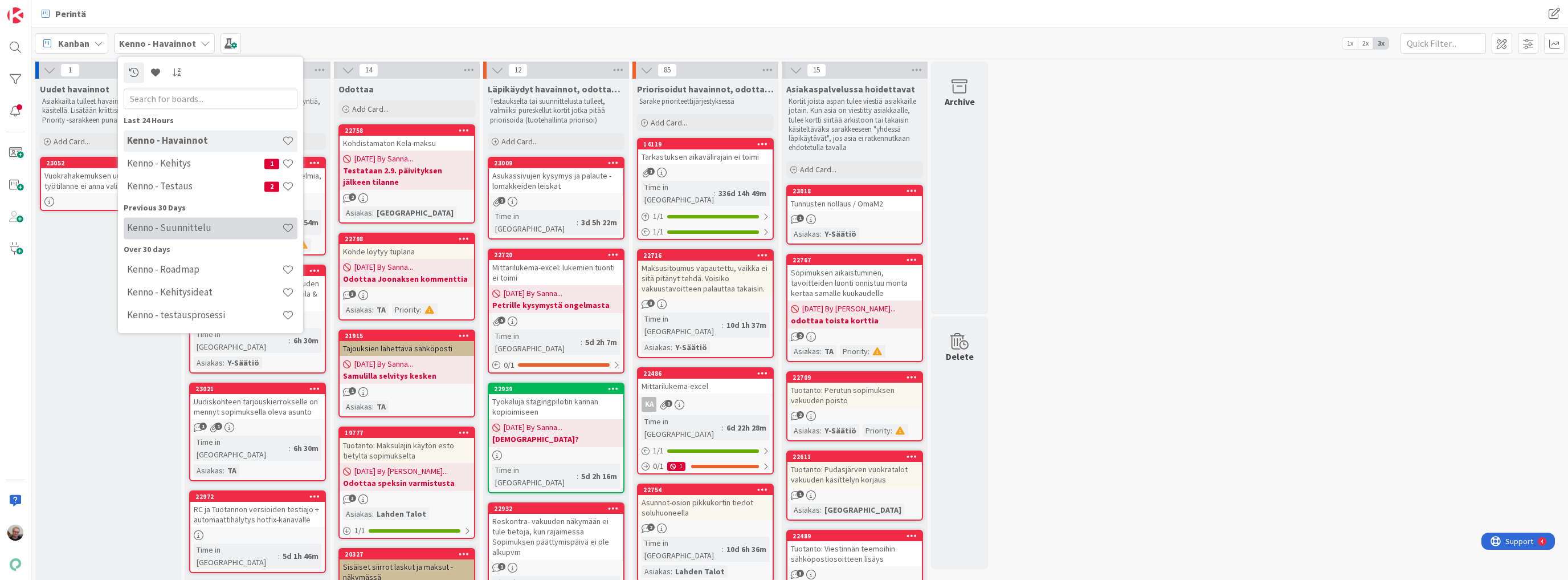
click at [203, 224] on h4 "Kenno - Suunnittelu" at bounding box center [204, 227] width 155 height 11
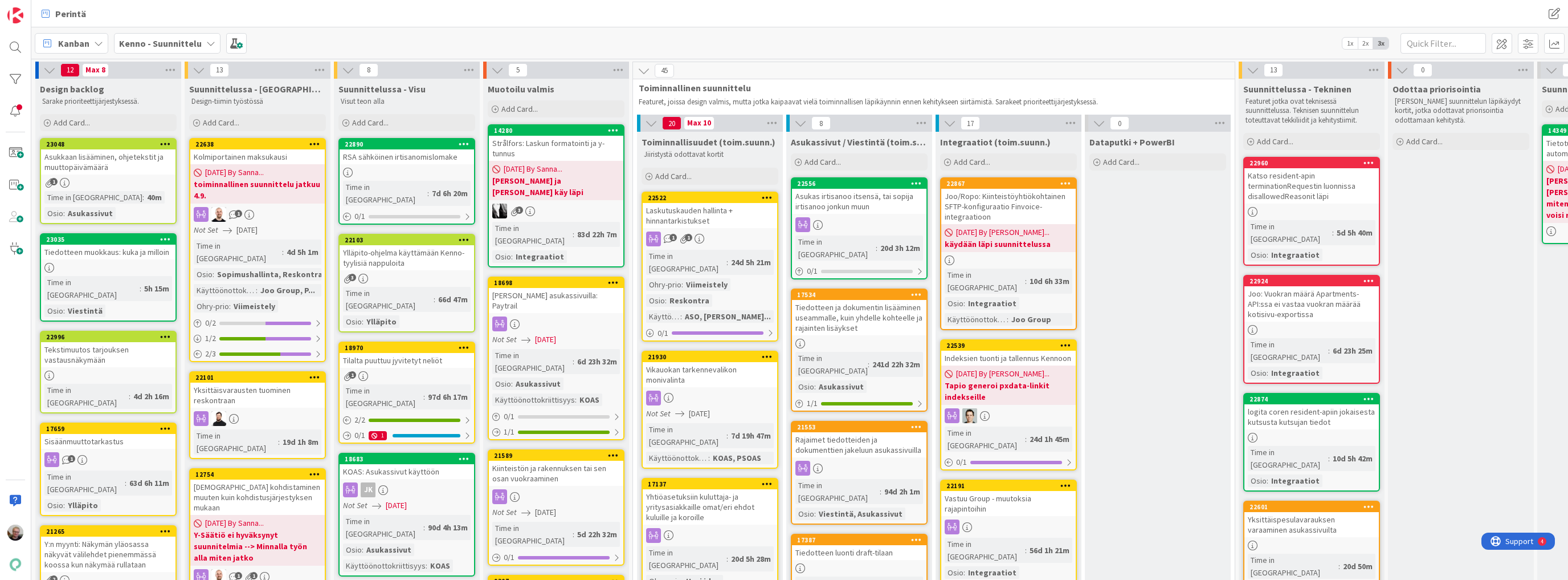
click at [210, 45] on icon at bounding box center [211, 43] width 9 height 9
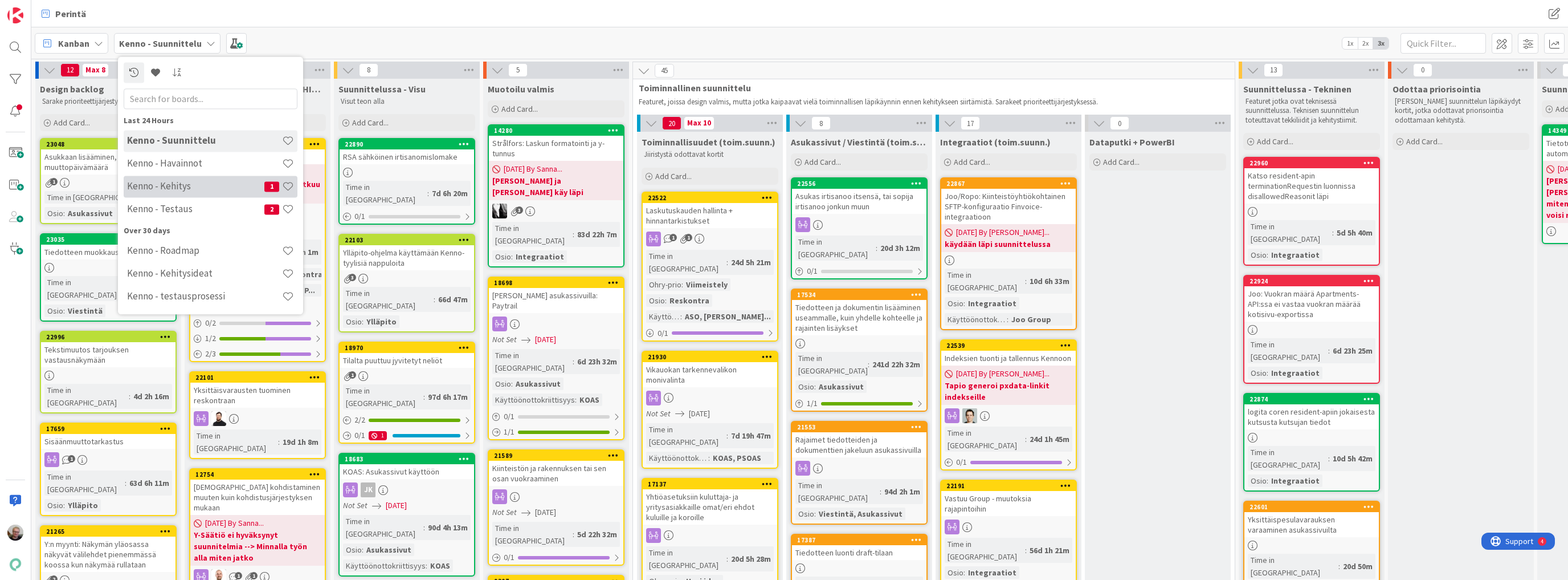
click at [183, 190] on h4 "Kenno - Kehitys" at bounding box center [195, 186] width 137 height 11
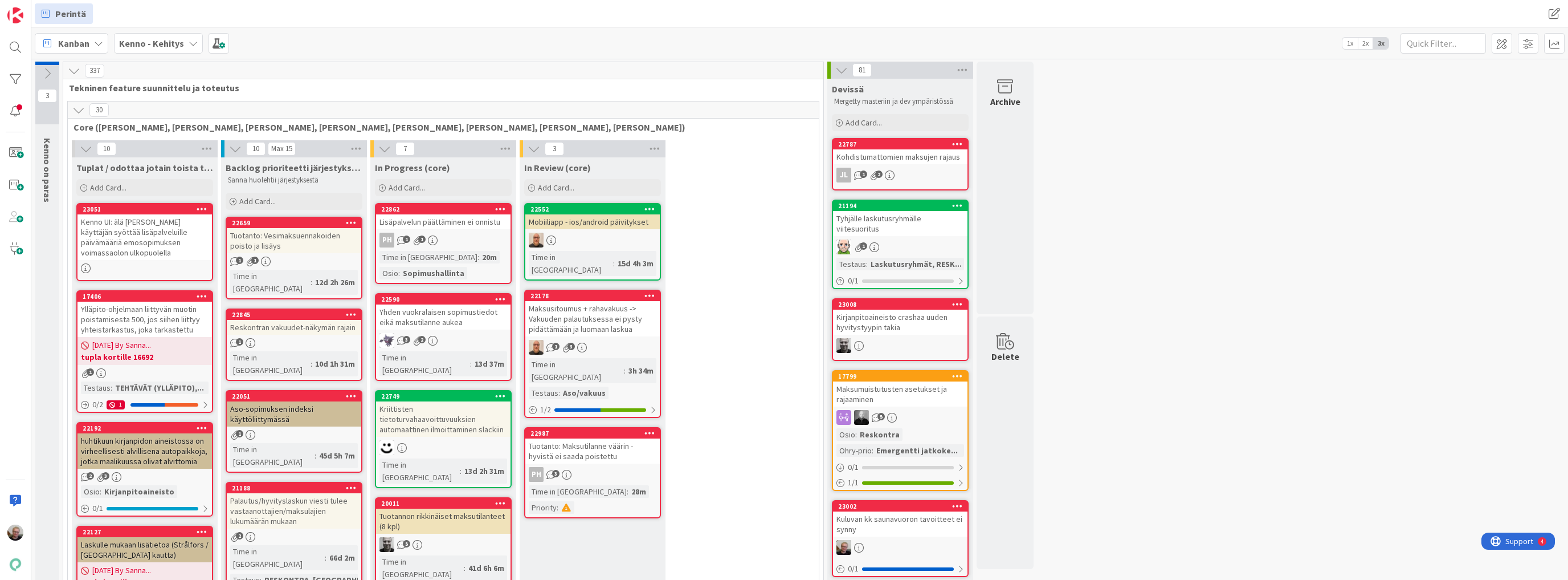
click at [159, 230] on div "Kenno UI: älä anna käyttäjän syöttää lisäpalveluille päivämääriä emosopimuksen …" at bounding box center [144, 237] width 135 height 45
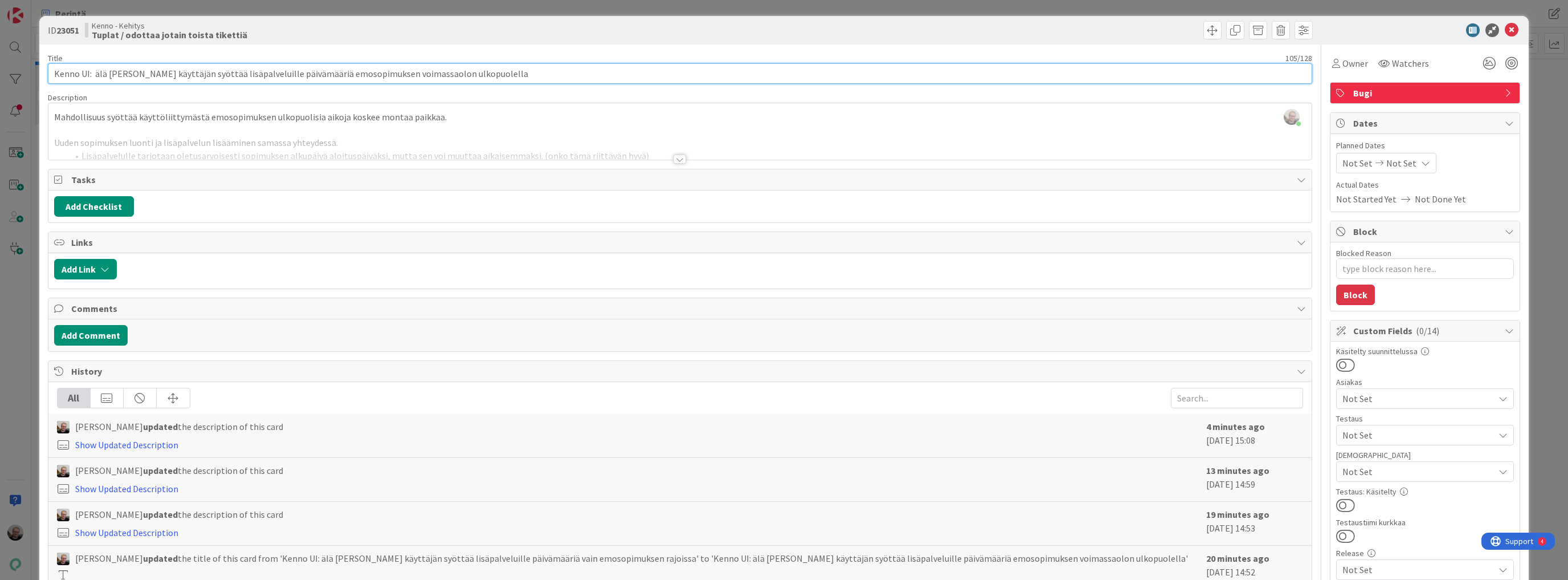
drag, startPoint x: 522, startPoint y: 68, endPoint x: 0, endPoint y: 58, distance: 522.1
click at [0, 58] on div "ID 23051 Kenno - Kehitys Tuplat / odottaa jotain toista tikettiä Title 105 / 12…" at bounding box center [784, 290] width 1568 height 580
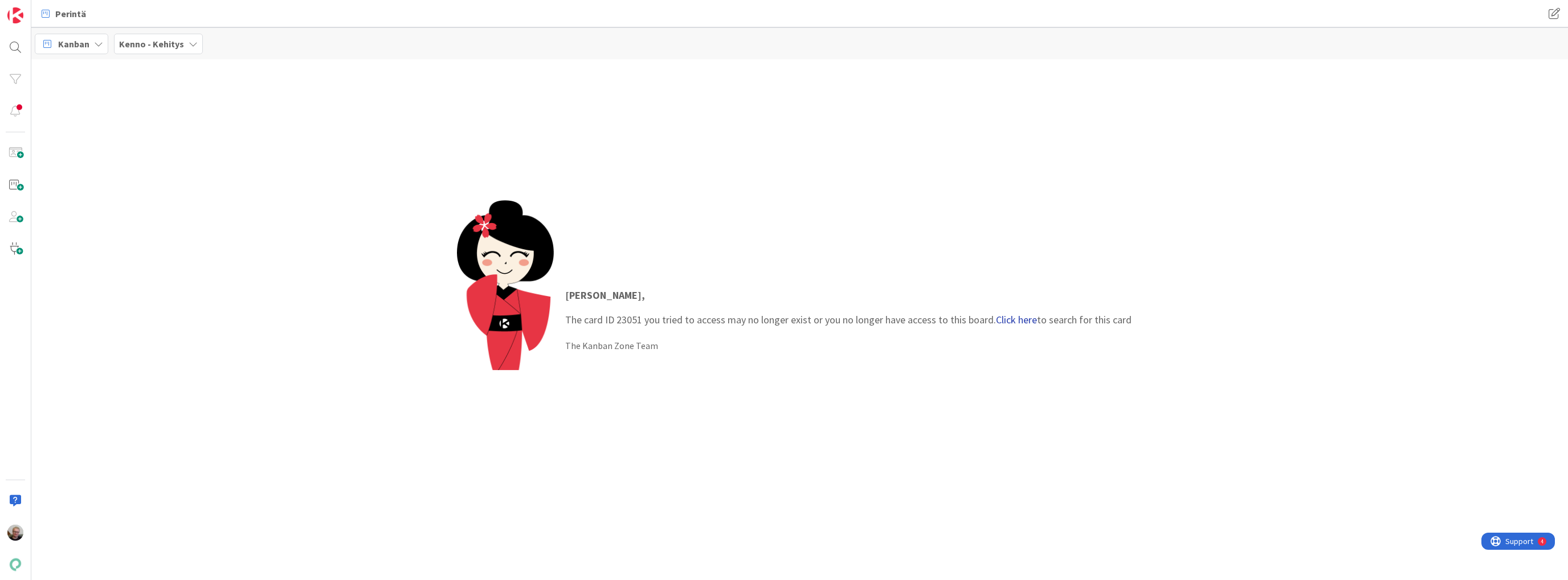
click at [1006, 316] on link "Click here" at bounding box center [1017, 319] width 41 height 13
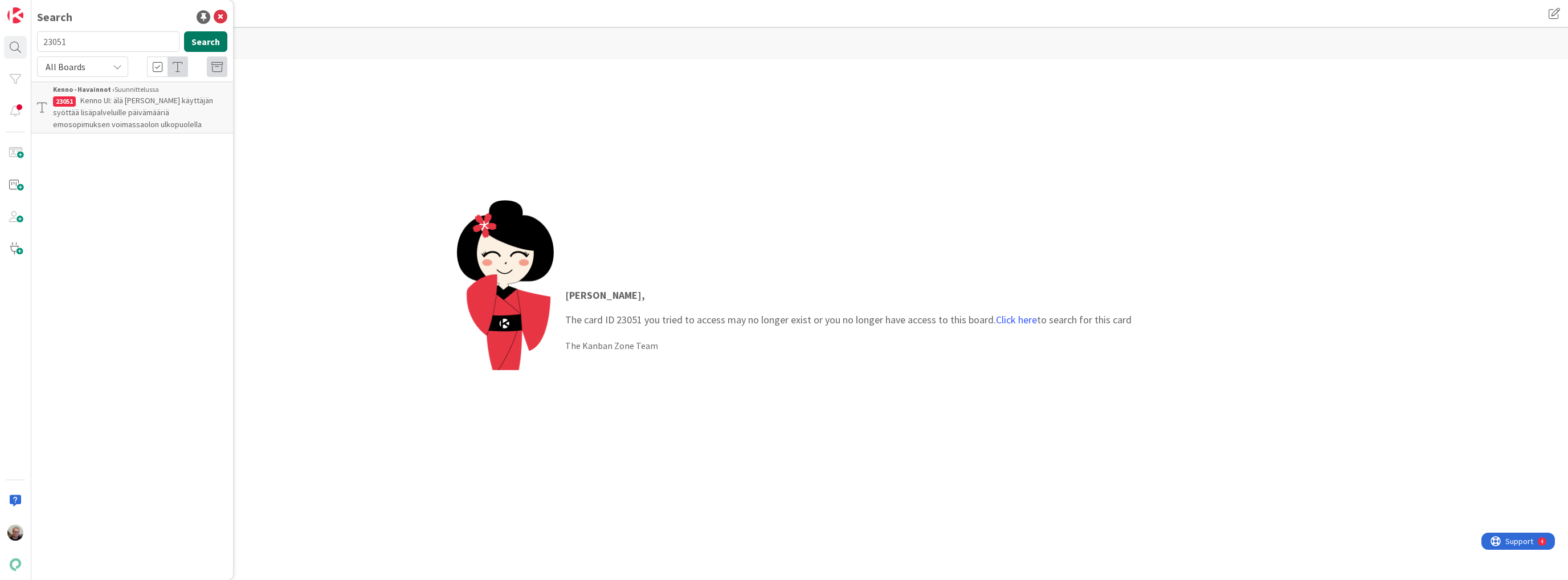
click at [217, 38] on button "Search" at bounding box center [206, 42] width 44 height 21
click at [105, 121] on span "Kenno UI: älä anna käyttäjän syöttää lisäpalveluille päivämääriä emosopimuksen …" at bounding box center [133, 112] width 160 height 34
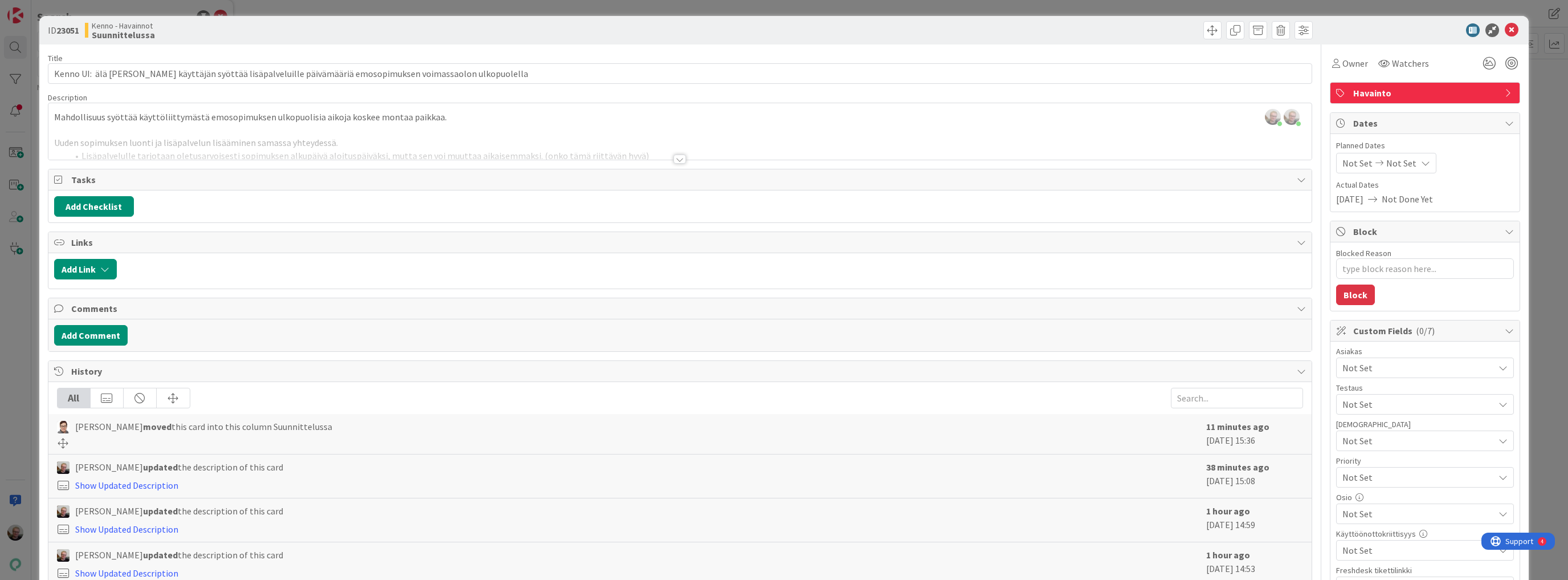
type textarea "x"
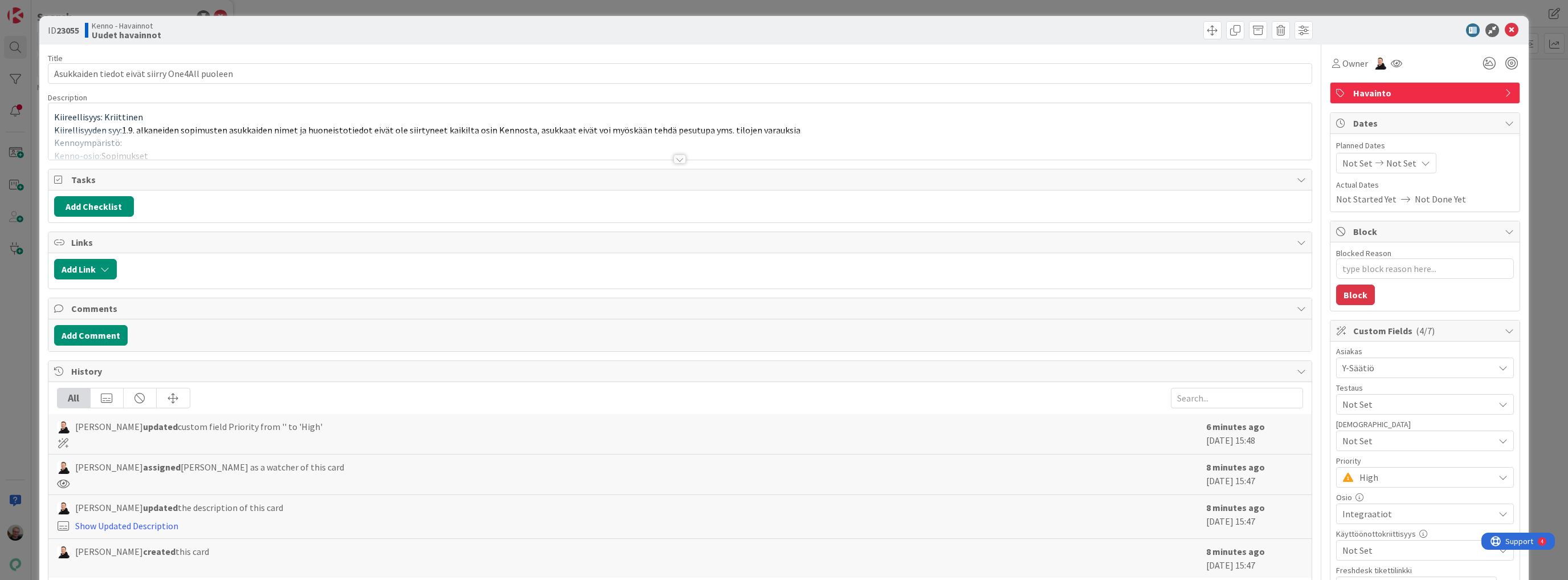
type textarea "x"
click at [465, 140] on div at bounding box center [679, 145] width 1263 height 29
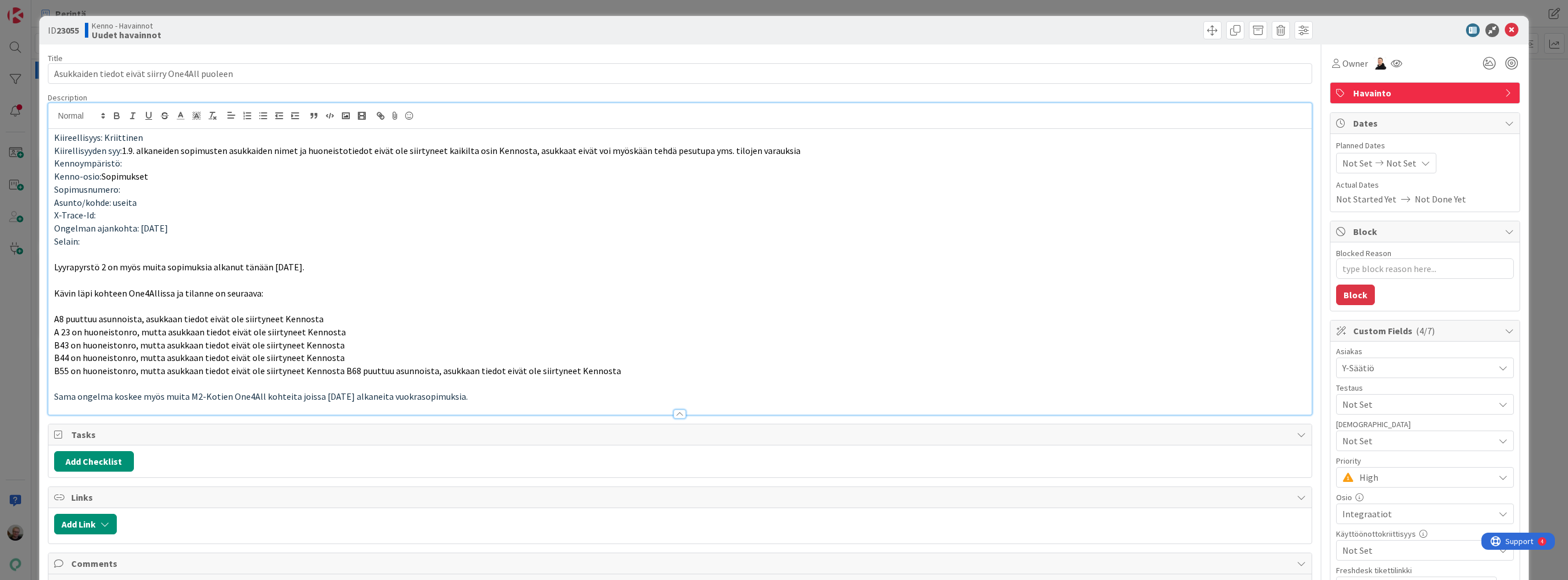
click at [657, 155] on p "Kiirellisyyden syy: 1.9. alkaneiden sopimusten asukkaiden nimet ja huoneistotie…" at bounding box center [680, 150] width 1252 height 13
click at [242, 282] on p at bounding box center [680, 280] width 1252 height 13
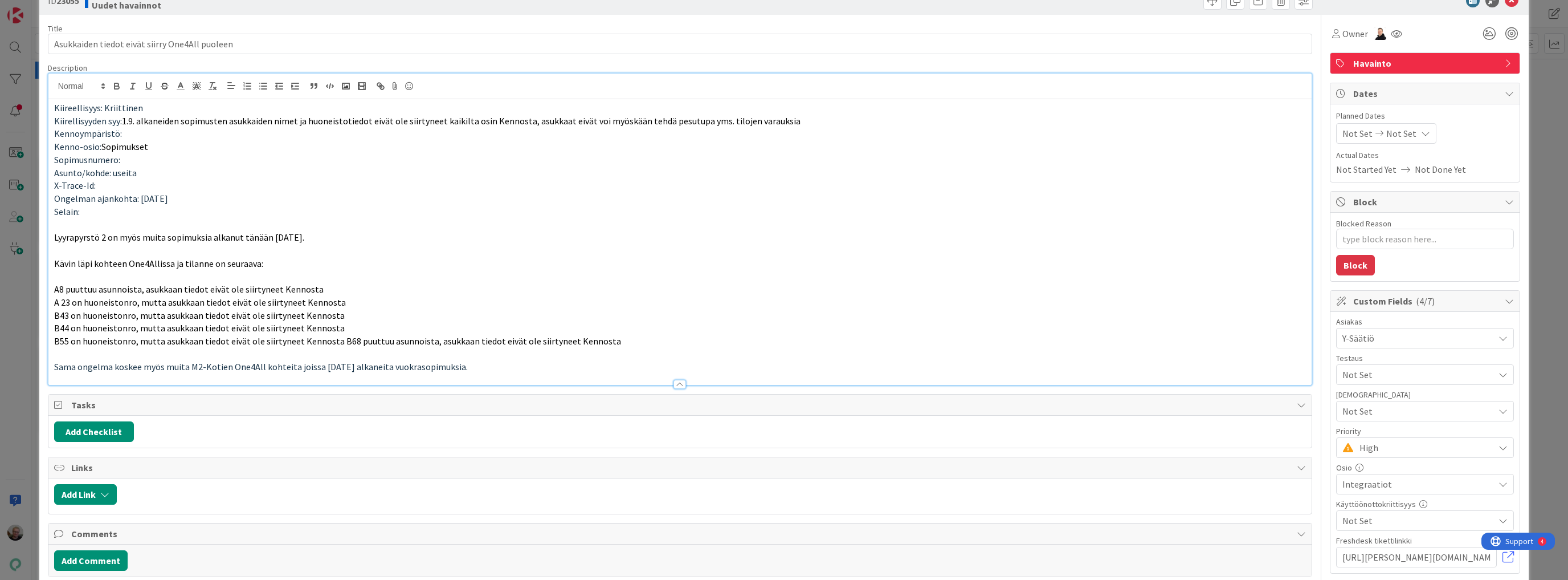
scroll to position [45, 0]
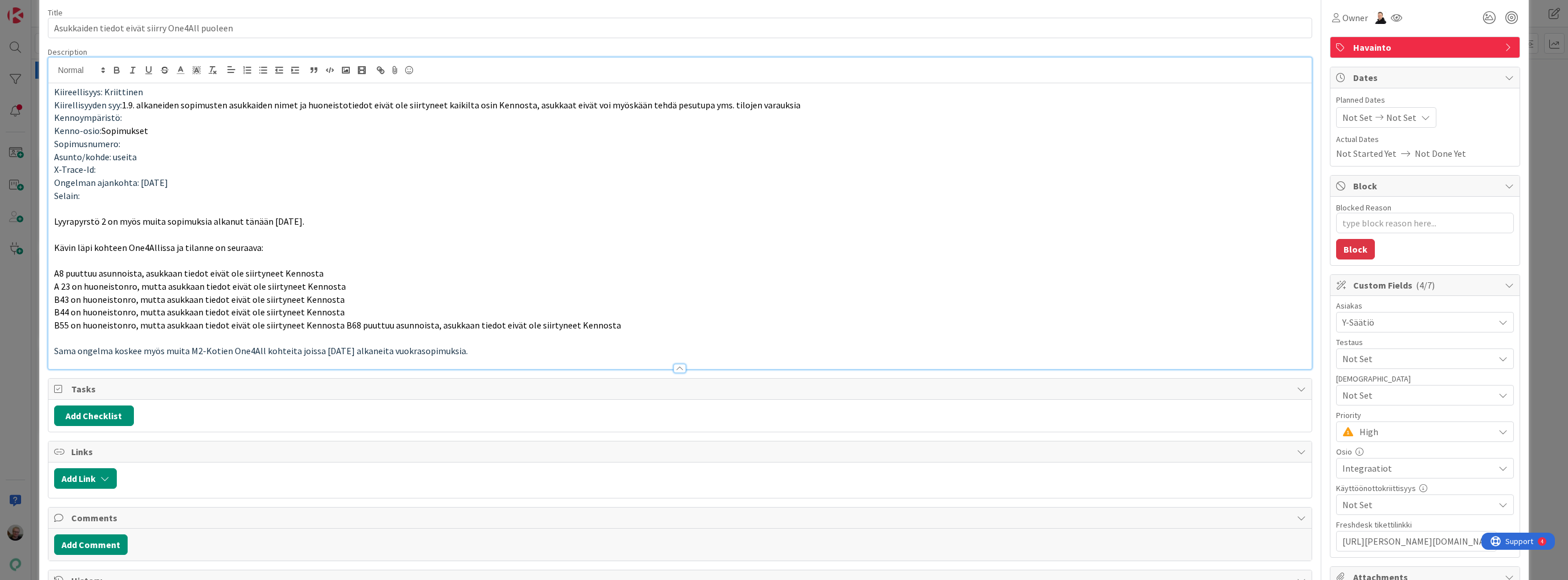
click at [454, 349] on p "Sama ongelma koskee myös muita M2-Kotien One4All kohteita joissa 1.9.25 alkanei…" at bounding box center [680, 350] width 1252 height 13
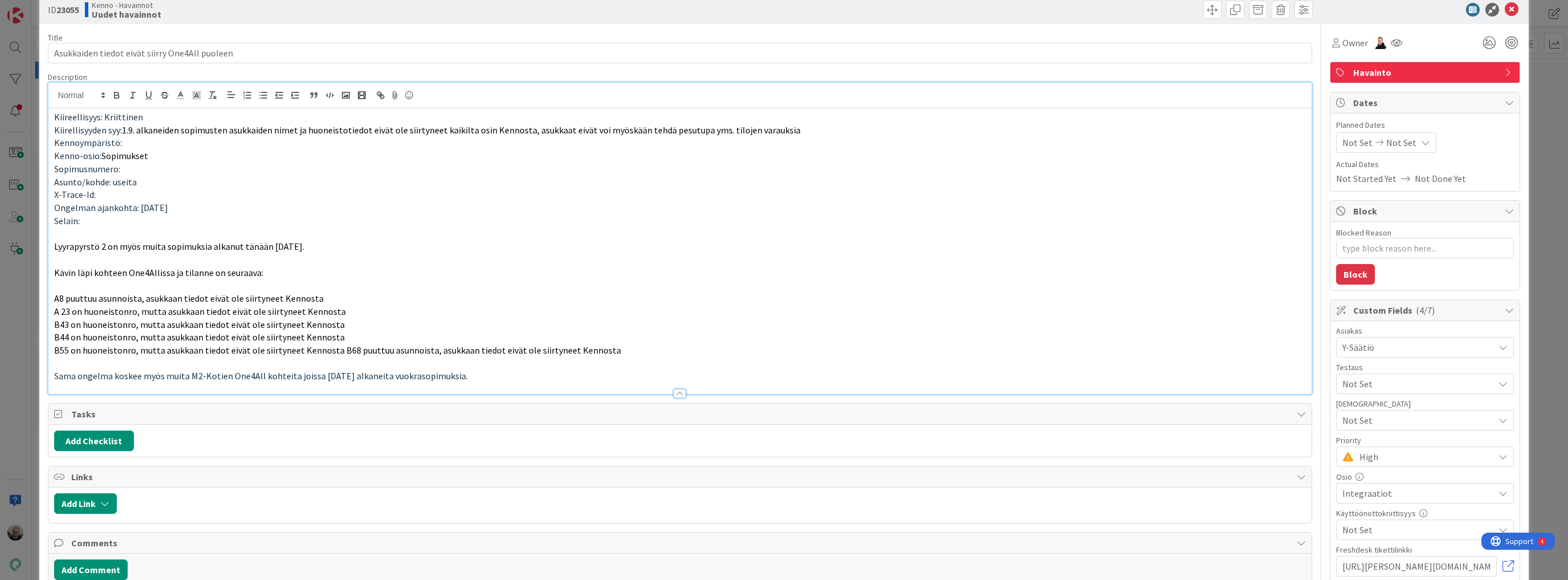
scroll to position [0, 0]
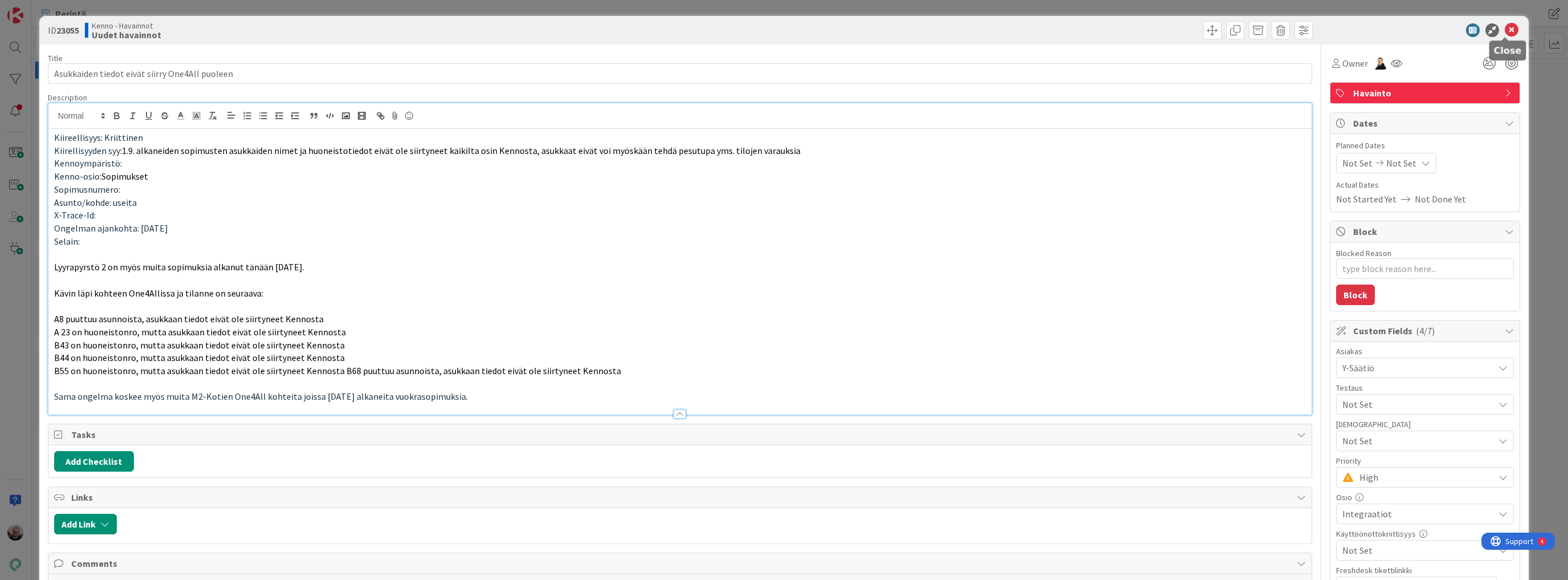
click at [1505, 31] on icon at bounding box center [1511, 30] width 14 height 14
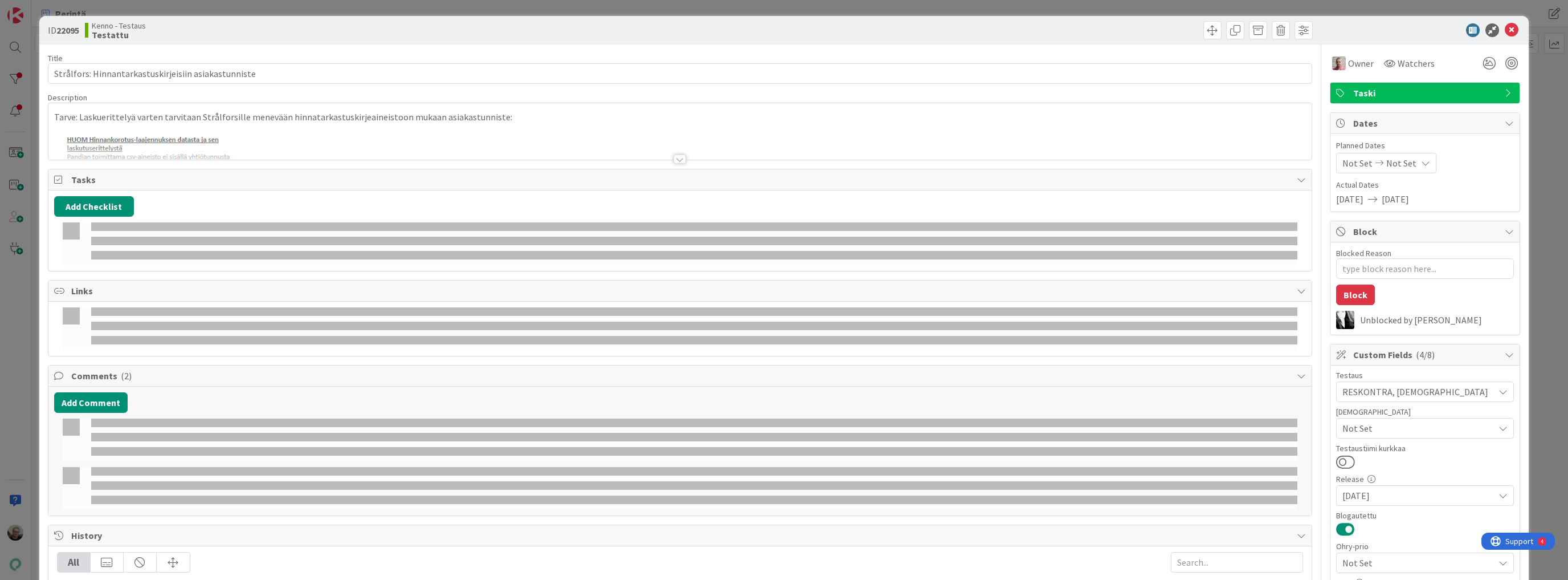
type input "19643"
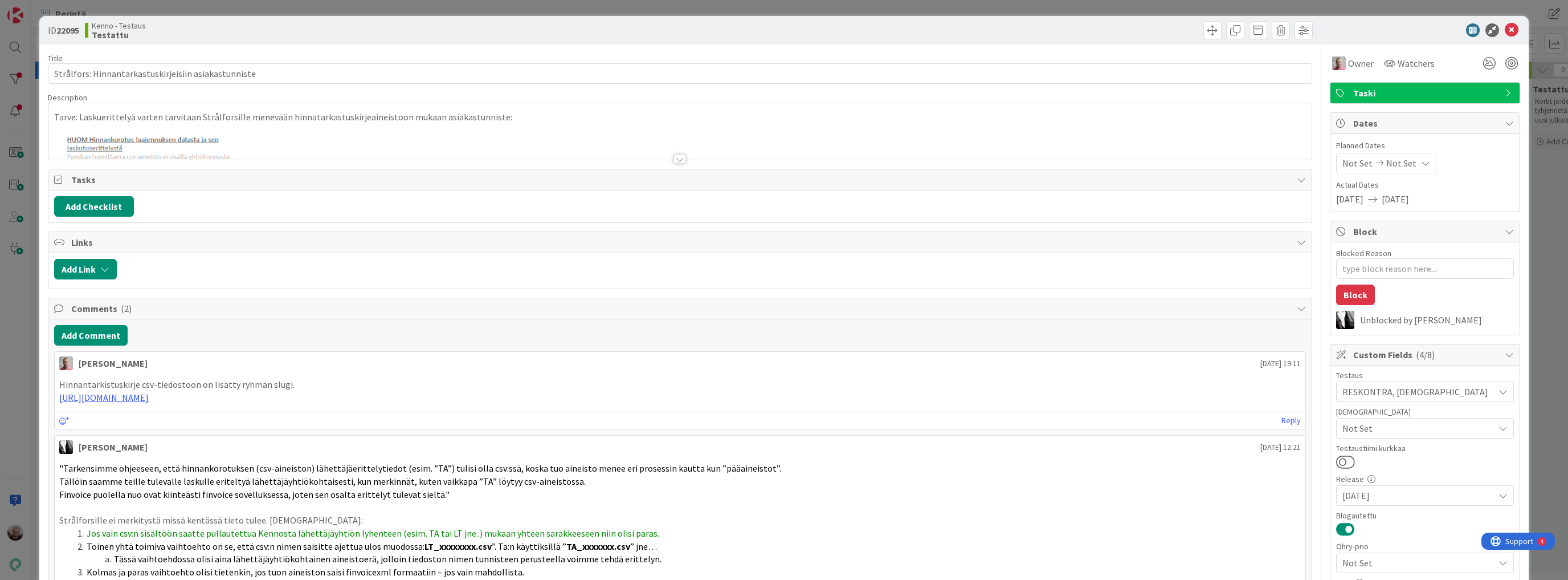
click at [427, 142] on div at bounding box center [679, 145] width 1263 height 29
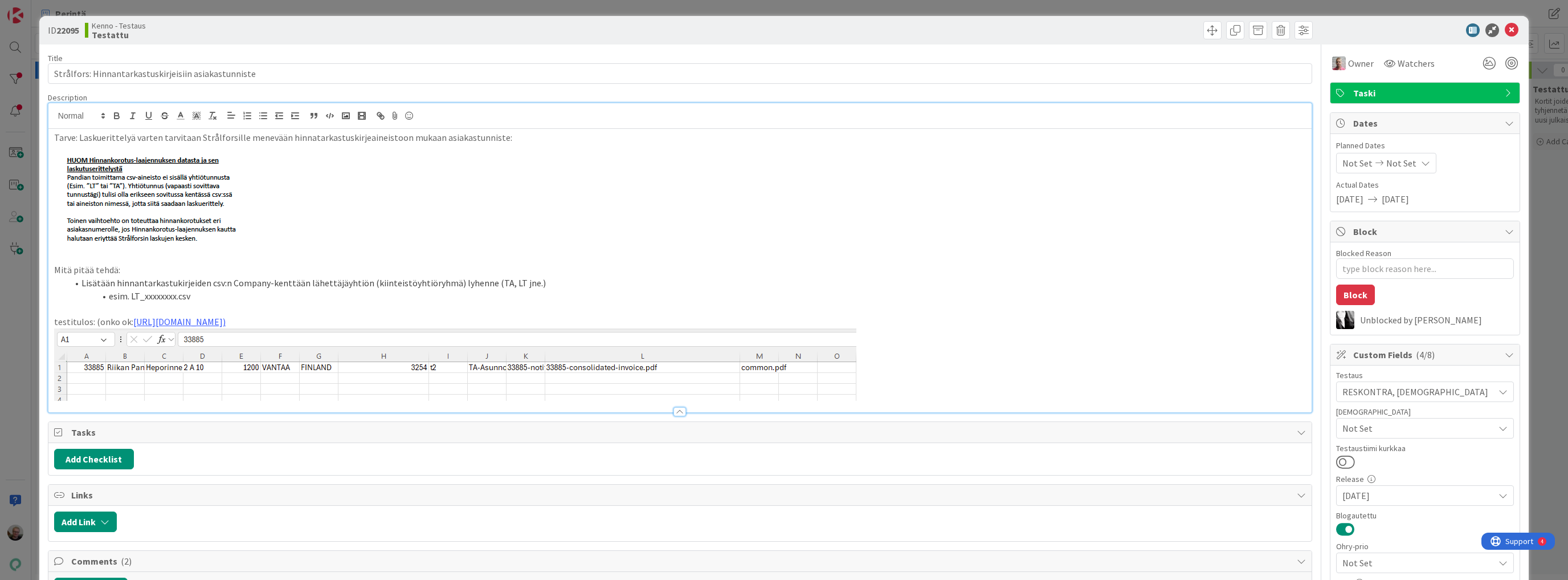
type textarea "x"
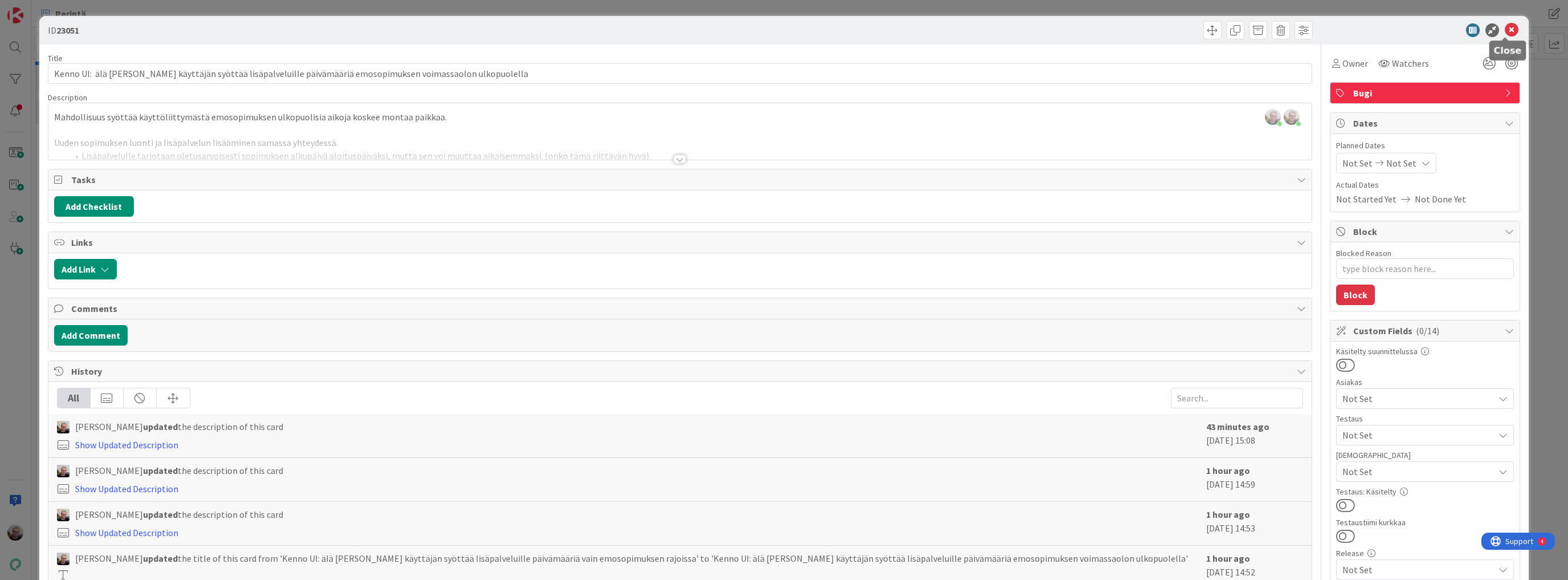
click at [1505, 31] on icon at bounding box center [1511, 30] width 14 height 14
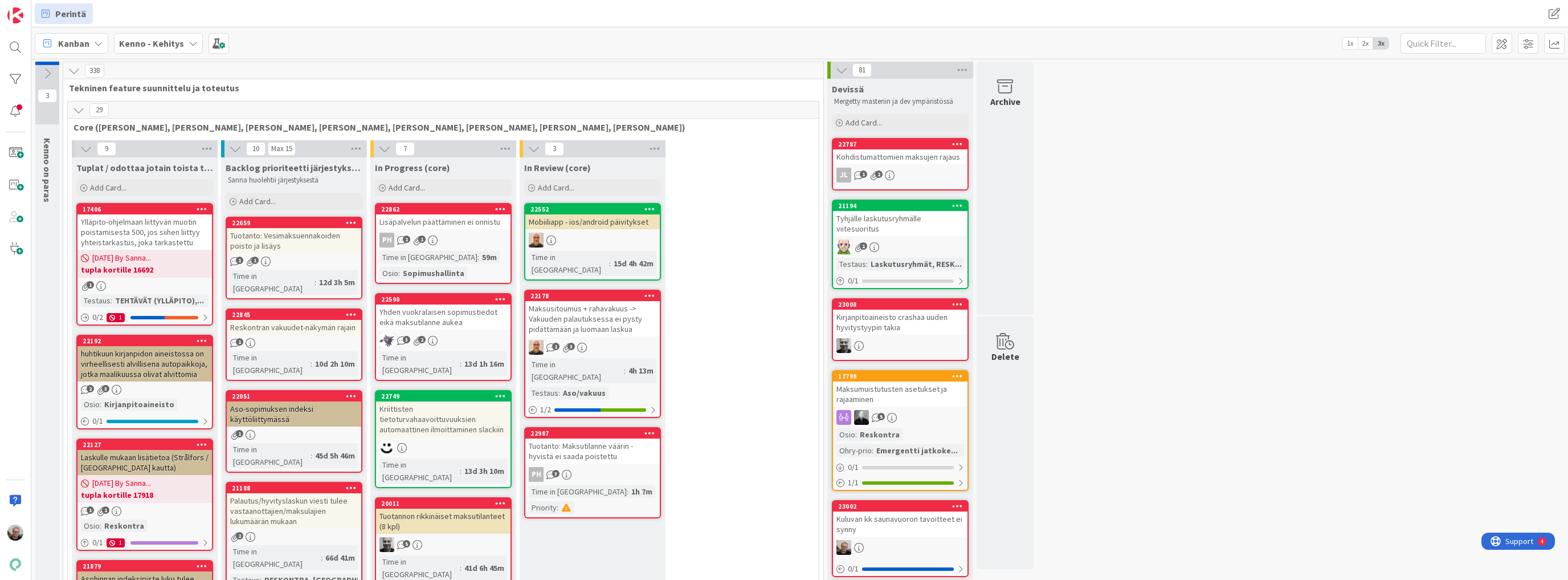
click at [81, 148] on icon at bounding box center [86, 148] width 13 height 13
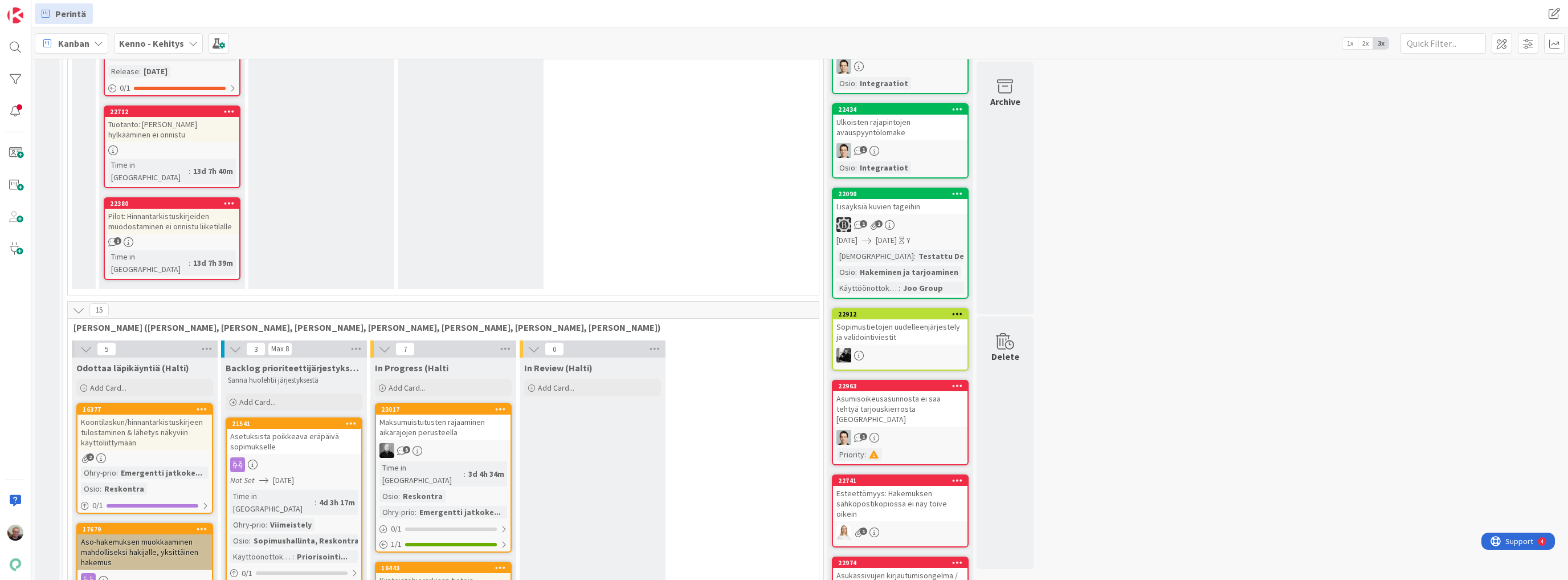
scroll to position [1004, 0]
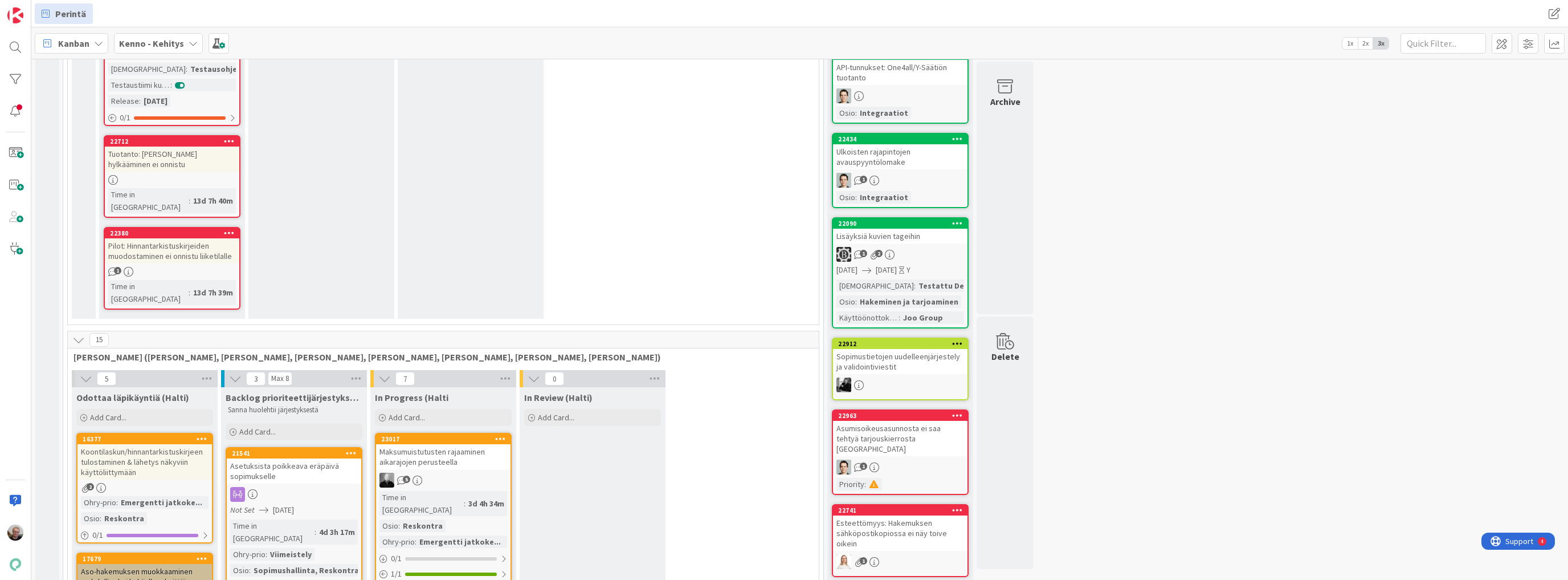
click at [80, 334] on icon at bounding box center [78, 340] width 13 height 13
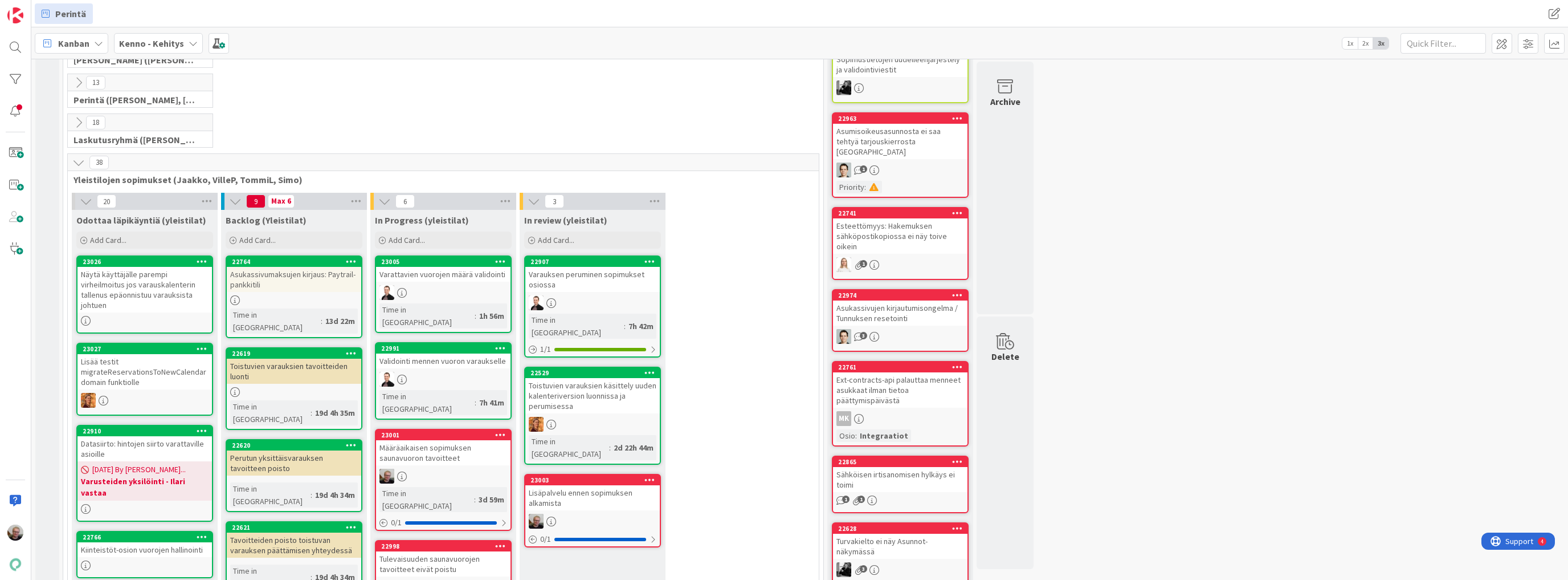
scroll to position [1323, 0]
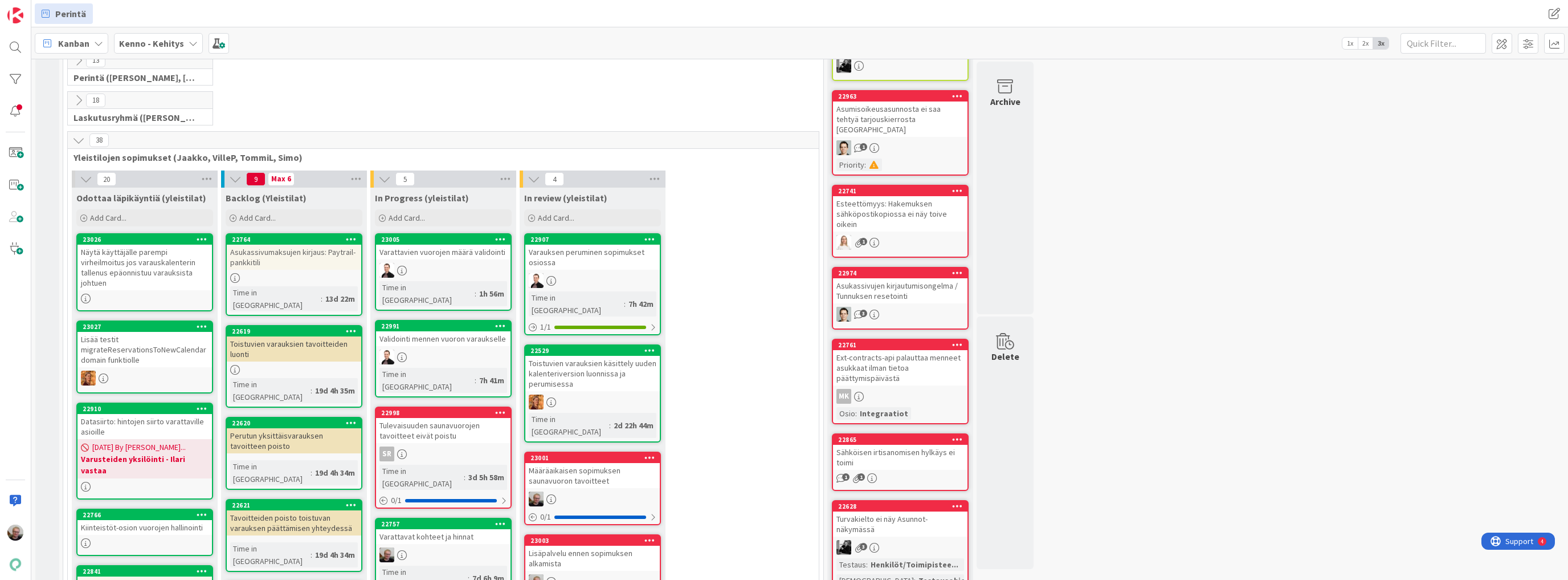
click at [598, 546] on div "Lisäpalvelu ennen sopimuksen alkamista" at bounding box center [592, 558] width 135 height 25
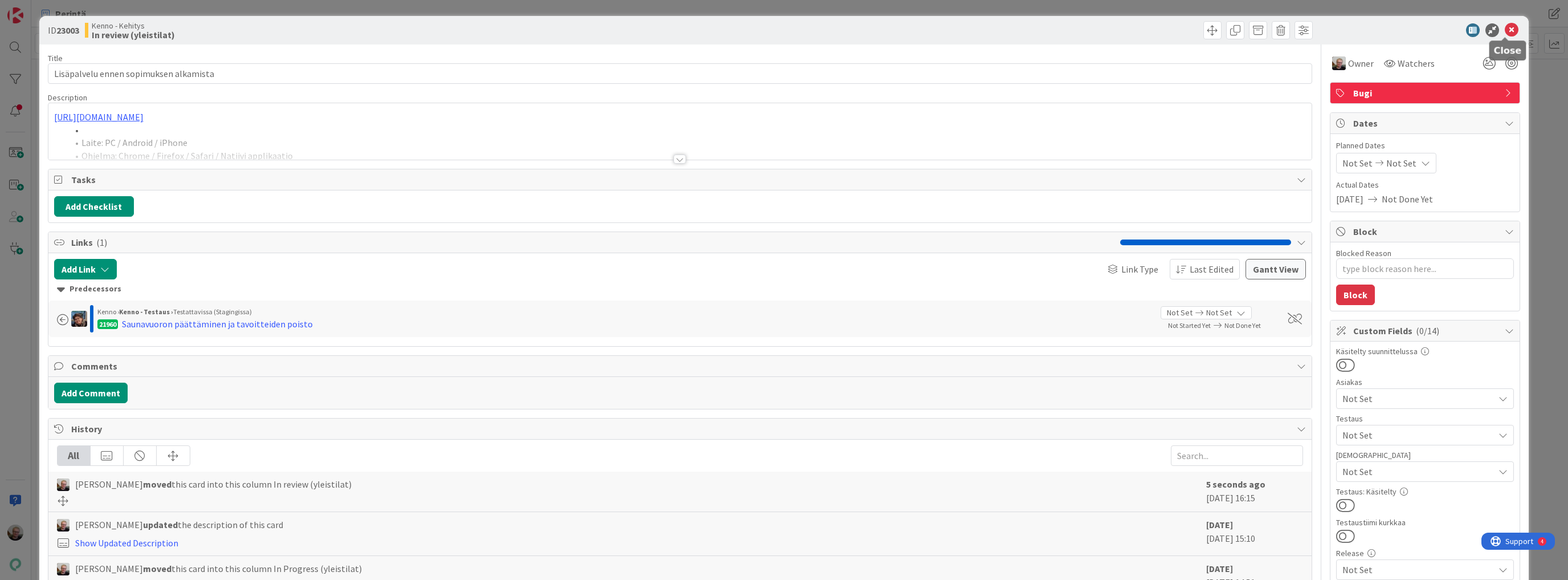
click at [1505, 27] on icon at bounding box center [1511, 30] width 14 height 14
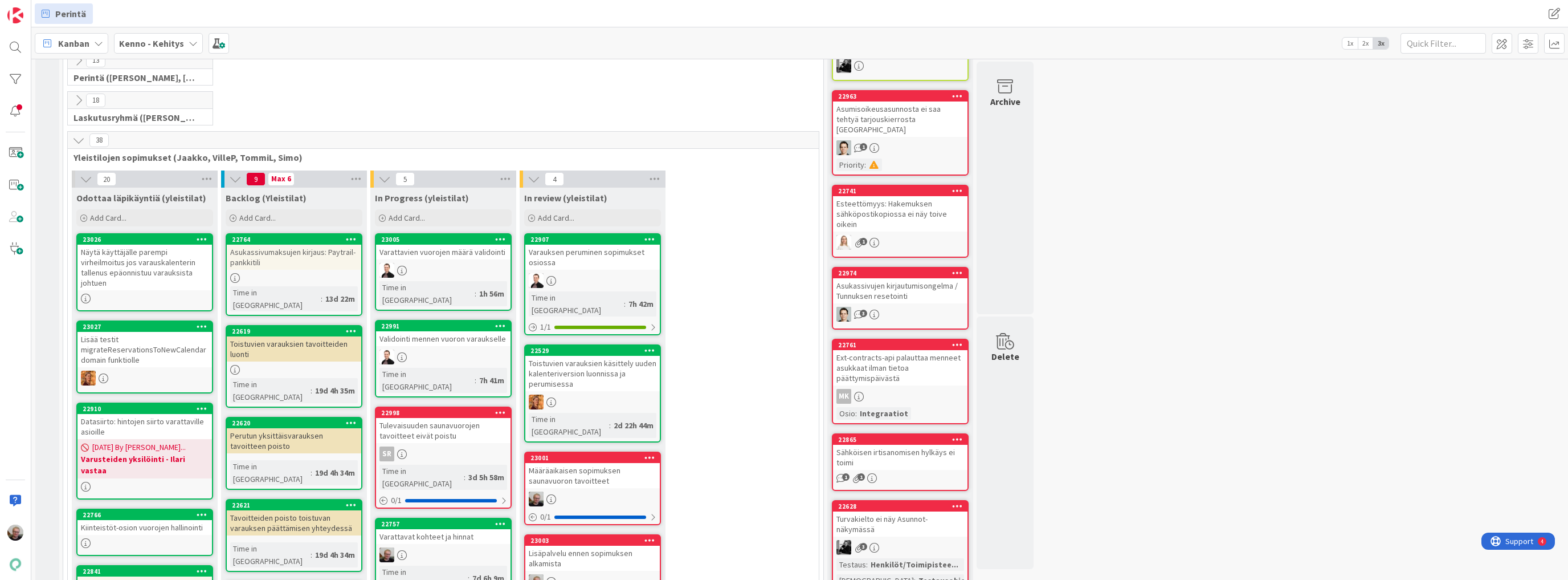
click at [560, 463] on div "Määräaikaisen sopimuksen saunavuoron tavoitteet" at bounding box center [592, 475] width 135 height 25
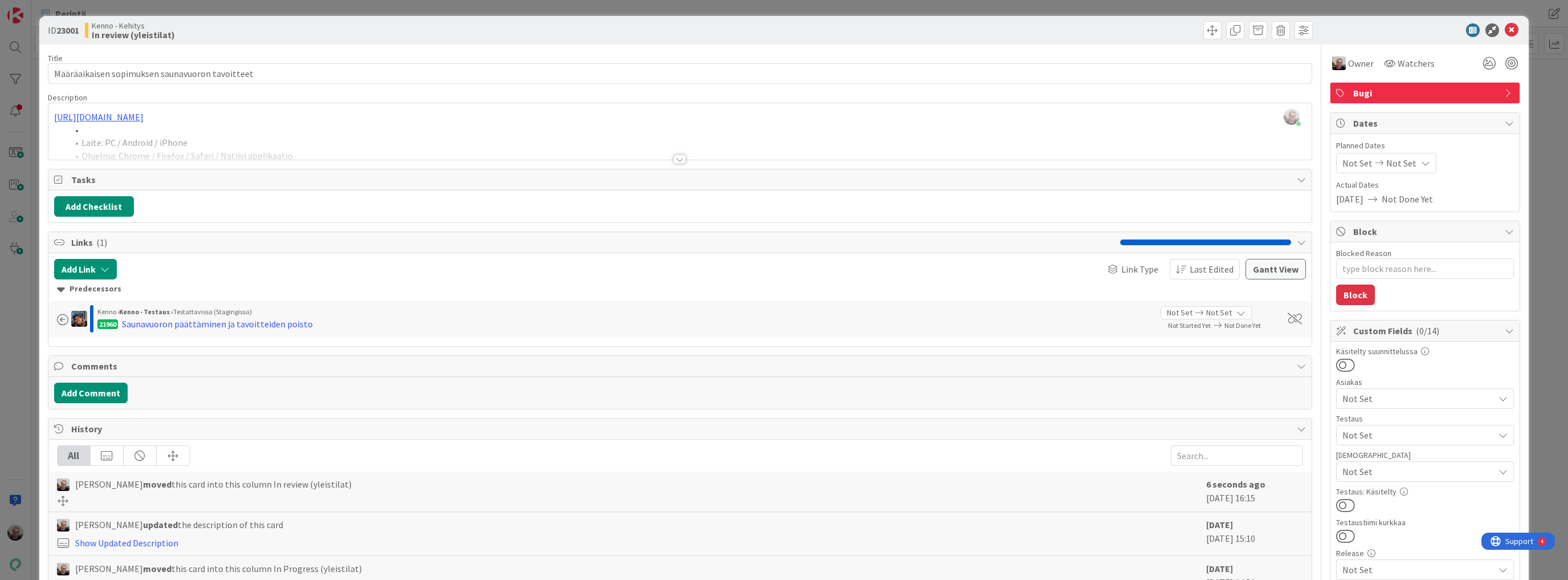
click at [417, 147] on div at bounding box center [679, 145] width 1263 height 29
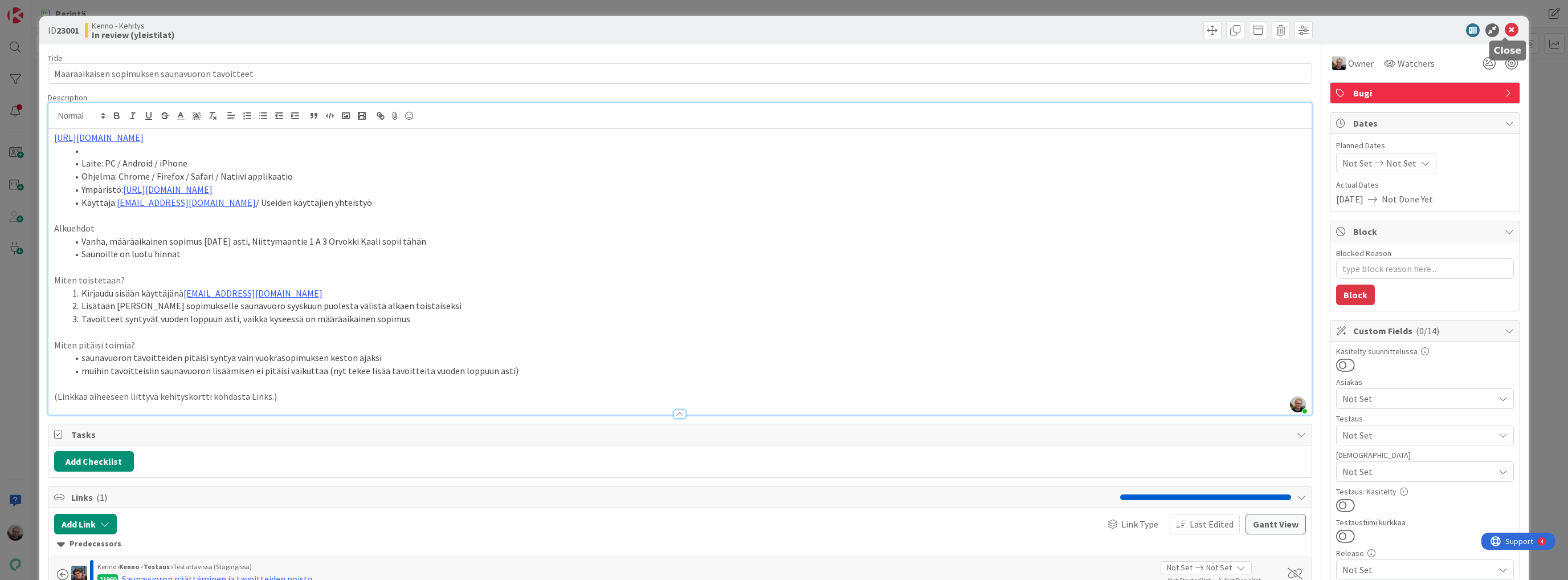
click at [1505, 23] on icon at bounding box center [1511, 30] width 14 height 14
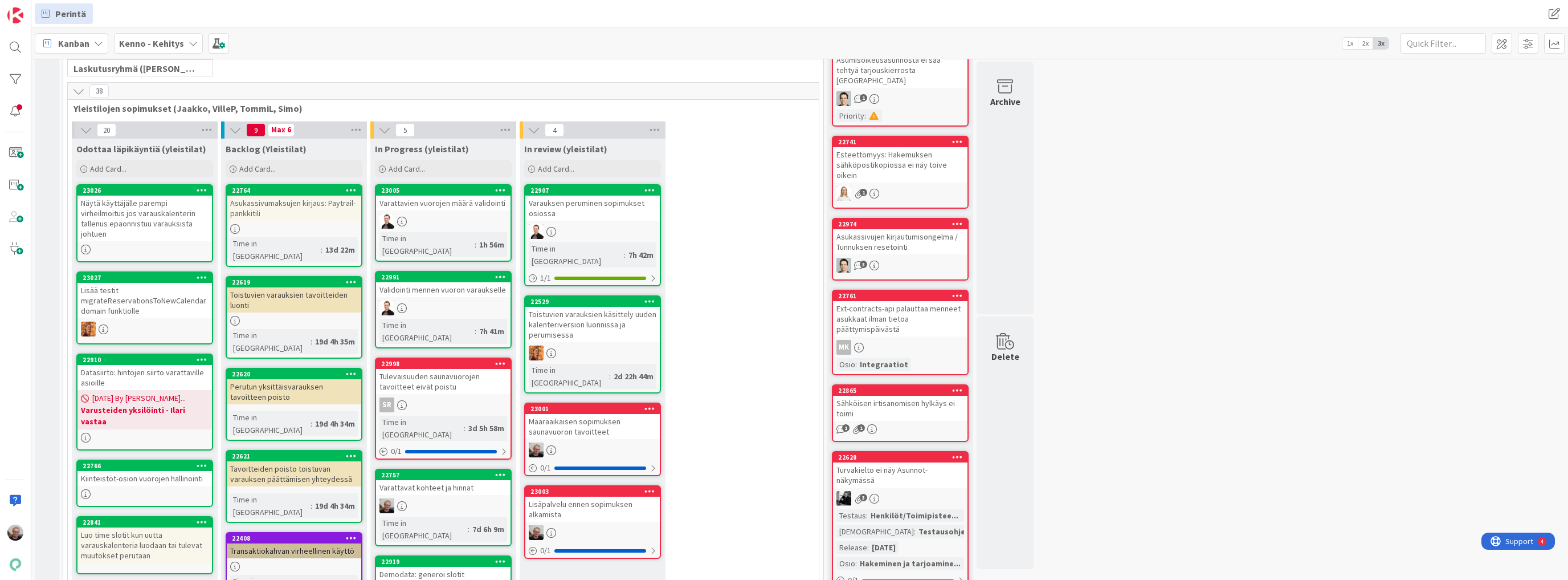
scroll to position [1368, 0]
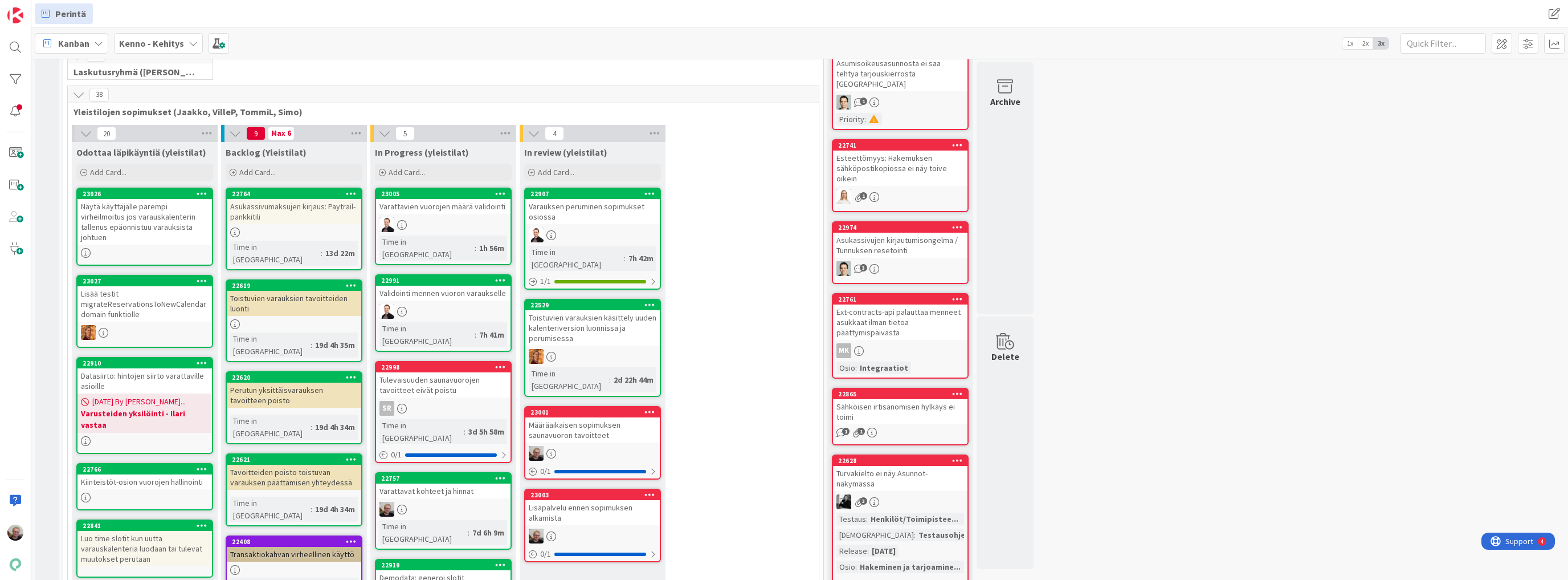
click at [445, 484] on div "Varattavat kohteet ja hinnat" at bounding box center [443, 491] width 135 height 15
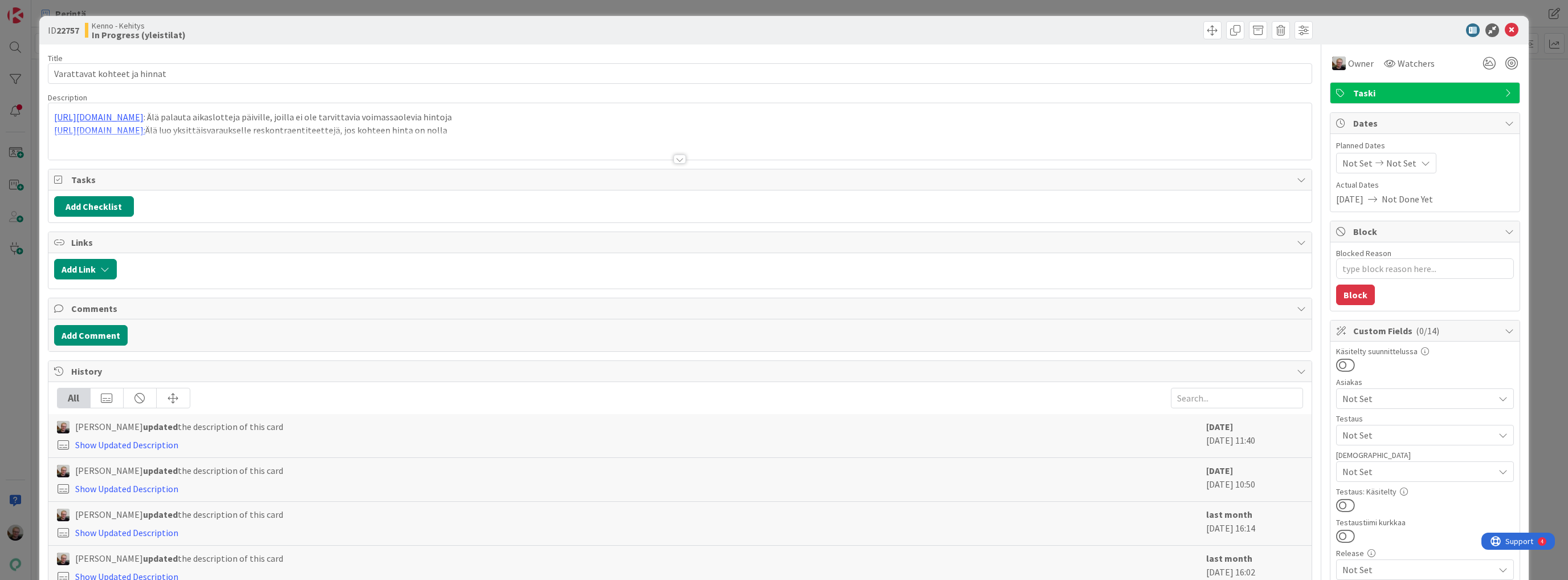
type textarea "x"
click at [675, 157] on div at bounding box center [680, 159] width 13 height 9
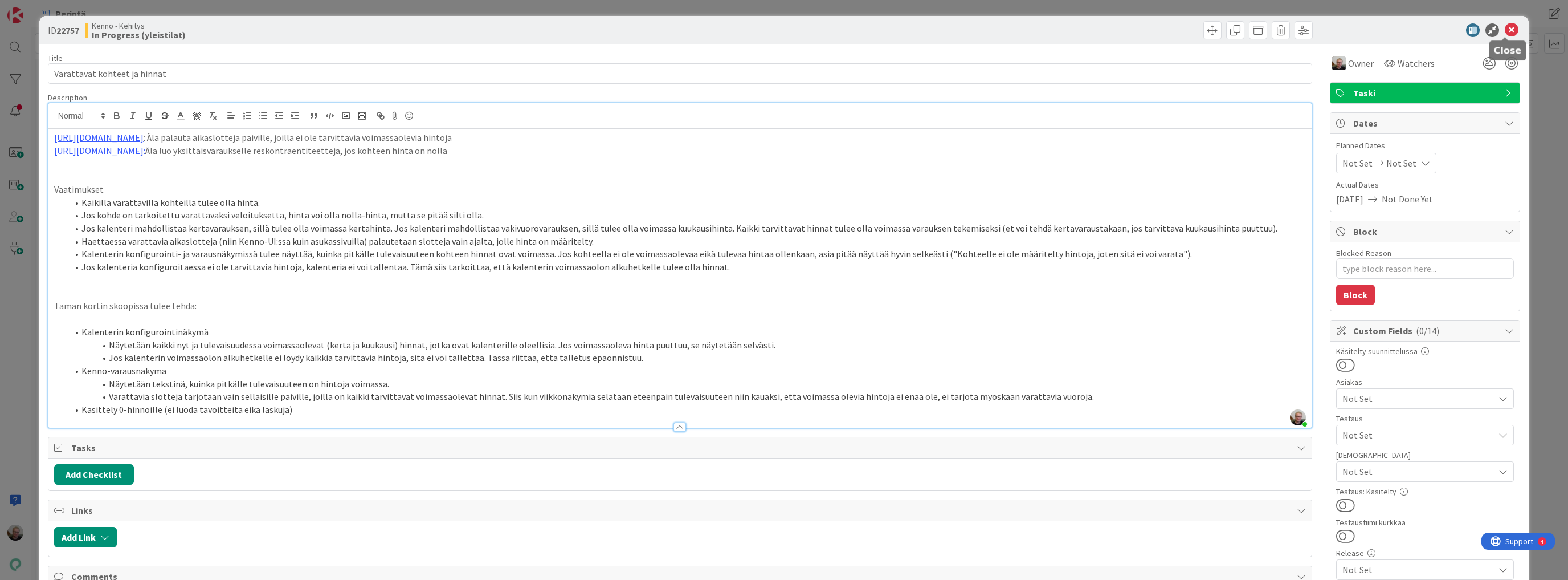
click at [1505, 30] on icon at bounding box center [1511, 30] width 14 height 14
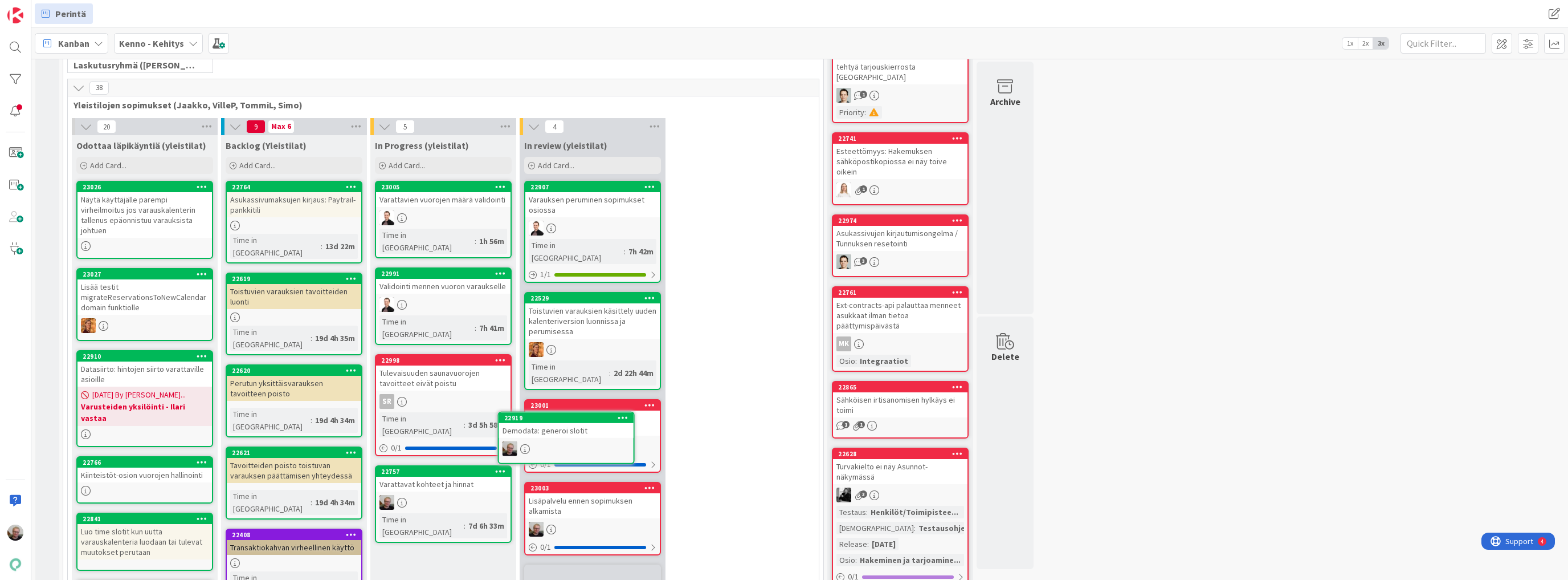
scroll to position [1378, 0]
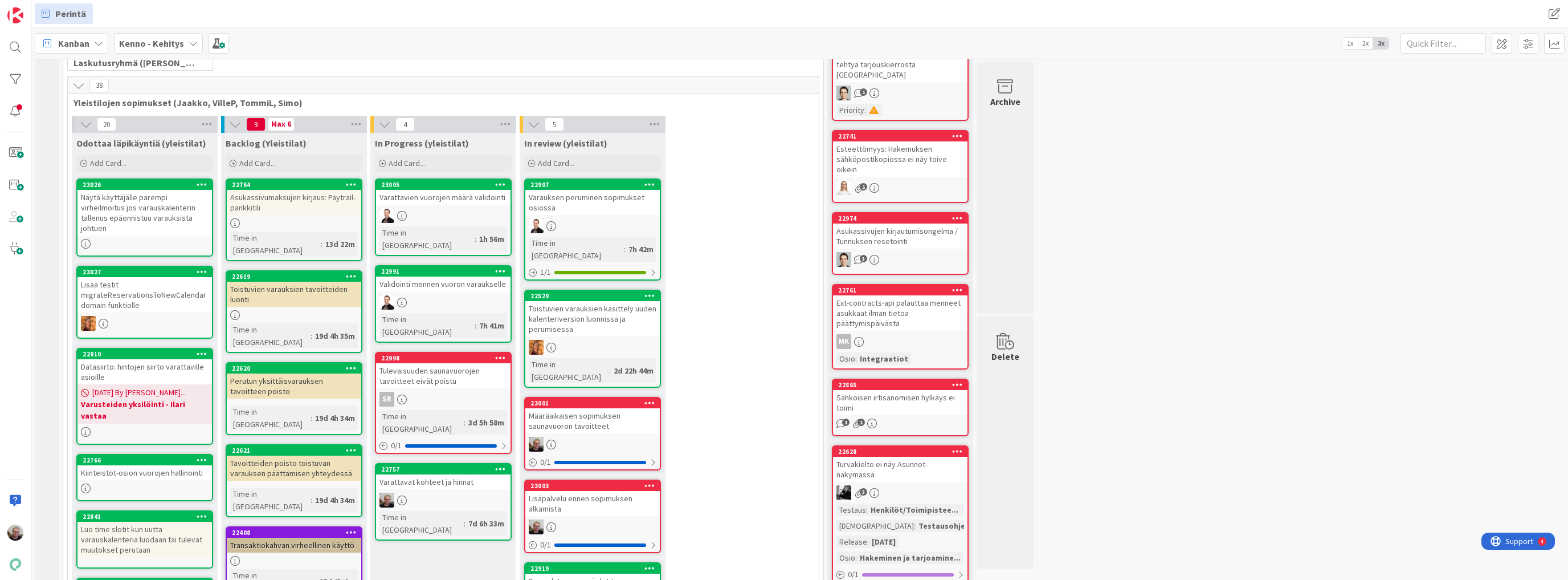
click at [652, 564] on icon at bounding box center [650, 567] width 11 height 8
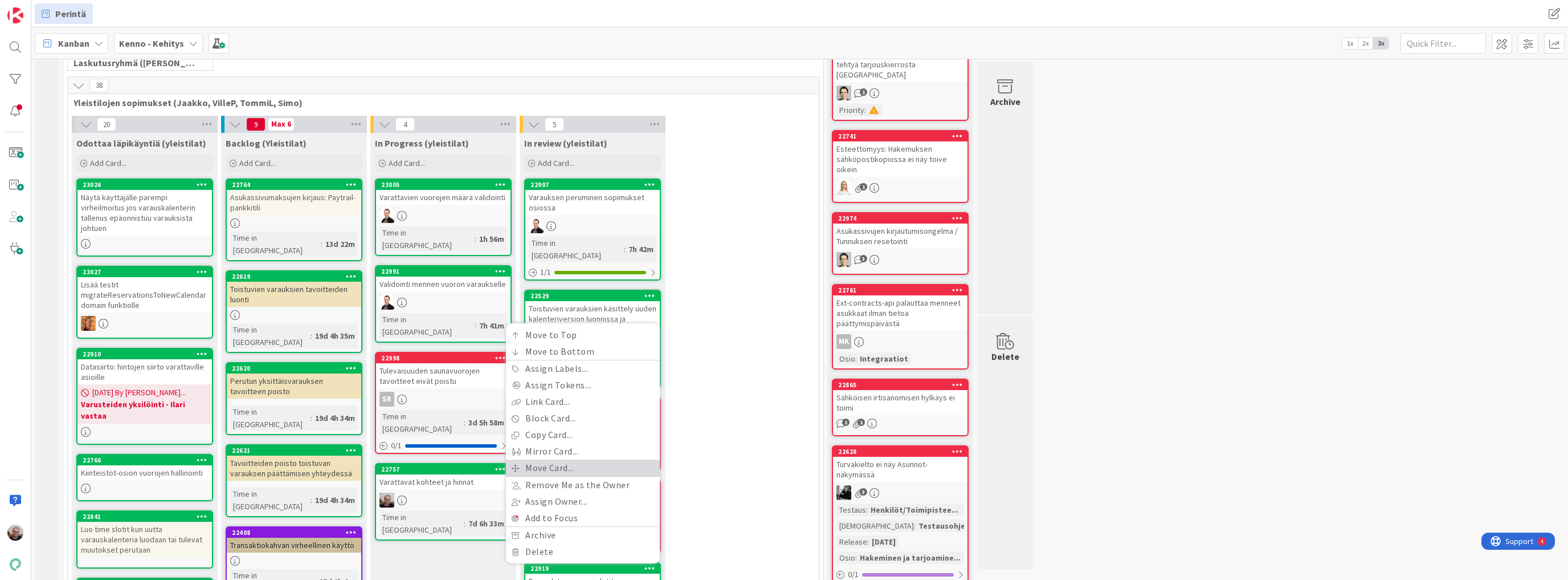
click at [569, 460] on link "Move Card..." at bounding box center [582, 468] width 153 height 16
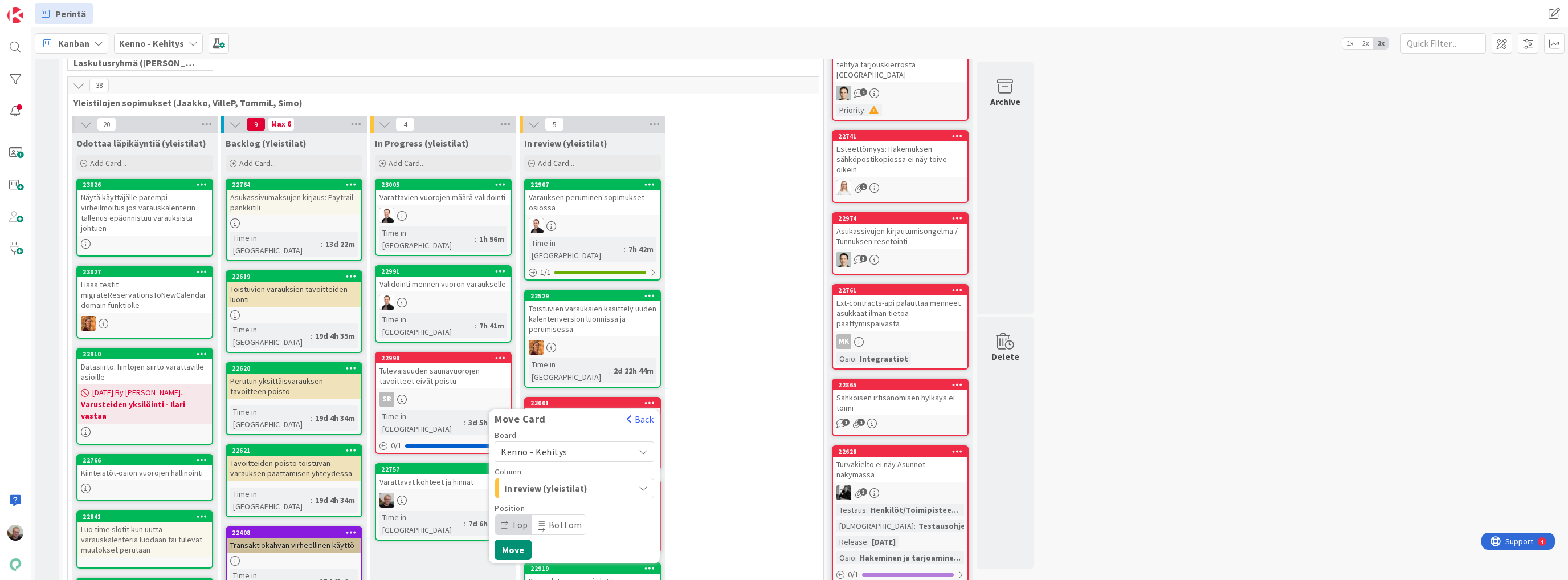
click at [645, 484] on icon "button" at bounding box center [643, 488] width 9 height 9
click at [525, 540] on button "Move" at bounding box center [513, 550] width 37 height 21
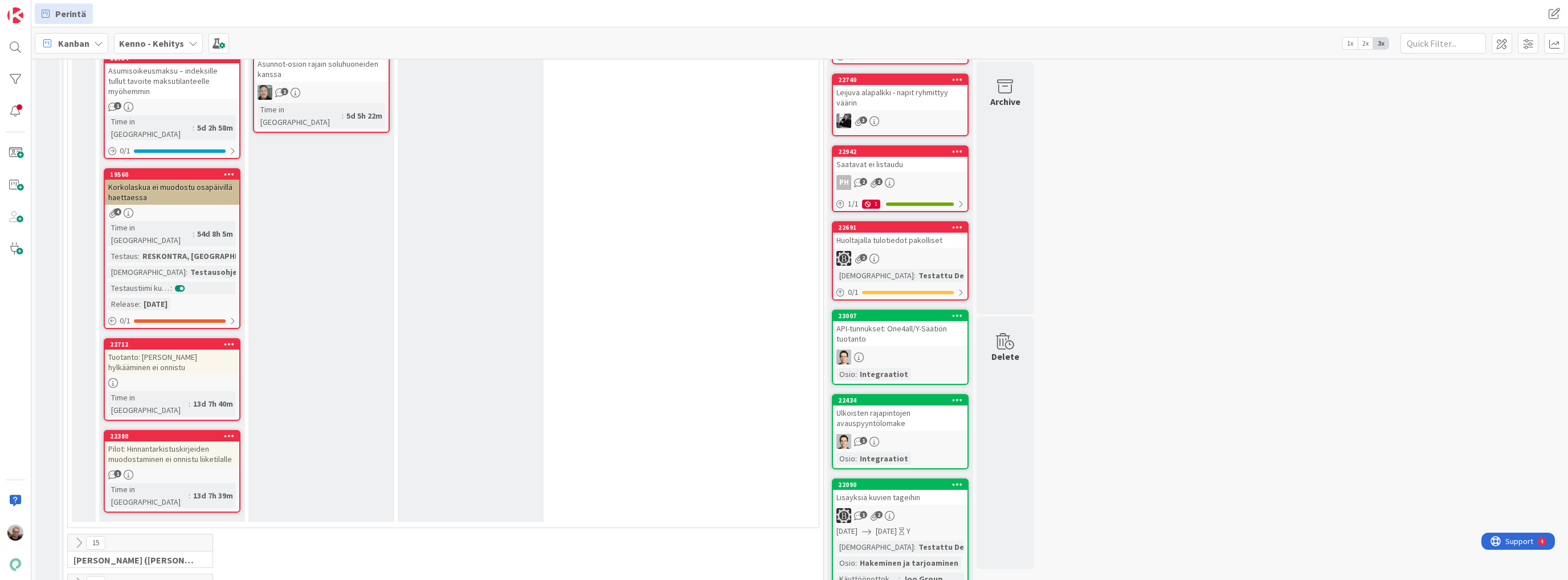
scroll to position [648, 0]
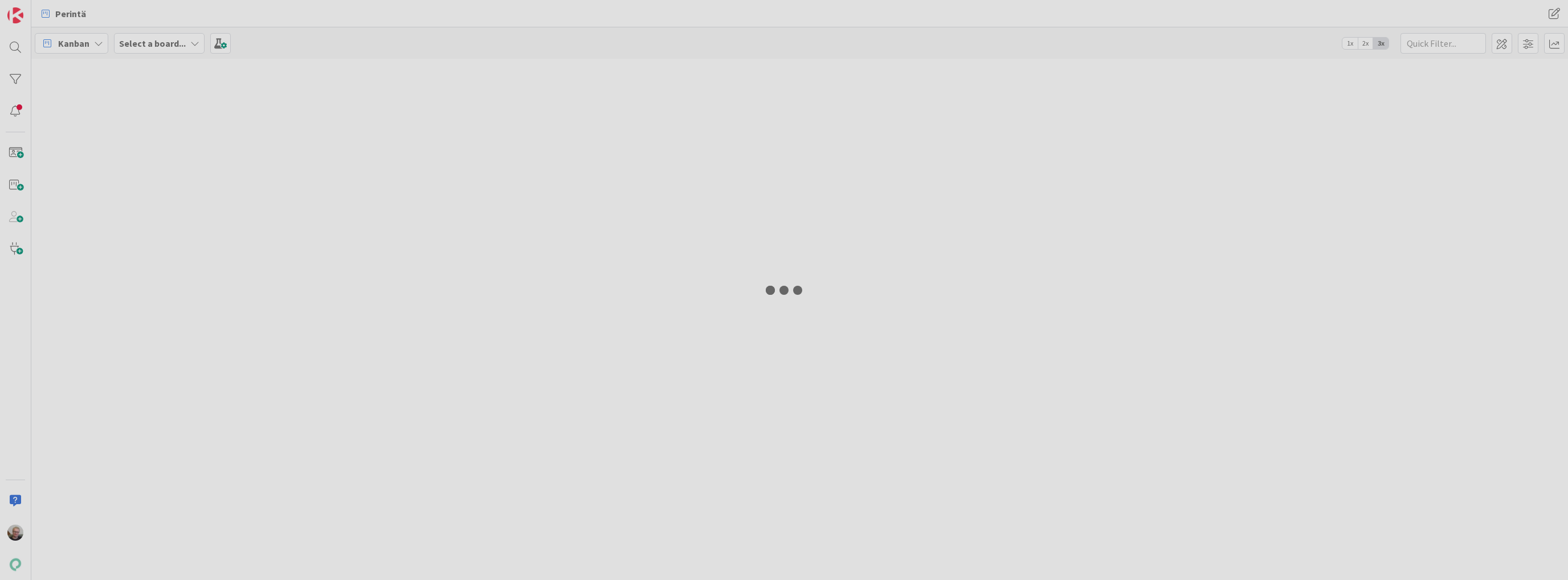
type input "19643"
